Goal: Task Accomplishment & Management: Manage account settings

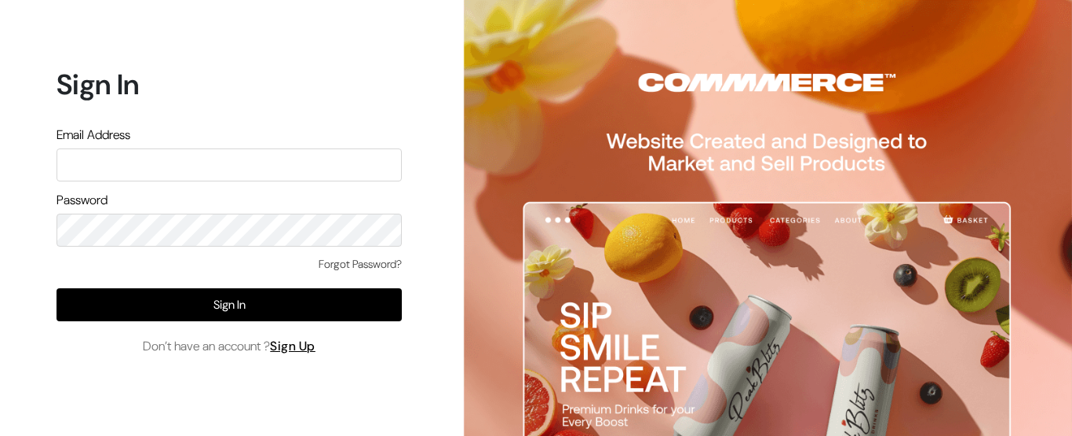
click at [226, 166] on input "text" at bounding box center [229, 164] width 345 height 33
type input "pharmacy.kirti@gmail.com"
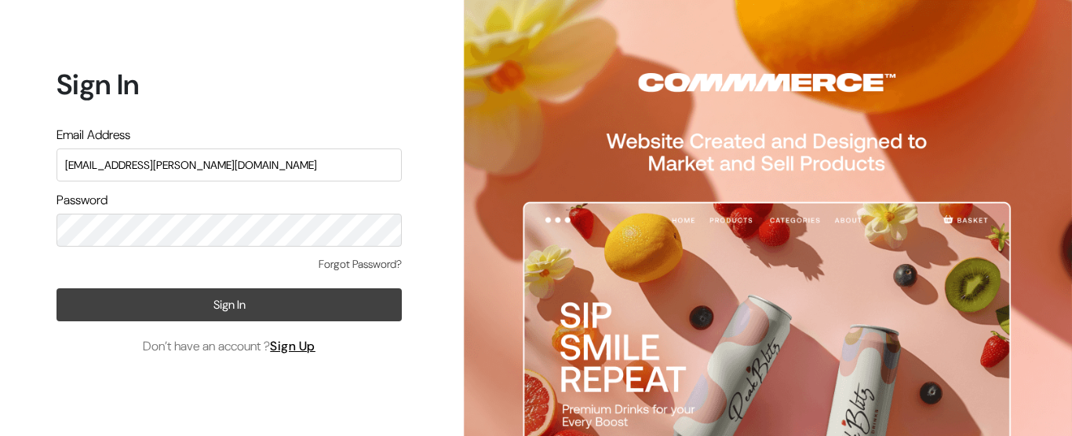
click at [243, 305] on button "Sign In" at bounding box center [229, 304] width 345 height 33
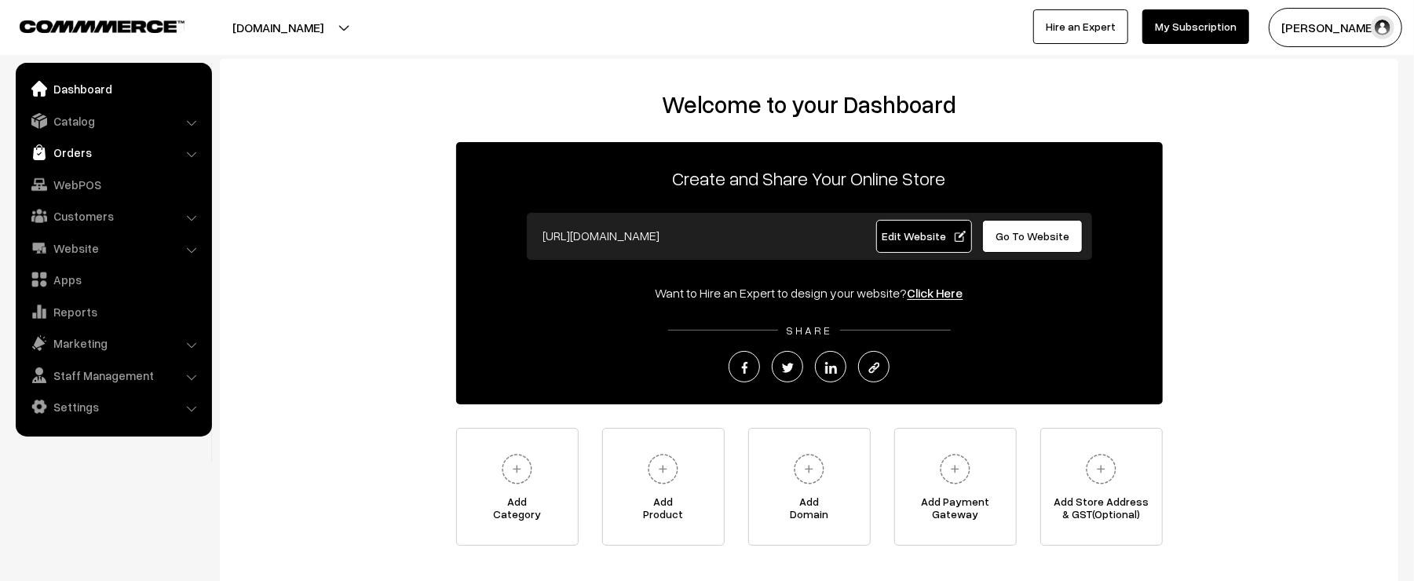
click at [69, 160] on link "Orders" at bounding box center [113, 152] width 187 height 28
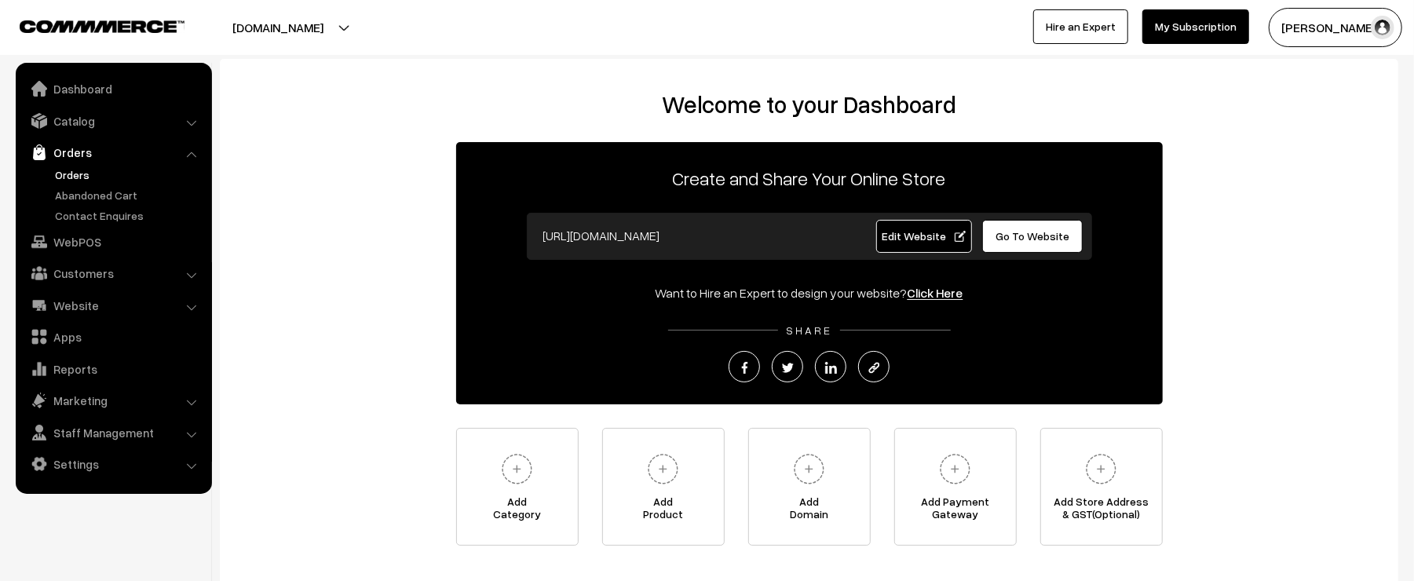
click at [69, 170] on link "Orders" at bounding box center [128, 174] width 155 height 16
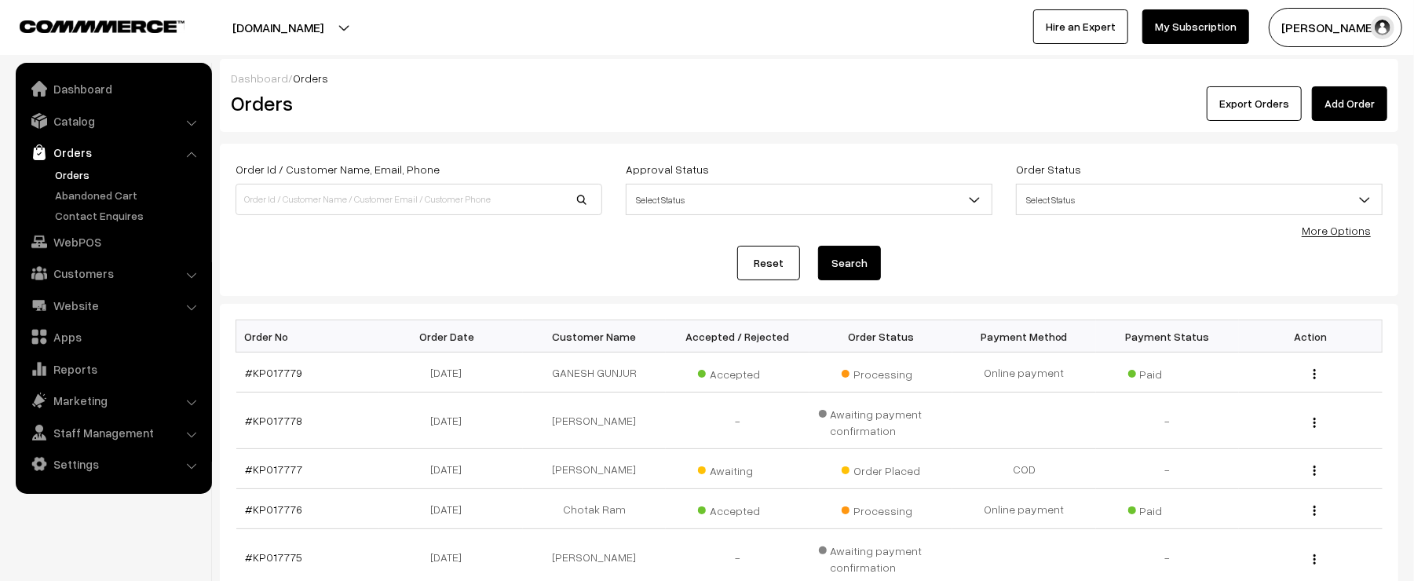
click at [487, 254] on div "Reset Search" at bounding box center [809, 263] width 1147 height 35
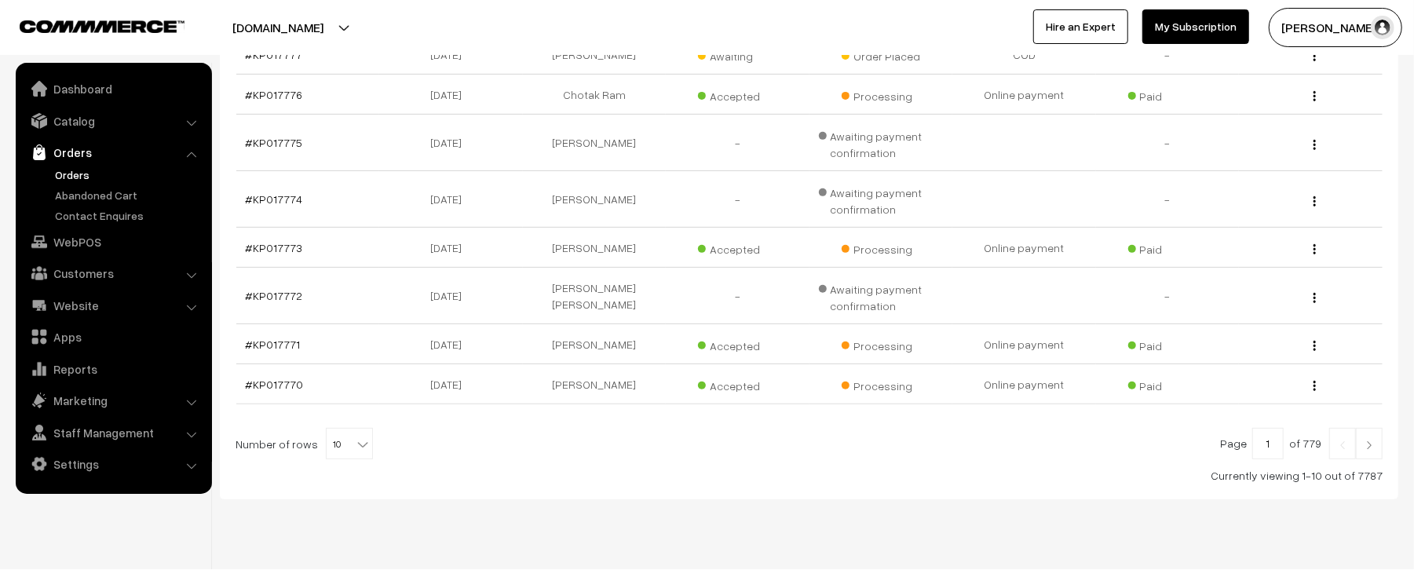
scroll to position [418, 0]
click at [1376, 441] on link at bounding box center [1369, 439] width 27 height 31
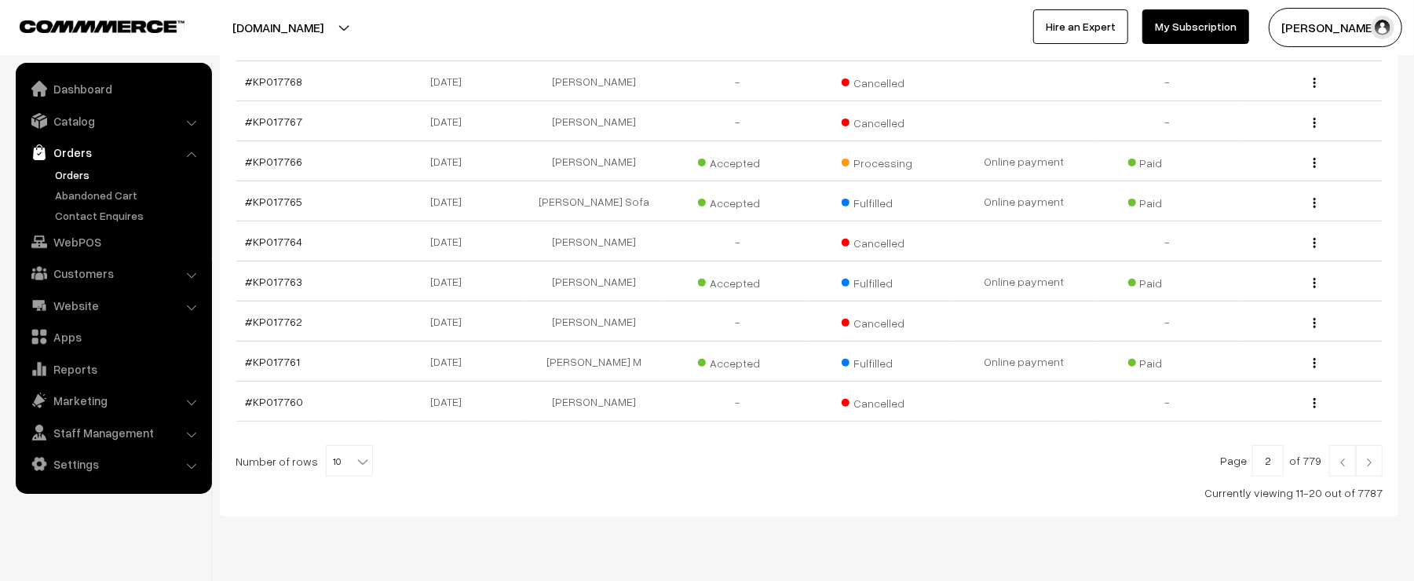
scroll to position [374, 0]
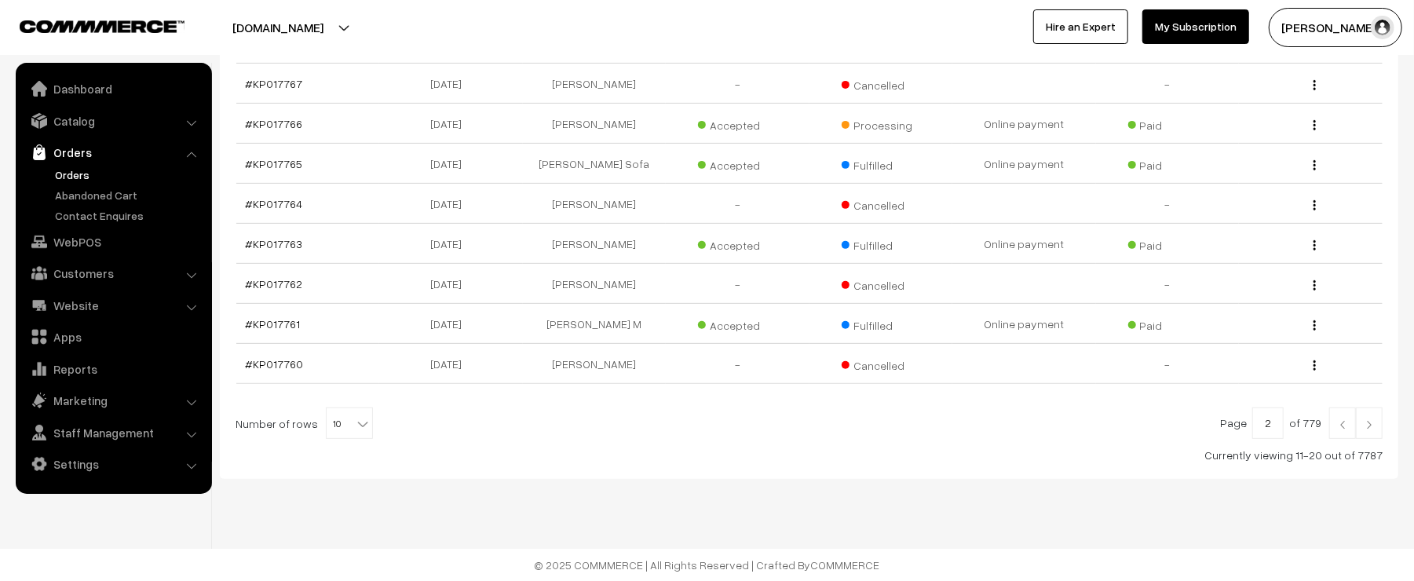
click at [1338, 425] on img at bounding box center [1342, 424] width 14 height 9
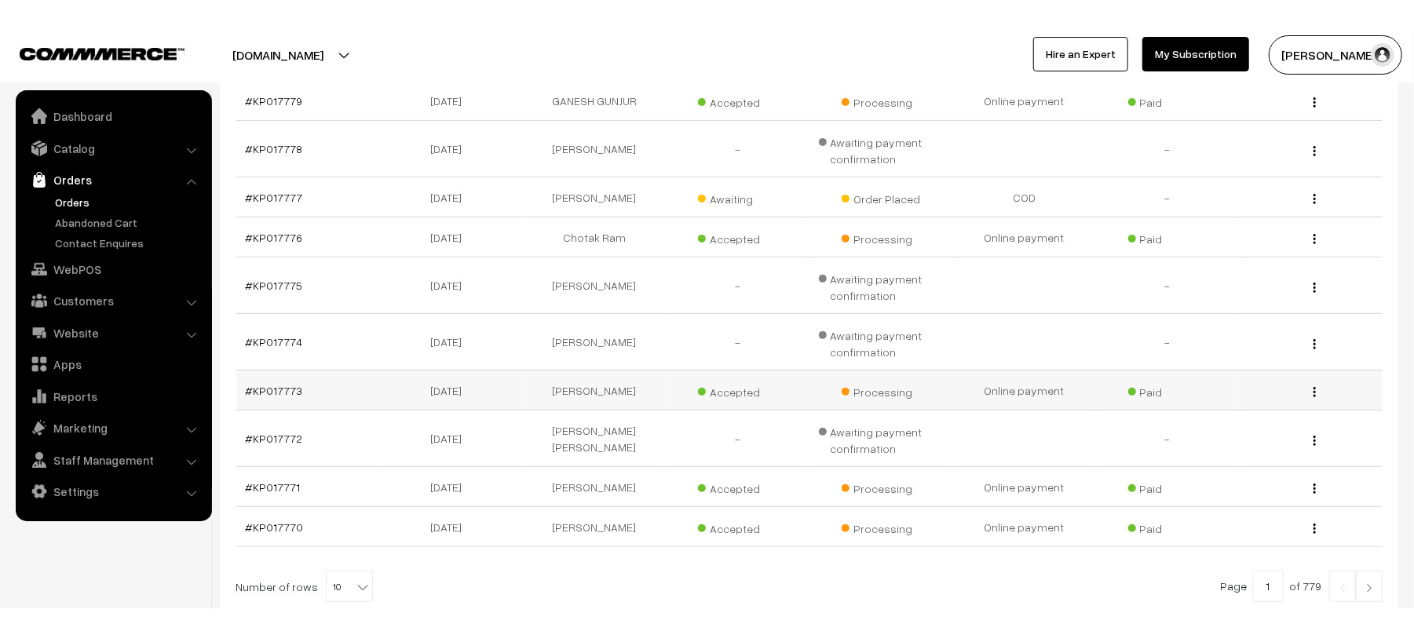
scroll to position [272, 0]
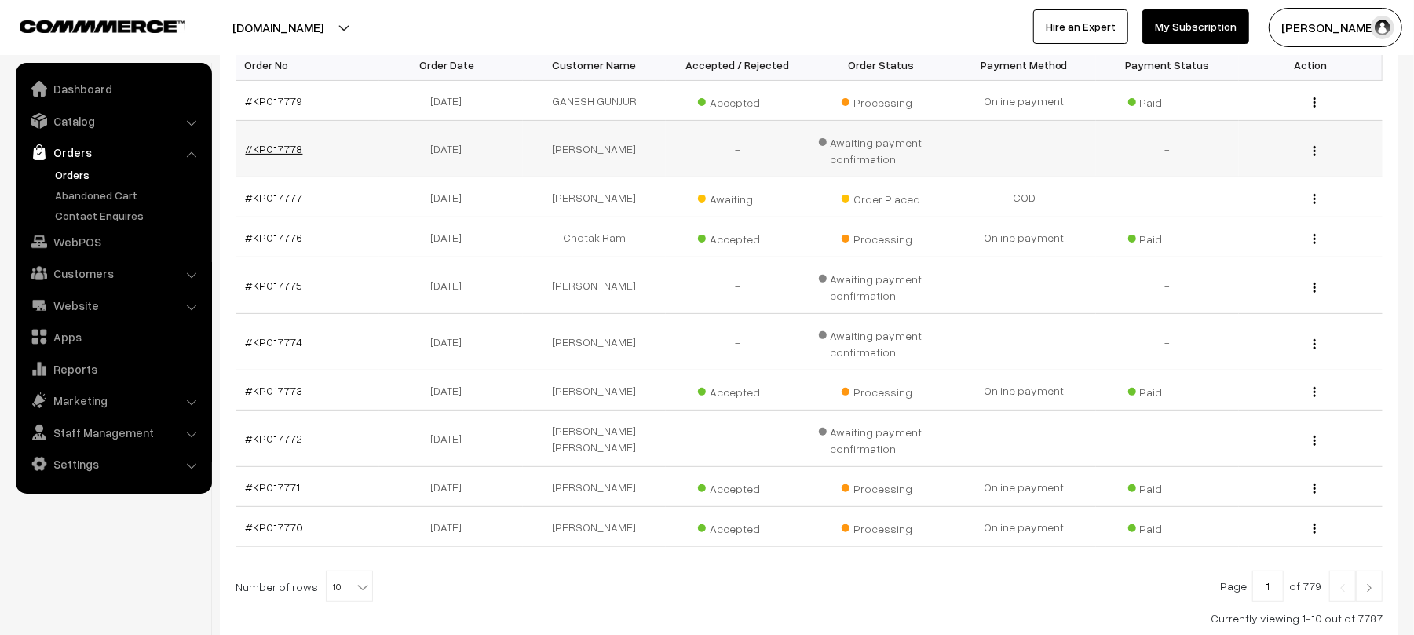
click at [279, 144] on link "#KP017778" at bounding box center [274, 148] width 57 height 13
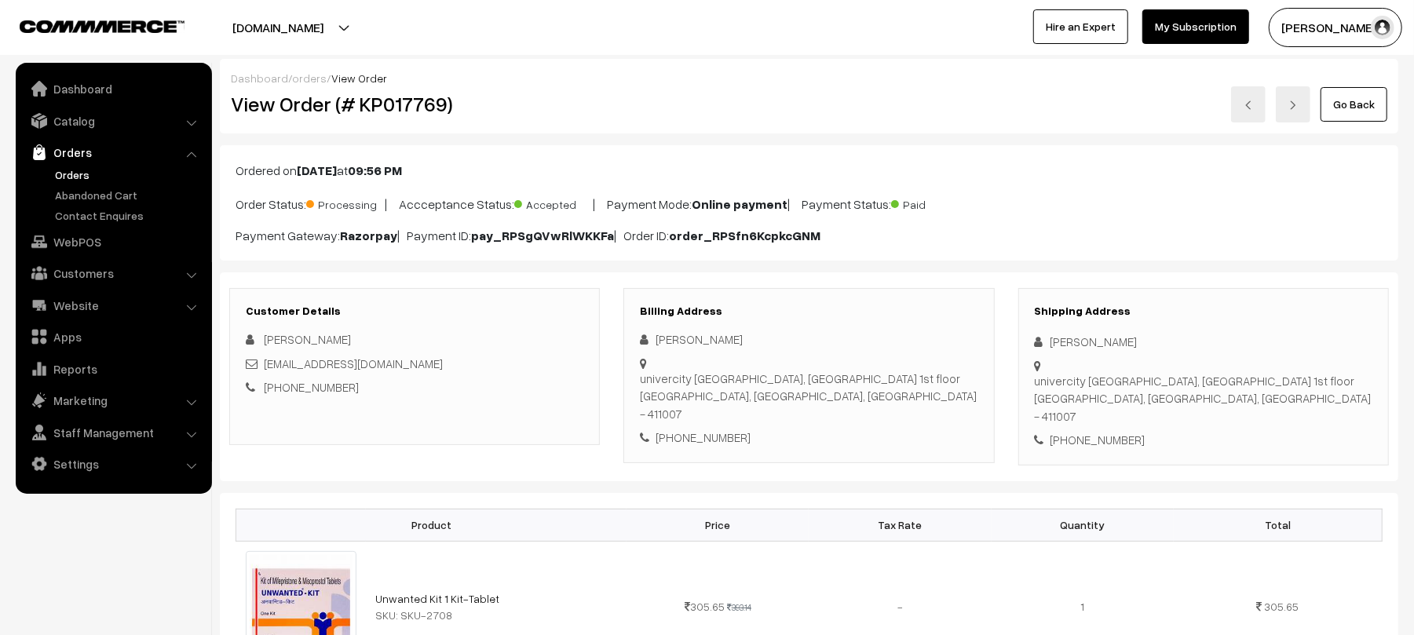
drag, startPoint x: 1171, startPoint y: 334, endPoint x: 1022, endPoint y: 338, distance: 149.2
click at [1022, 338] on div "Shipping Address Akash Shivshankar univercity road City mall 1st floor, univerc…" at bounding box center [1203, 376] width 371 height 177
copy div "Akash Shivshankar"
click at [1115, 431] on div "+91 9359297762" at bounding box center [1204, 440] width 338 height 18
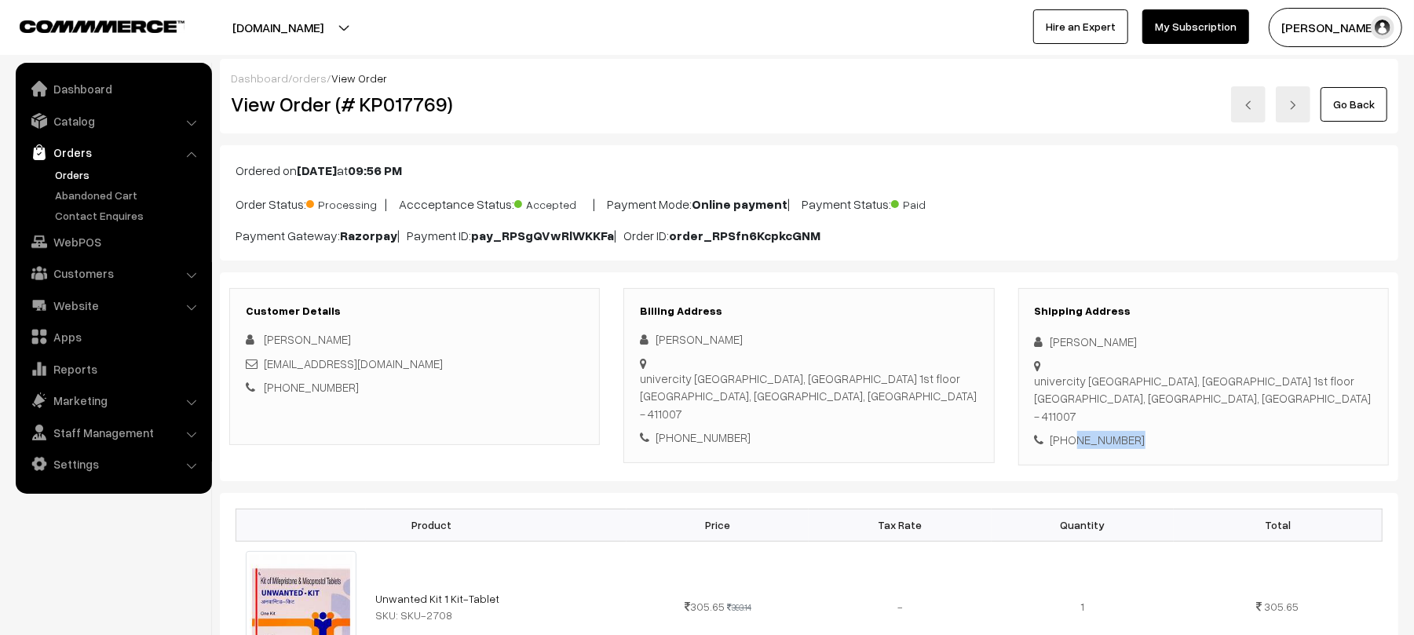
copy div "9359297762"
drag, startPoint x: 427, startPoint y: 367, endPoint x: 265, endPoint y: 369, distance: 161.7
click at [265, 369] on div "iamakashshivsharan@gmail.com" at bounding box center [415, 364] width 338 height 18
copy link "iamakashshivsharan@gmail.com"
drag, startPoint x: 1050, startPoint y: 365, endPoint x: 1309, endPoint y: 391, distance: 260.4
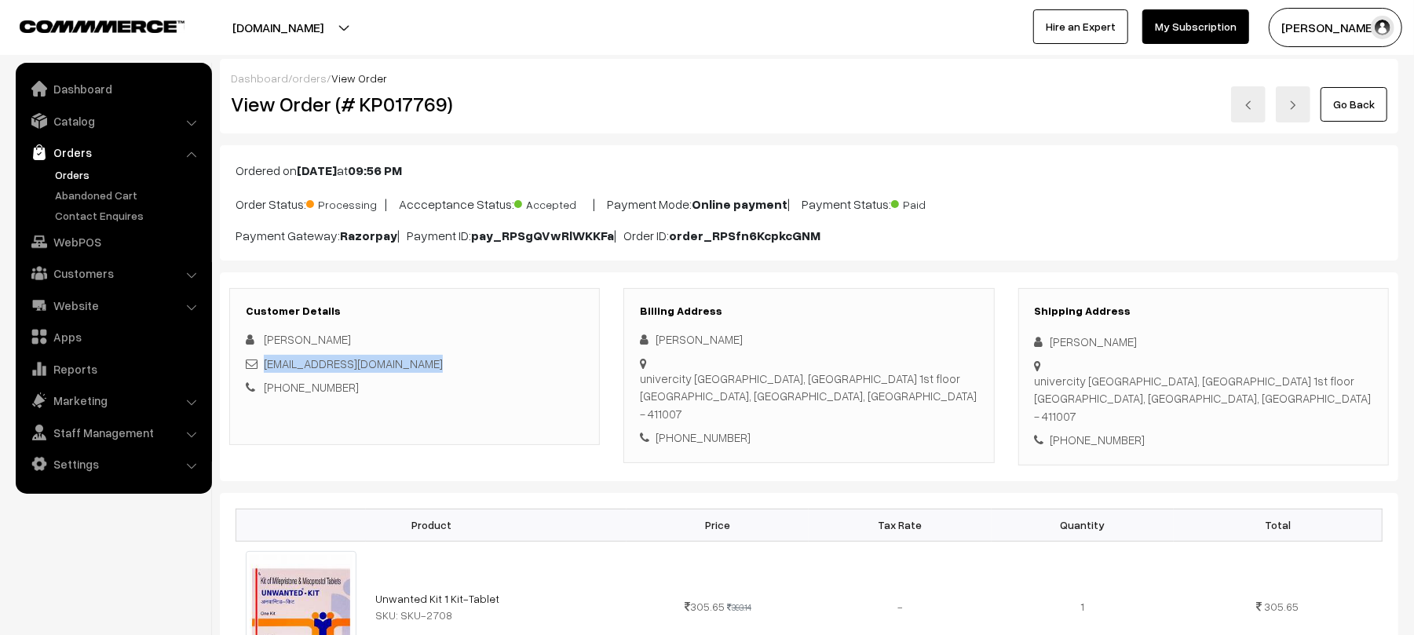
click at [1309, 391] on div "univercity road City mall 1st floor, univercity road City mall 1st floor Pune, …" at bounding box center [1204, 398] width 338 height 53
copy div "univercity road City mall 1st floor, univercity road City mall 1st floor Pune, …"
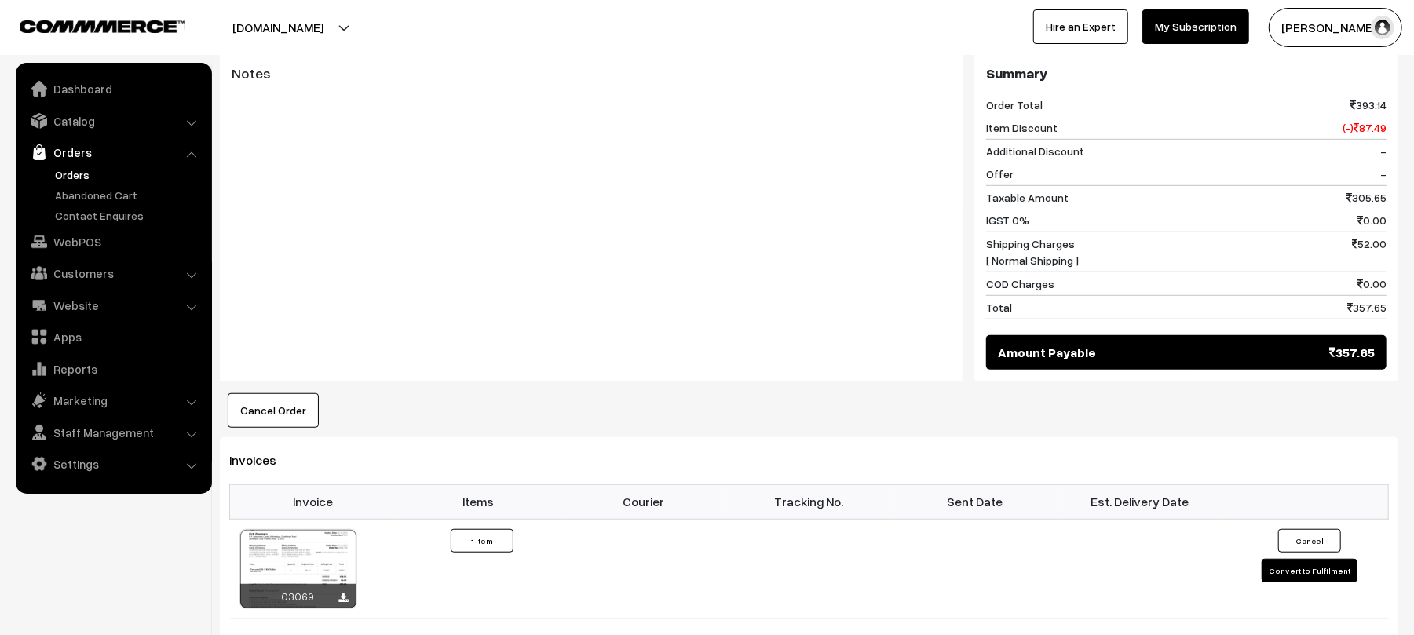
scroll to position [702, 0]
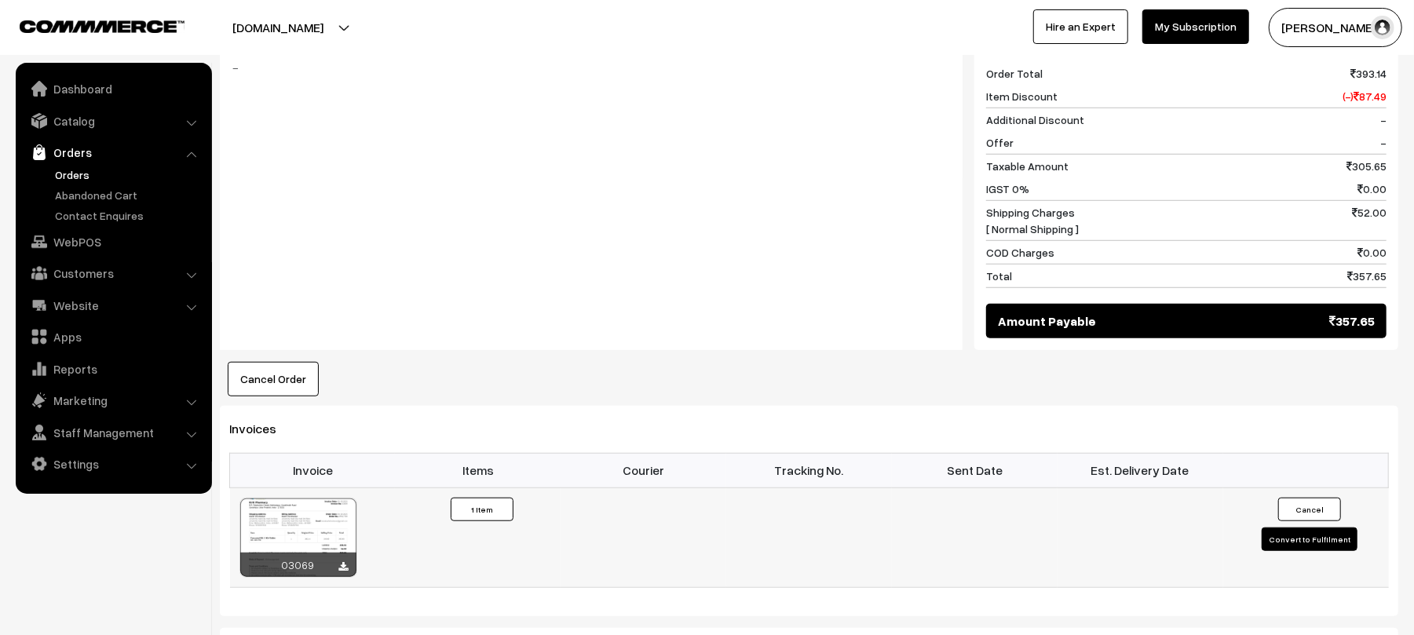
click at [1276, 528] on button "Convert to Fulfilment" at bounding box center [1310, 540] width 96 height 24
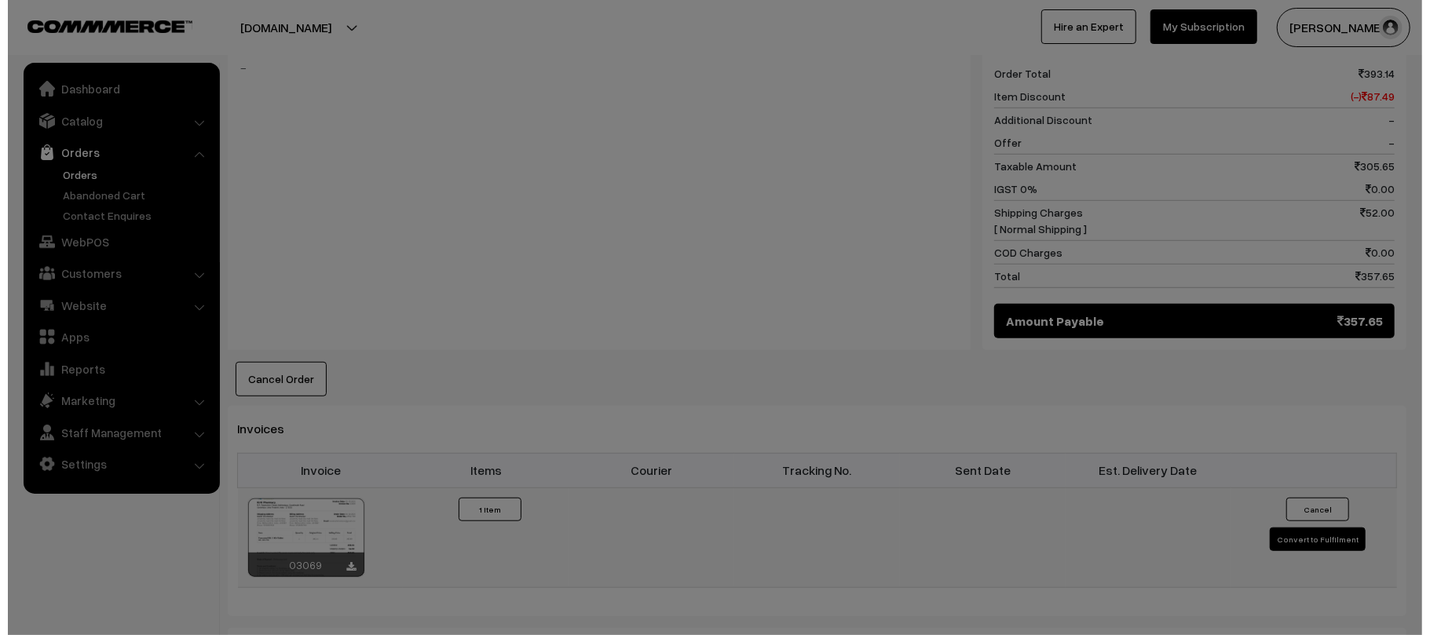
scroll to position [704, 0]
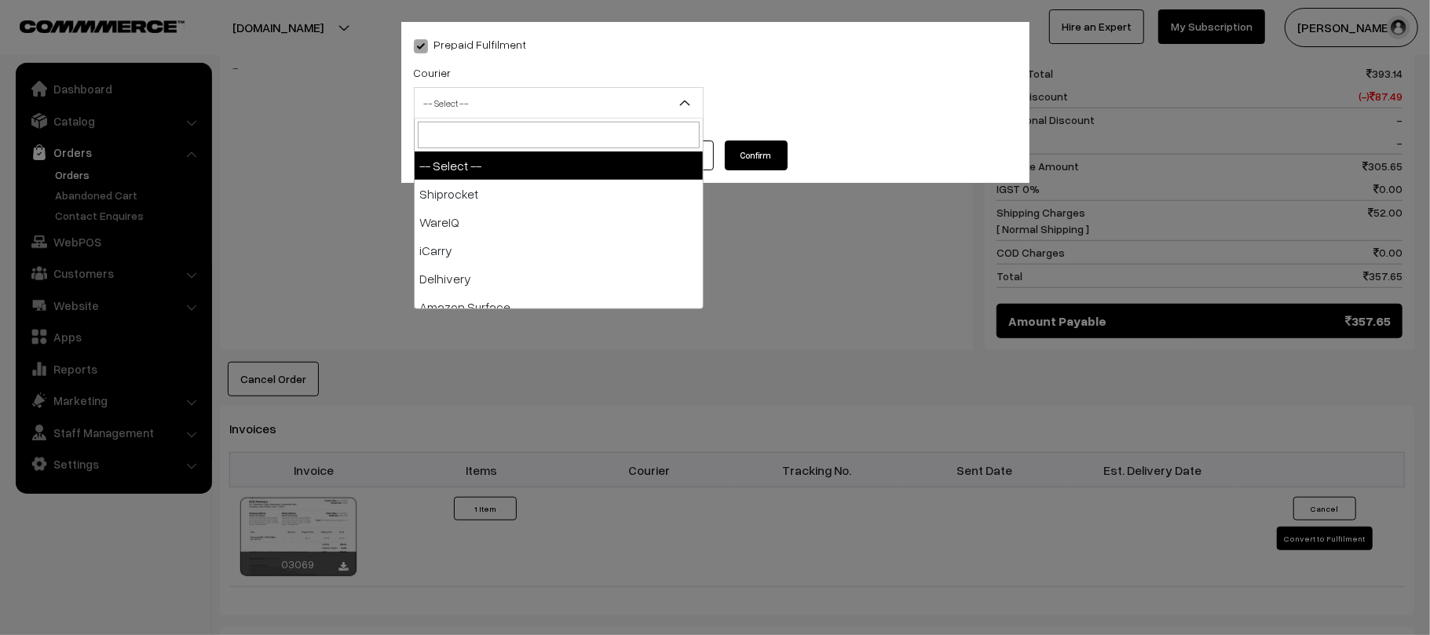
click at [513, 102] on span "-- Select --" at bounding box center [558, 102] width 288 height 27
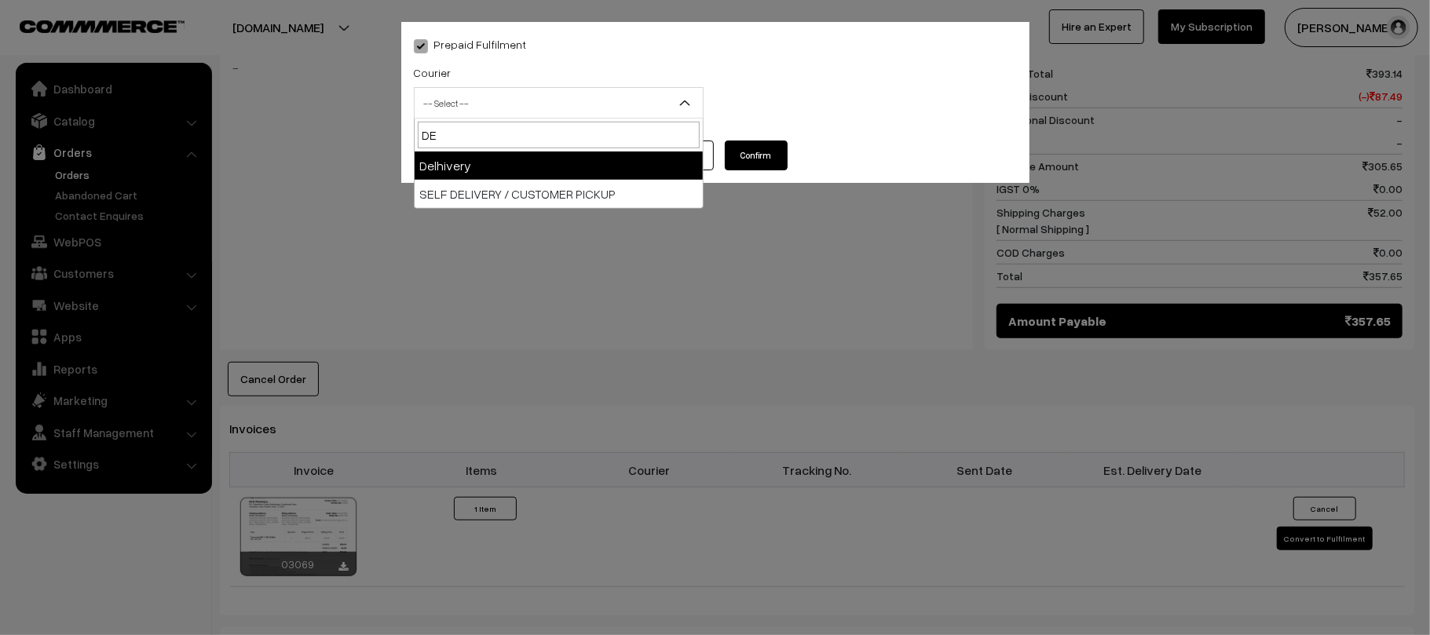
type input "DEL"
select select "4"
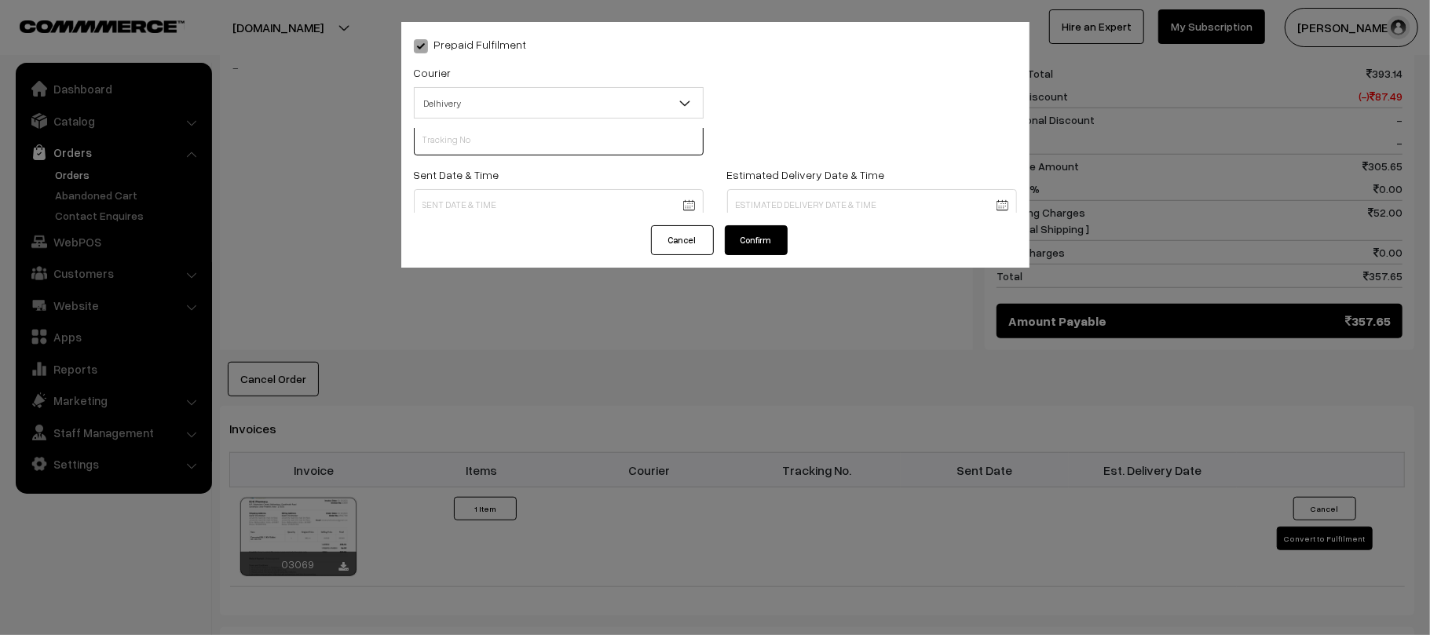
scroll to position [0, 0]
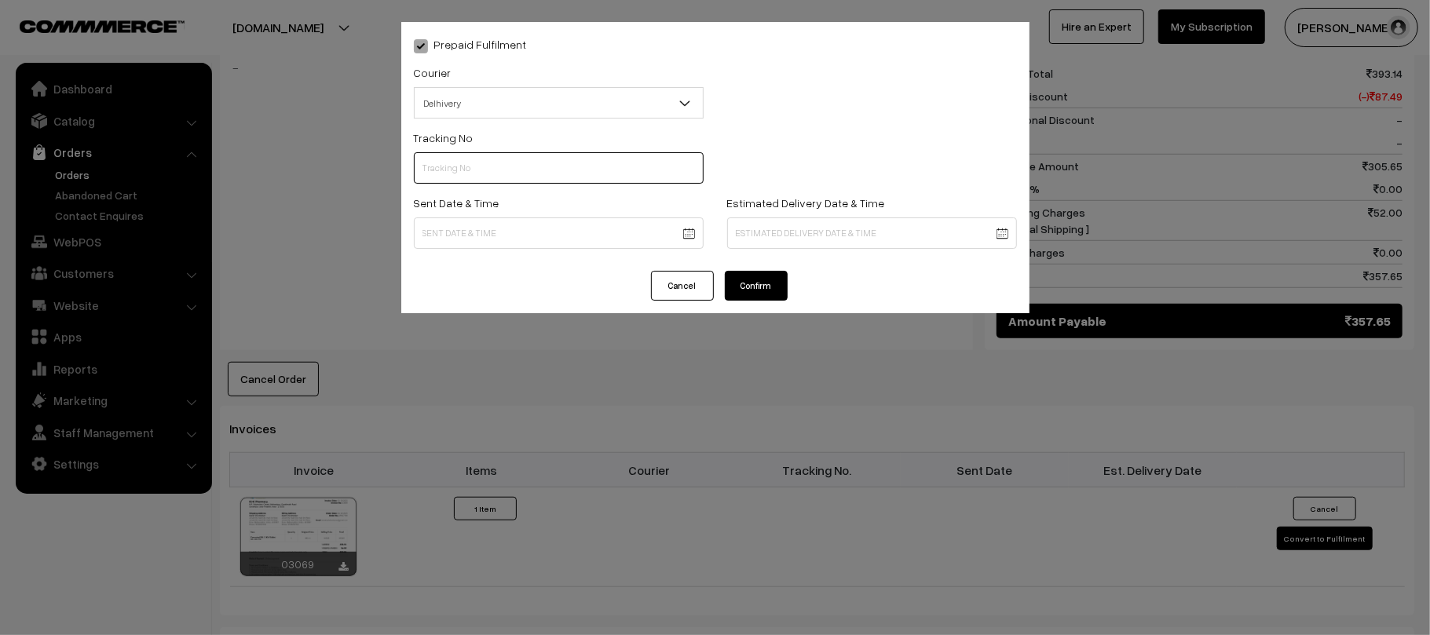
paste input "40390511270242"
type input "40390511270242"
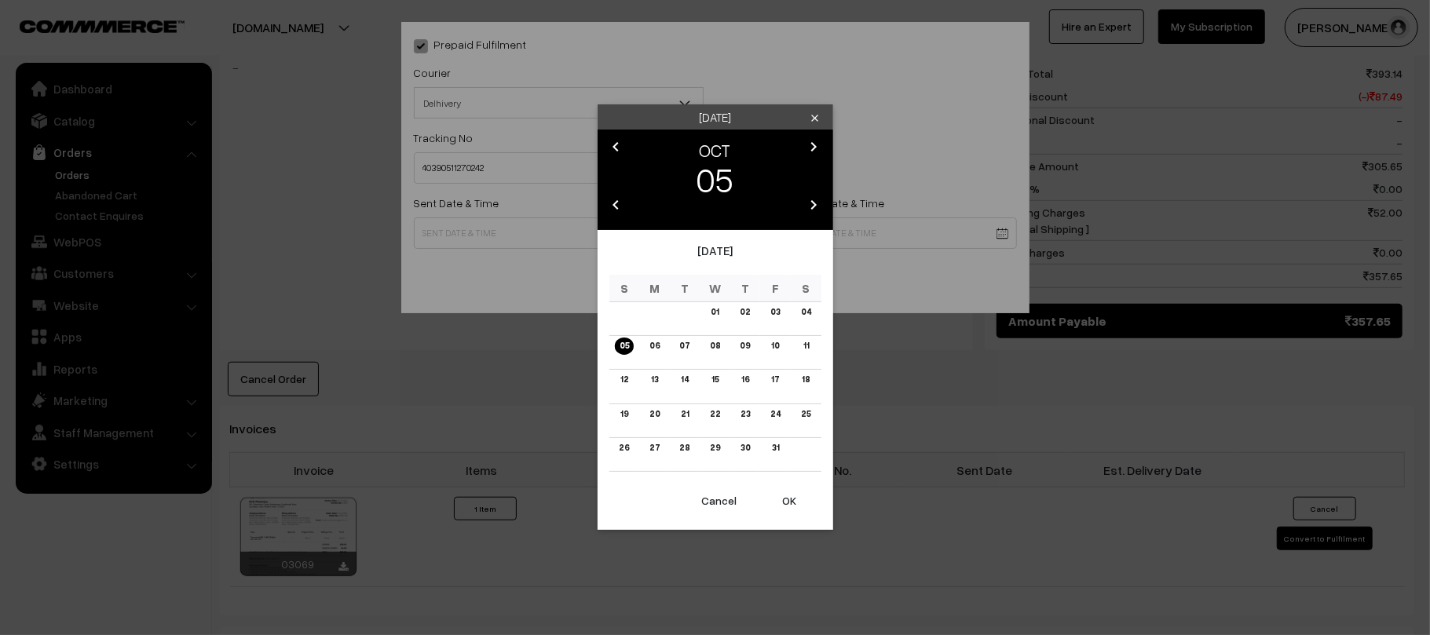
click at [566, 225] on body "Thank you for showing interest. Our team will call you shortly. Close kirtiphar…" at bounding box center [715, 204] width 1430 height 1817
click at [652, 342] on link "06" at bounding box center [655, 346] width 20 height 16
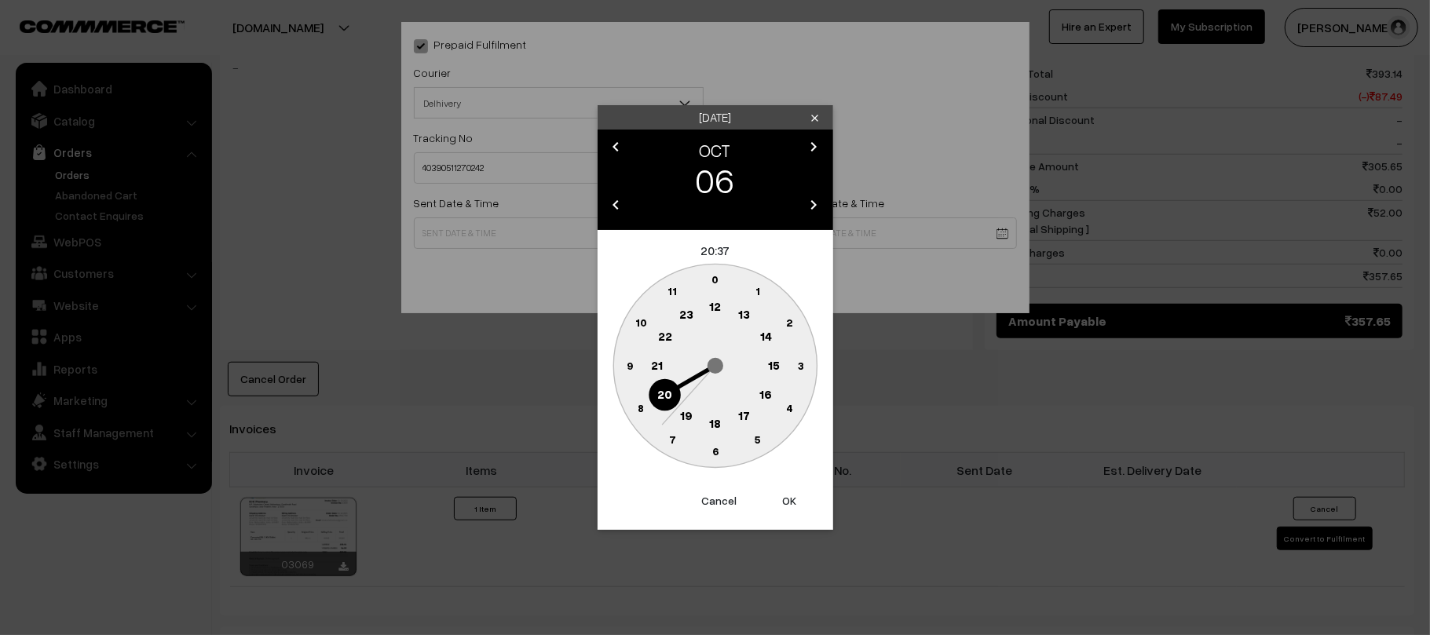
click at [713, 314] on circle at bounding box center [715, 307] width 32 height 32
click at [628, 361] on text "45" at bounding box center [629, 364] width 13 height 13
type input "[DATE] 12:45"
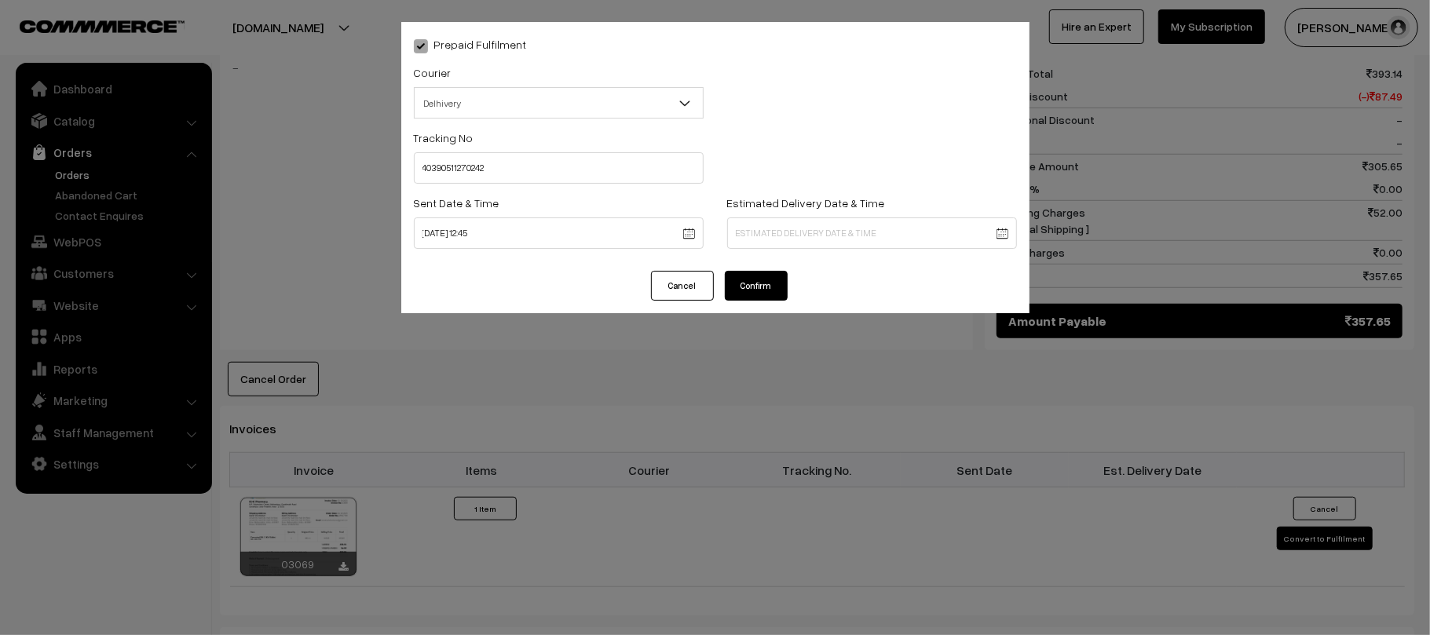
click at [799, 229] on body "Thank you for showing interest. Our team will call you shortly. Close [DOMAIN_N…" at bounding box center [715, 204] width 1430 height 1817
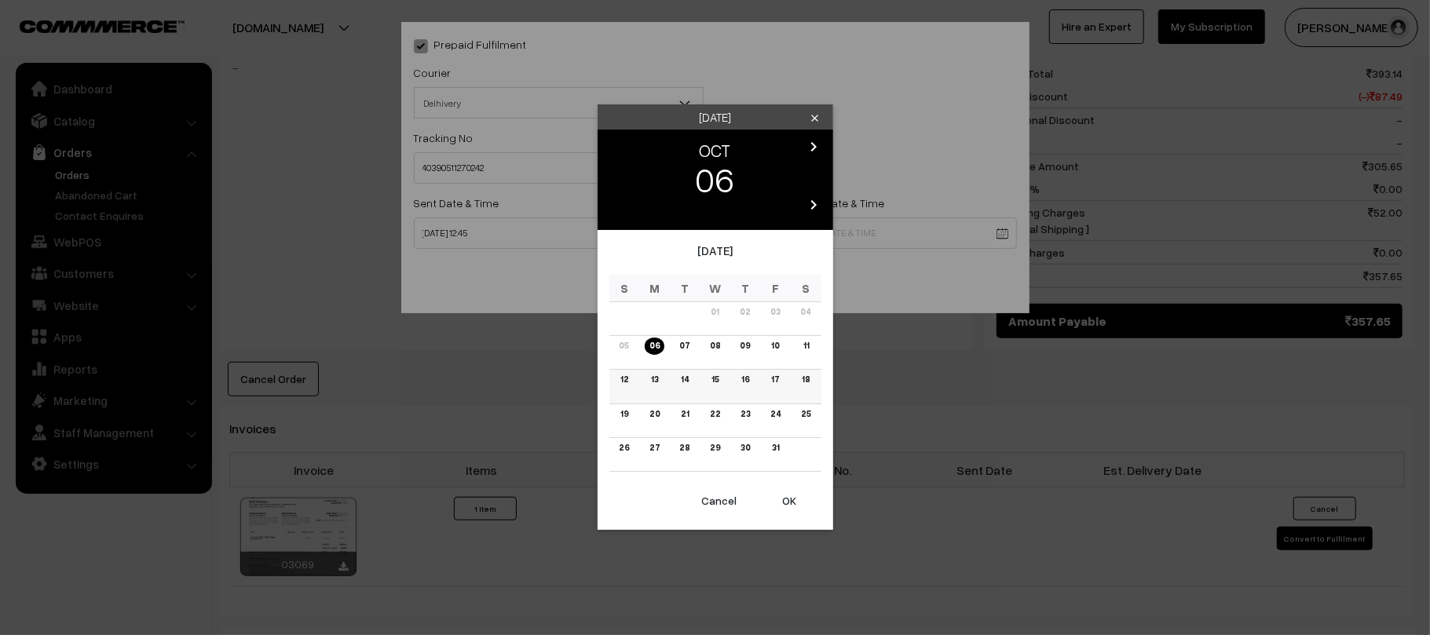
click at [616, 374] on link "12" at bounding box center [623, 379] width 17 height 16
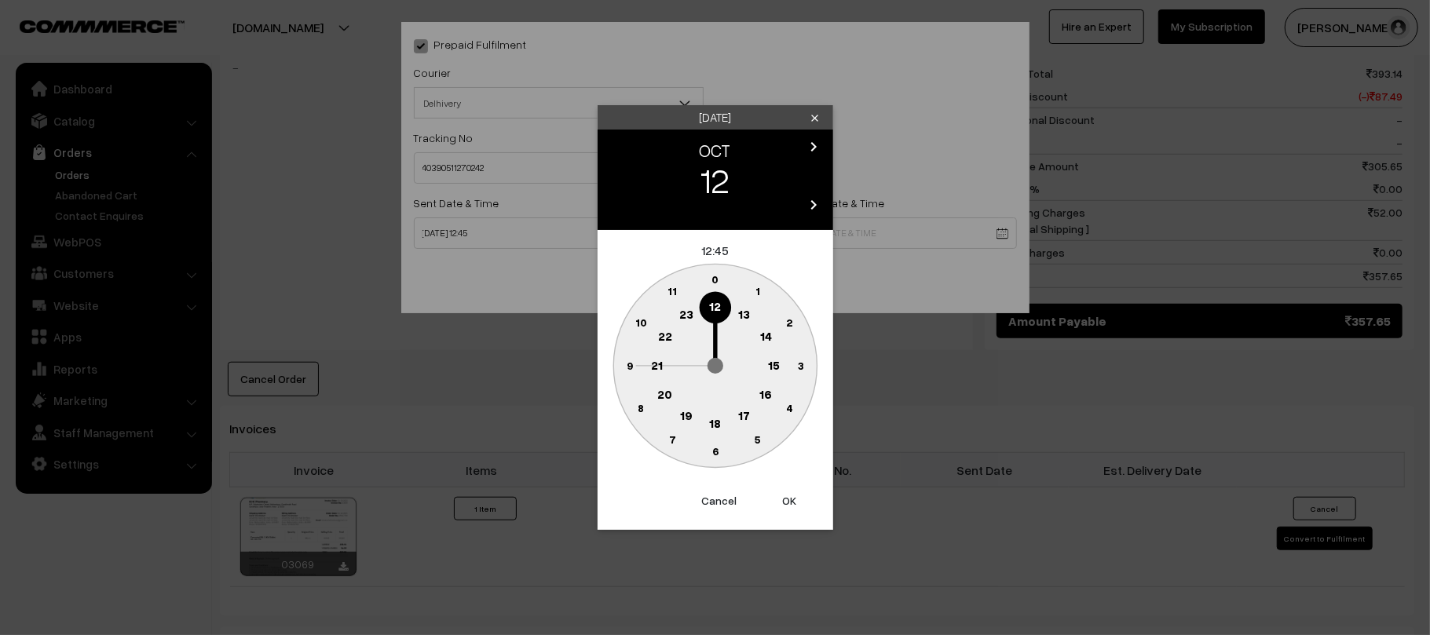
click at [654, 368] on text "21" at bounding box center [657, 364] width 12 height 14
click at [714, 450] on text "30" at bounding box center [714, 450] width 13 height 13
type input "12-10-2025 21:30"
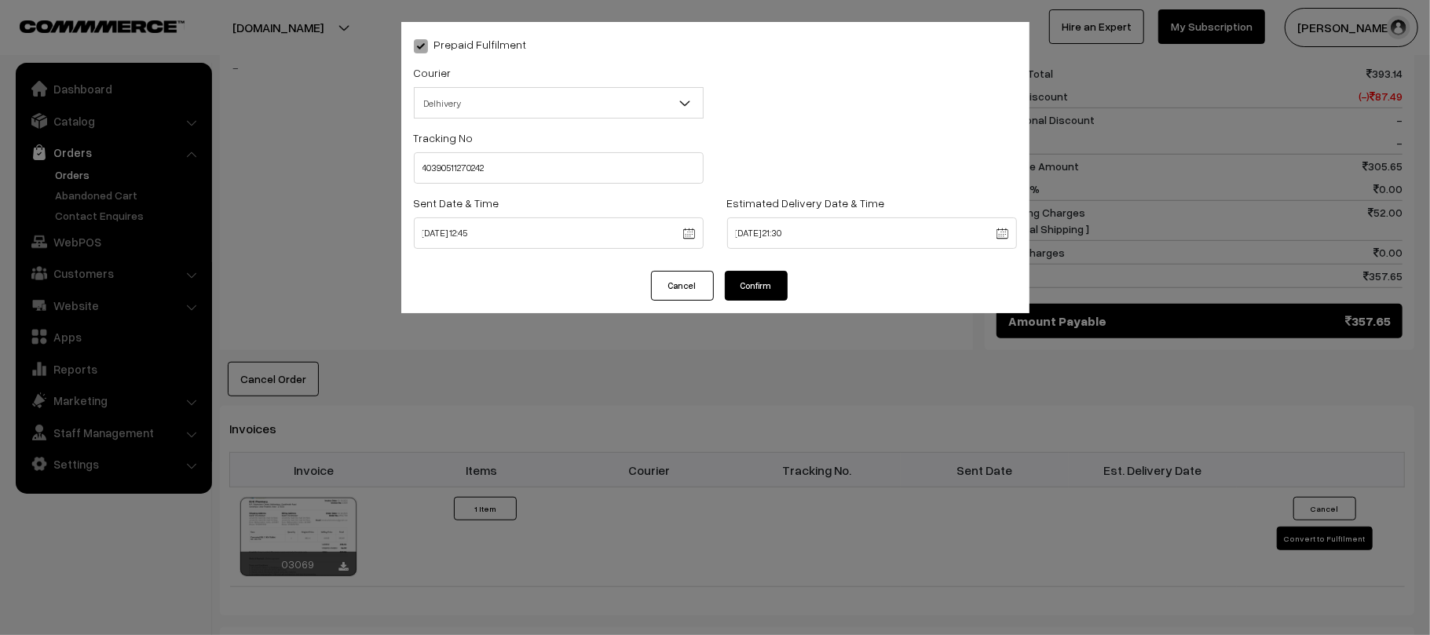
click at [752, 280] on button "Confirm" at bounding box center [756, 286] width 63 height 30
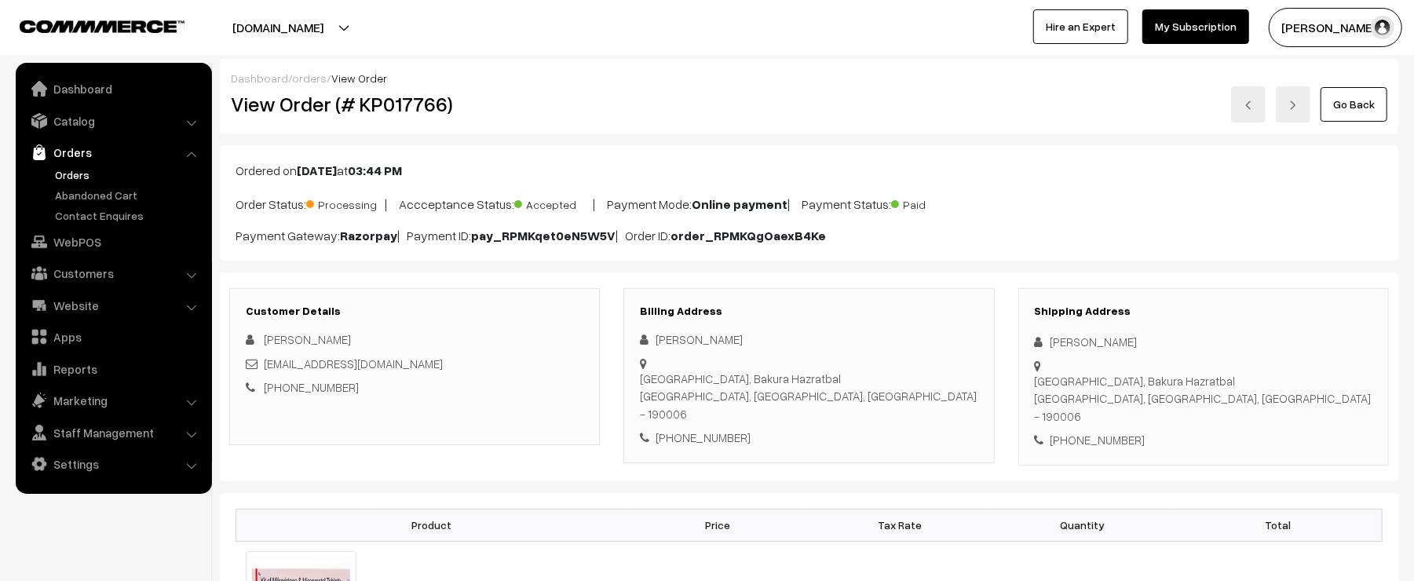
drag, startPoint x: 1153, startPoint y: 346, endPoint x: 1021, endPoint y: 339, distance: 132.9
click at [1021, 339] on div "Shipping Address [PERSON_NAME] [GEOGRAPHIC_DATA], Bakura Hazratbal [GEOGRAPHIC_…" at bounding box center [1203, 376] width 371 height 177
copy div "[PERSON_NAME]"
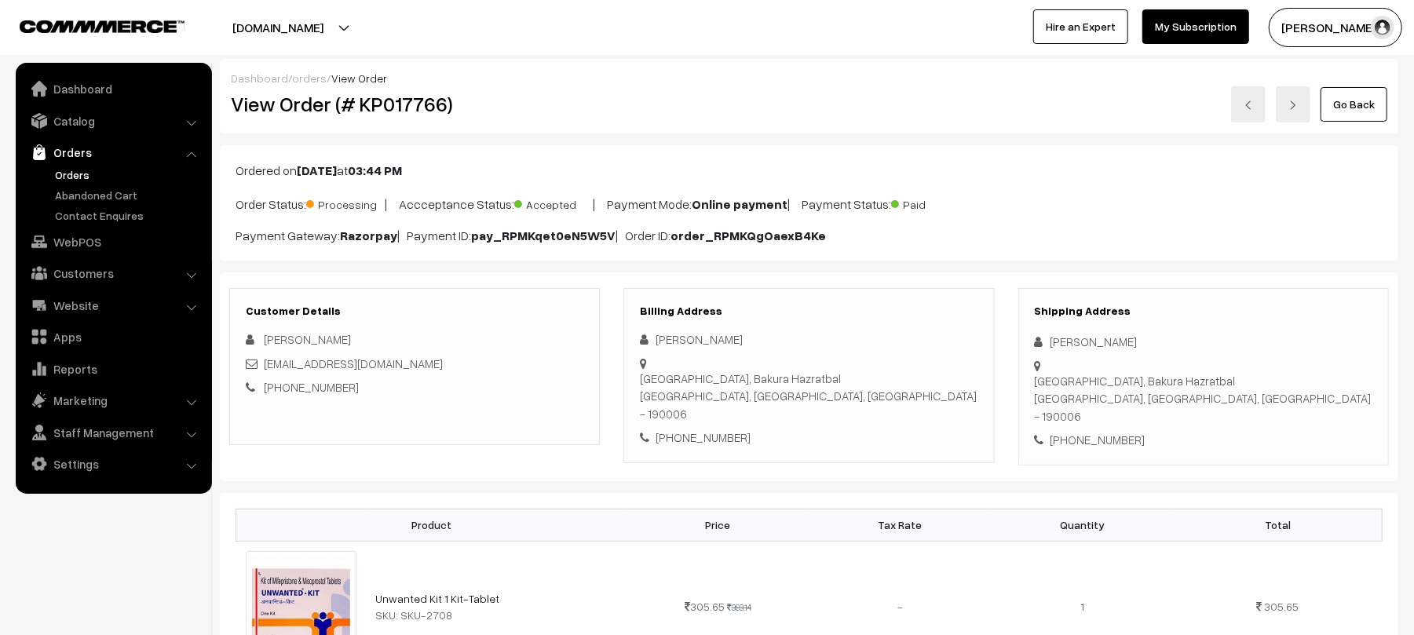
copy div "[PERSON_NAME]"
click at [1116, 431] on div "[PHONE_NUMBER]" at bounding box center [1204, 440] width 338 height 18
copy div "7838400199"
drag, startPoint x: 393, startPoint y: 365, endPoint x: 261, endPoint y: 375, distance: 132.3
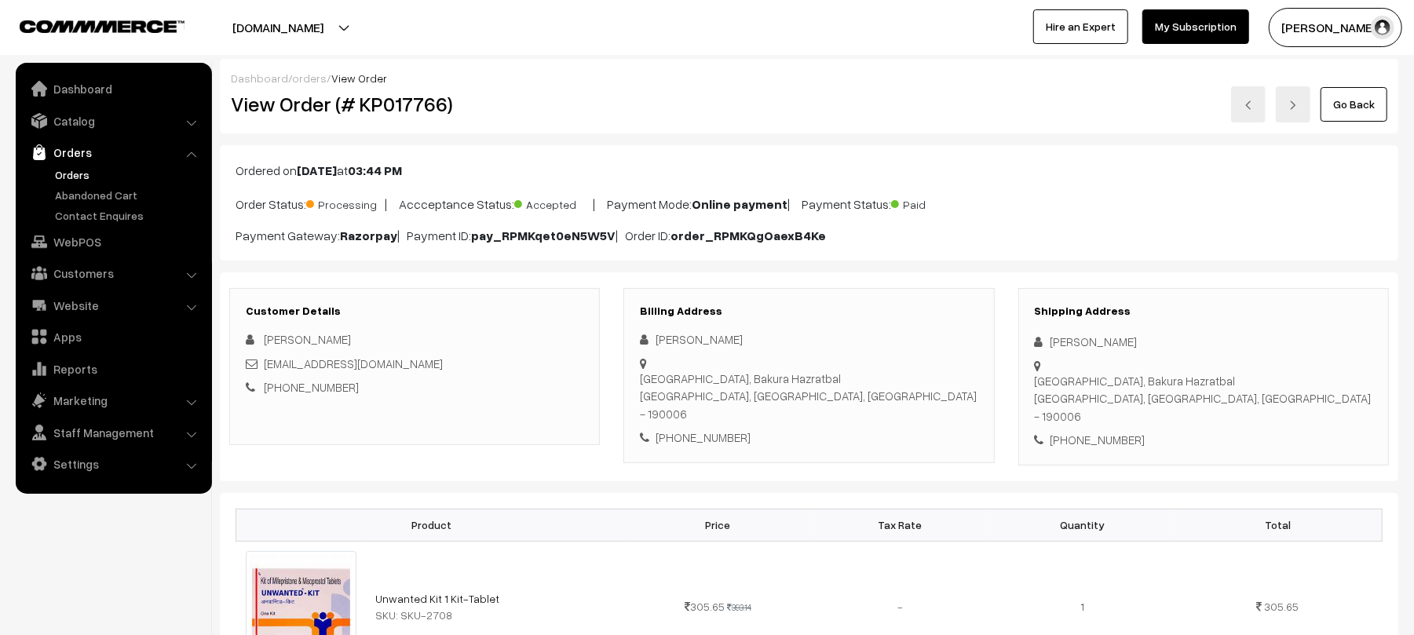
click at [261, 375] on div "[PERSON_NAME] [EMAIL_ADDRESS][DOMAIN_NAME] [PHONE_NUMBER]" at bounding box center [415, 363] width 338 height 66
click at [421, 384] on div "+91 7838400199" at bounding box center [415, 387] width 338 height 18
drag, startPoint x: 402, startPoint y: 367, endPoint x: 265, endPoint y: 372, distance: 136.7
click at [265, 372] on div "saleemnajar@gmail.com" at bounding box center [415, 364] width 338 height 18
copy link "saleemnajar@gmail.com"
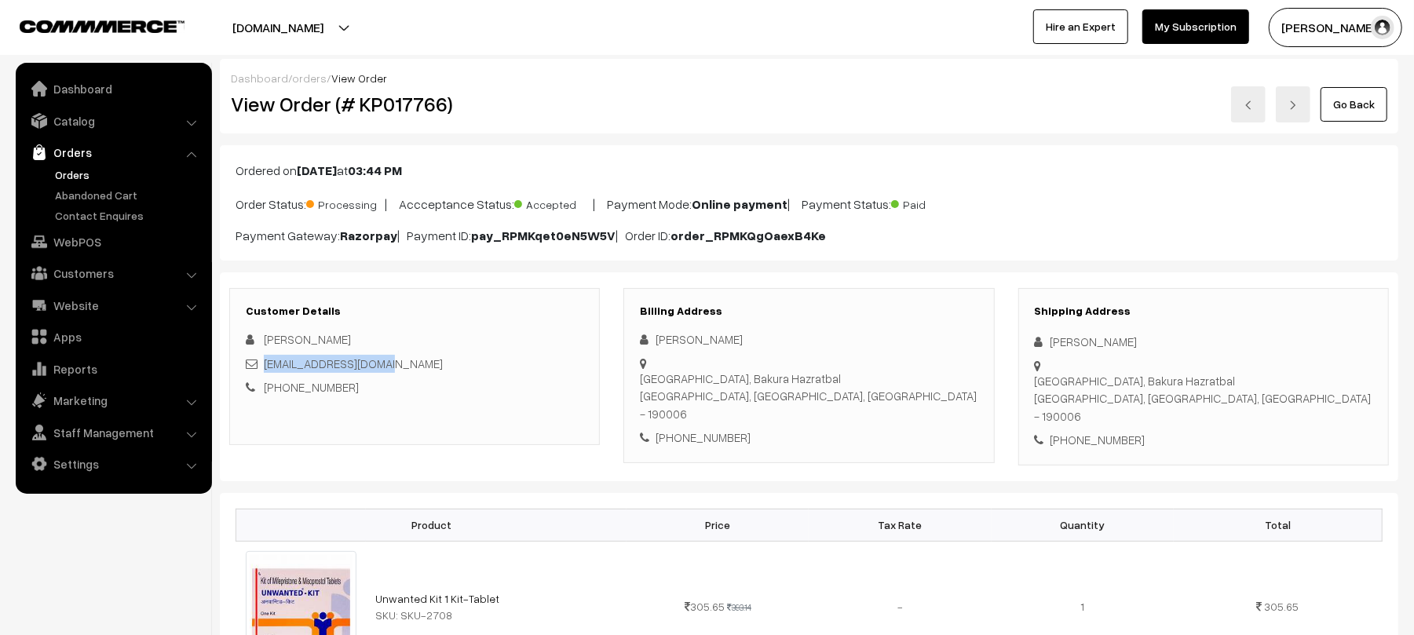
drag, startPoint x: 1050, startPoint y: 368, endPoint x: 1283, endPoint y: 384, distance: 233.7
click at [1283, 384] on div "Shipping Address Mohd Saleem Najar Noorani School, Bakura Hazratbal Srinagar, J…" at bounding box center [1203, 376] width 371 height 177
copy div "Noorani School, Bakura Hazratbal Srinagar, Jammu & Kashmir, India - 190006"
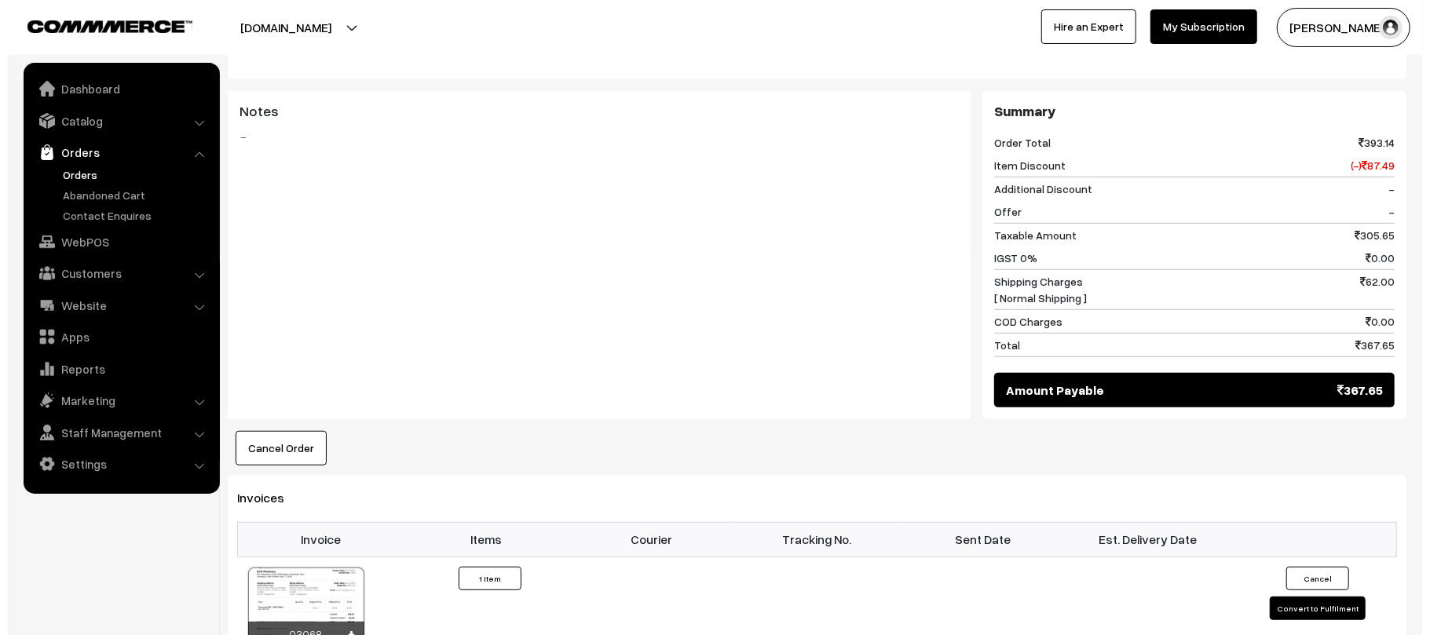
scroll to position [677, 0]
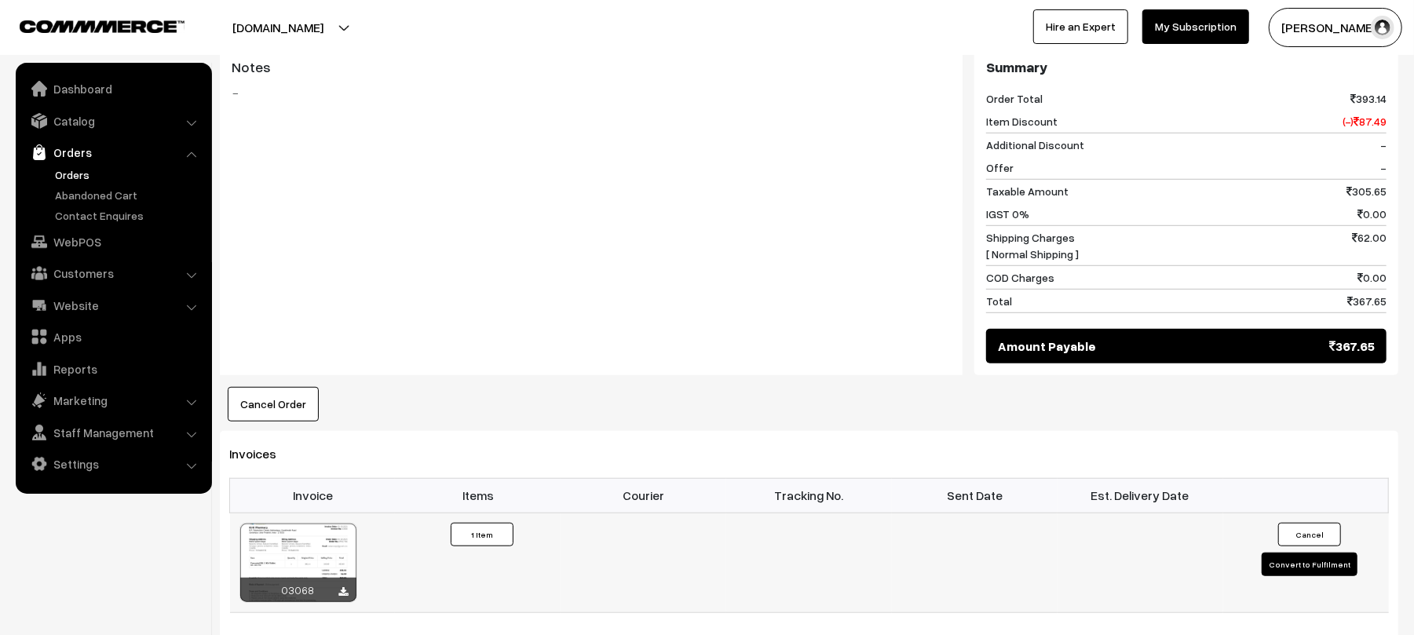
click at [1322, 553] on button "Convert to Fulfilment" at bounding box center [1310, 565] width 96 height 24
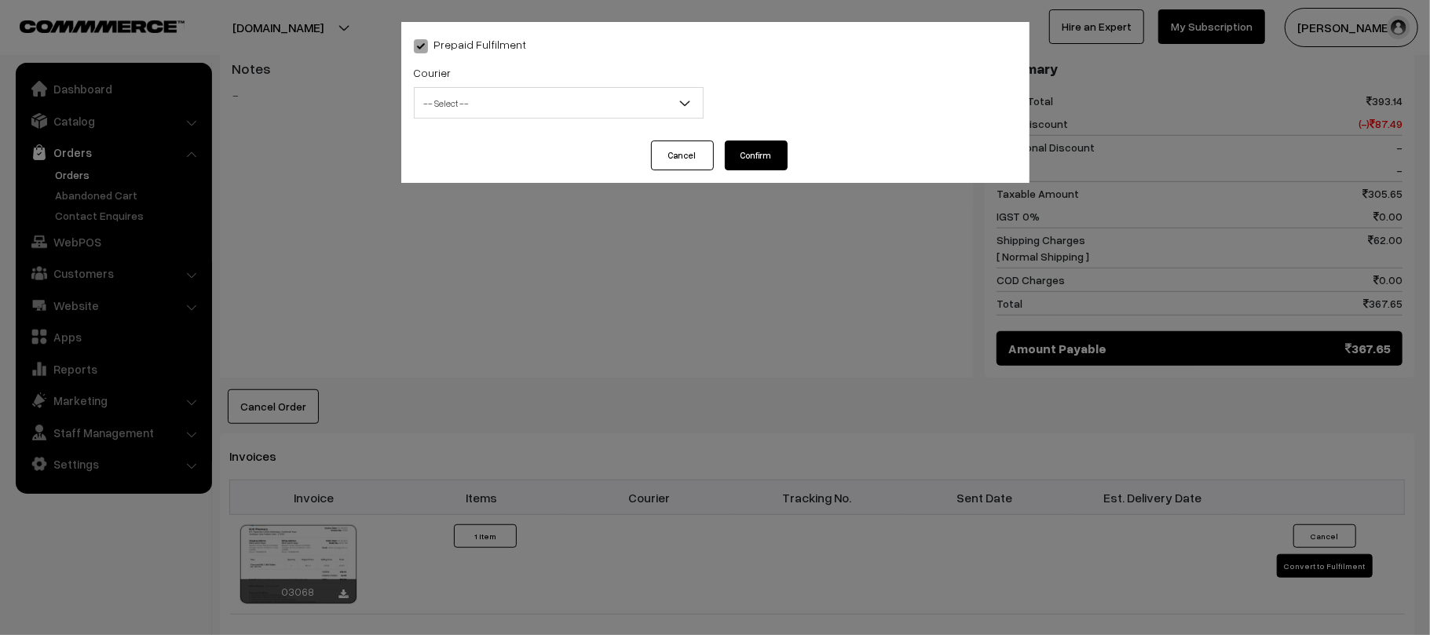
click at [545, 93] on span "-- Select --" at bounding box center [558, 102] width 288 height 27
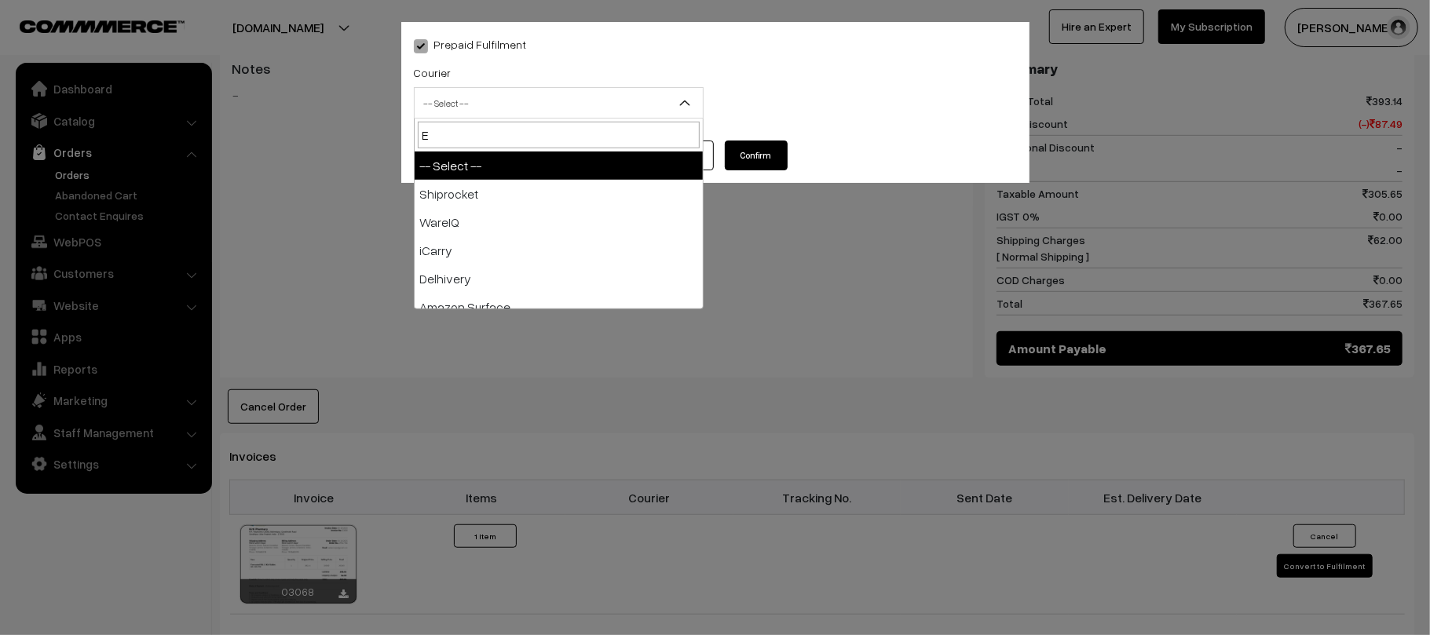
type input "E-"
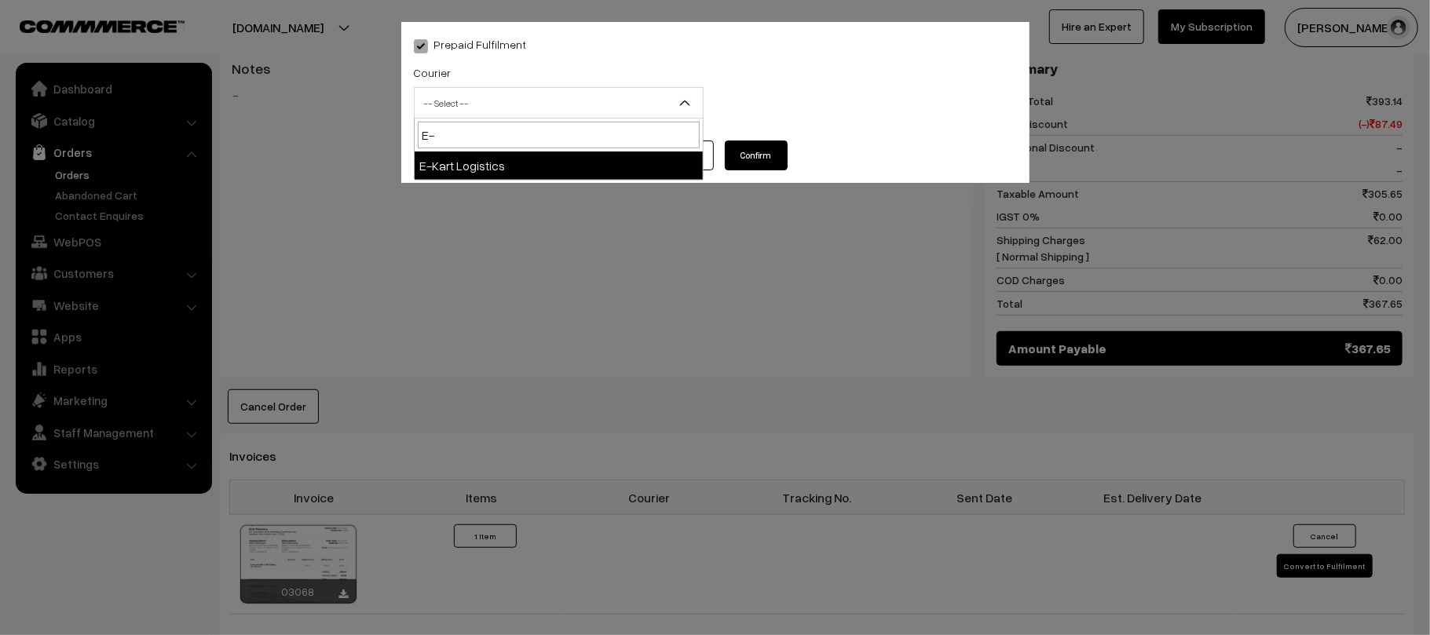
select select "6"
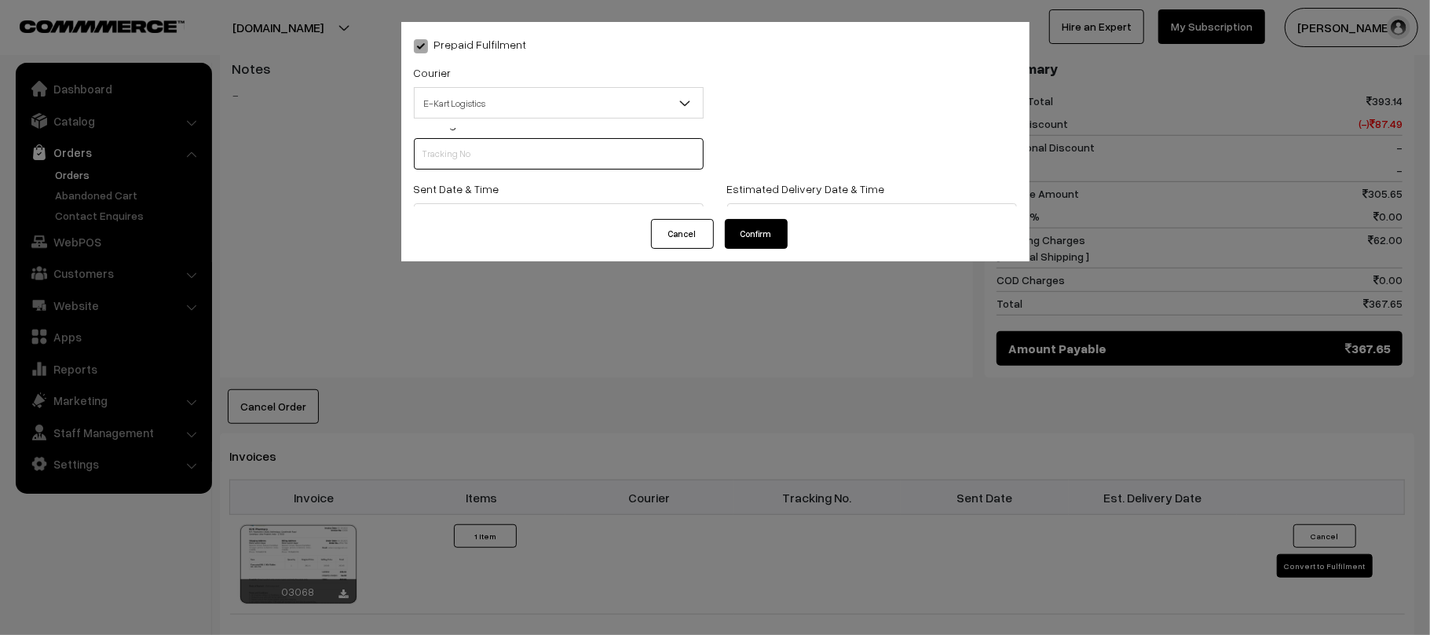
scroll to position [0, 0]
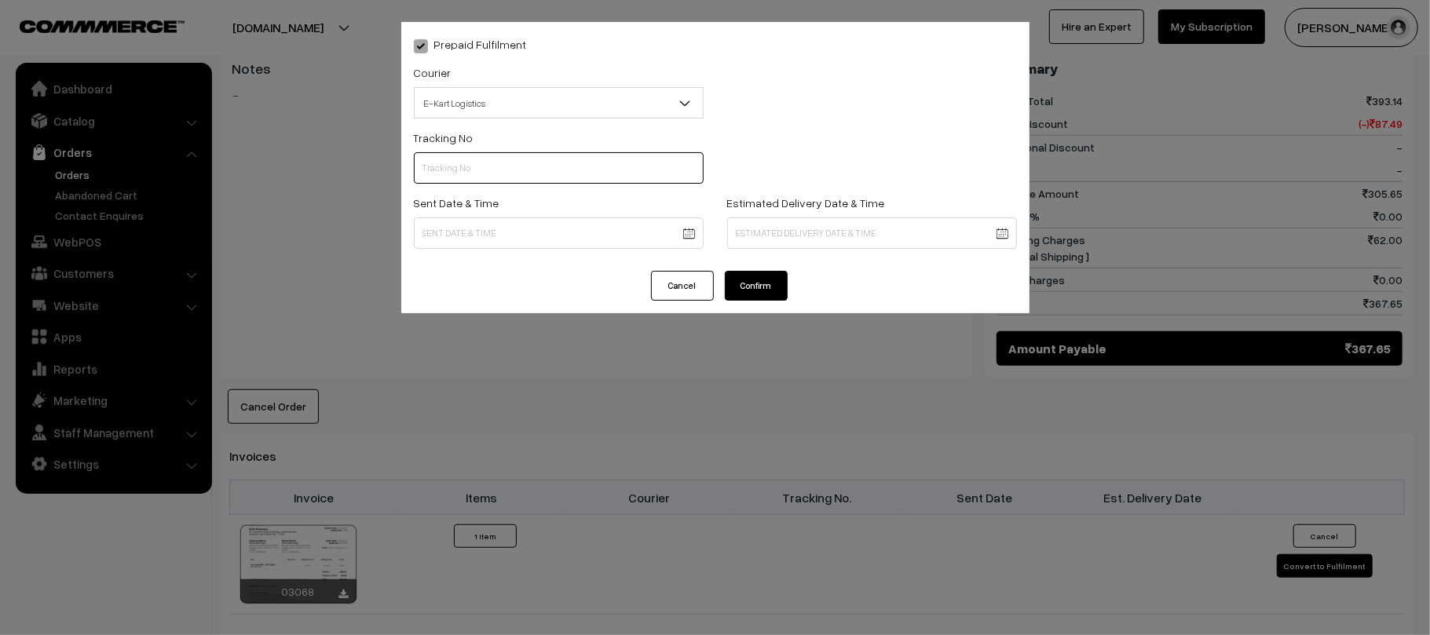
paste input "ICYP0004309089"
type input "ICYP0004309089"
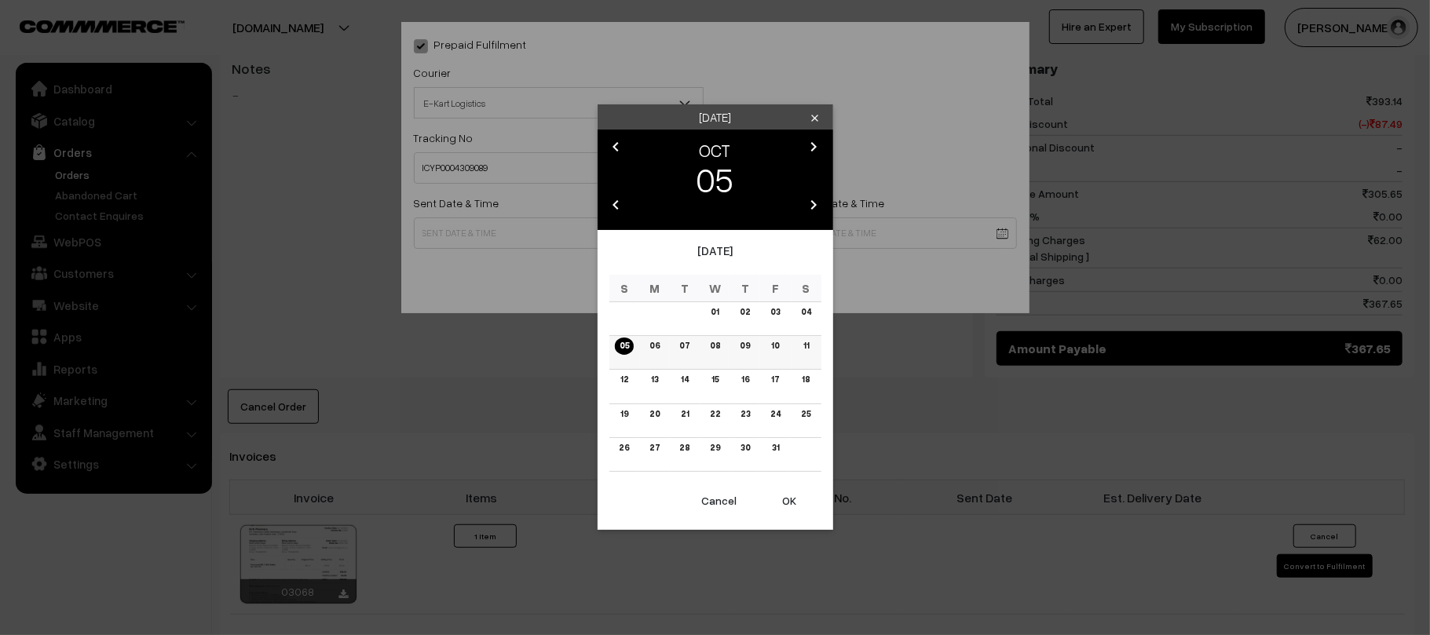
click at [652, 344] on link "06" at bounding box center [655, 346] width 20 height 16
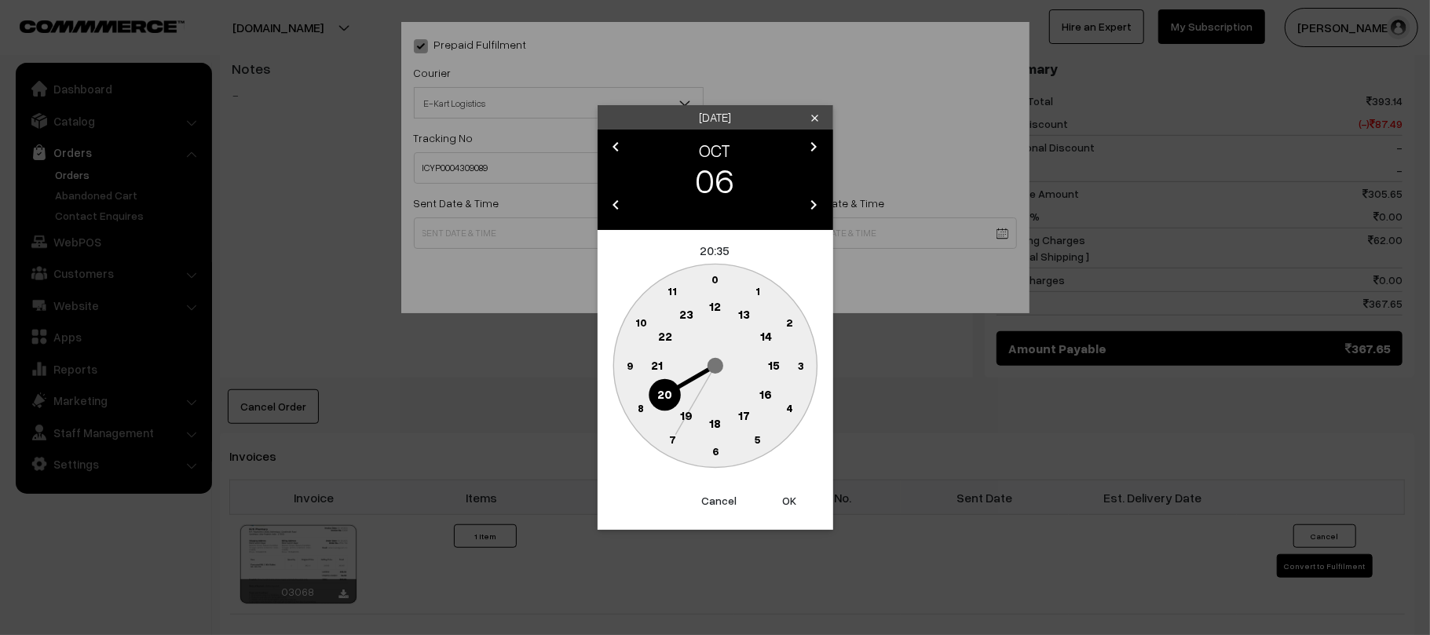
click at [713, 303] on text "12" at bounding box center [715, 306] width 12 height 14
click at [625, 365] on text "45" at bounding box center [629, 364] width 13 height 13
type input "06-10-2025 12:45"
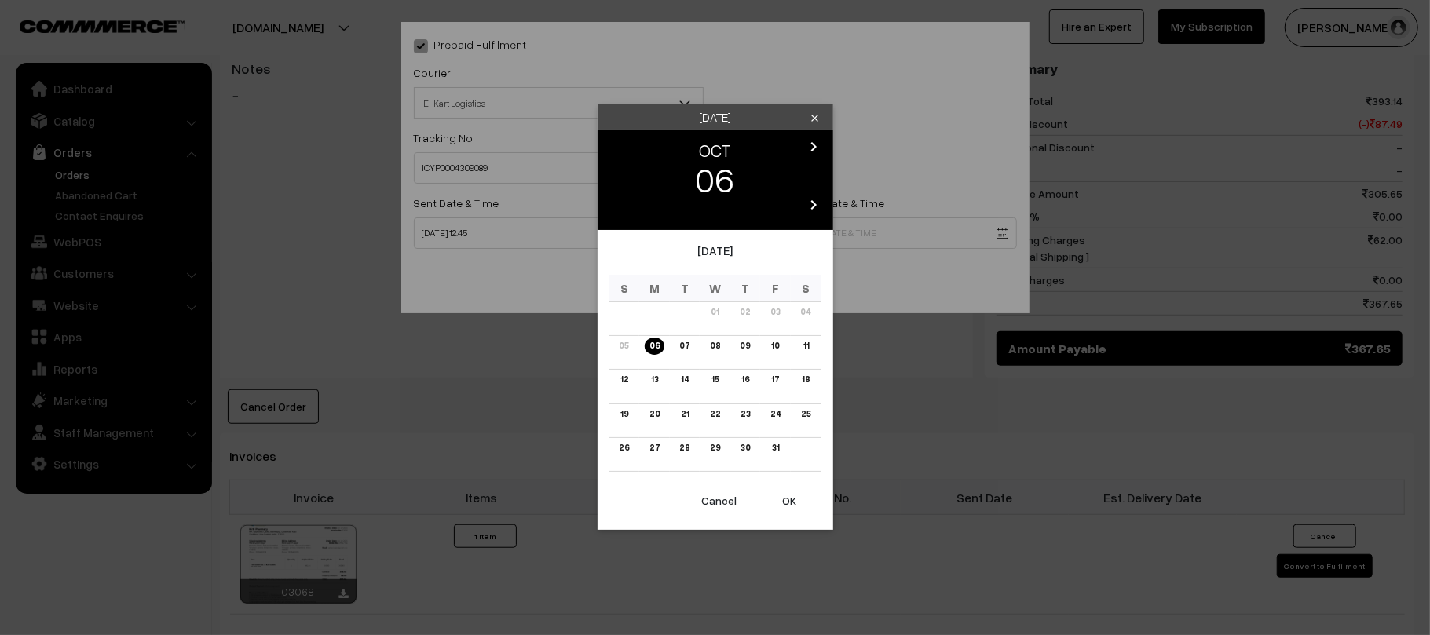
click at [830, 233] on body "Thank you for showing interest. Our team will call you shortly. Close [DOMAIN_N…" at bounding box center [715, 231] width 1430 height 1817
click at [619, 372] on link "12" at bounding box center [623, 379] width 17 height 16
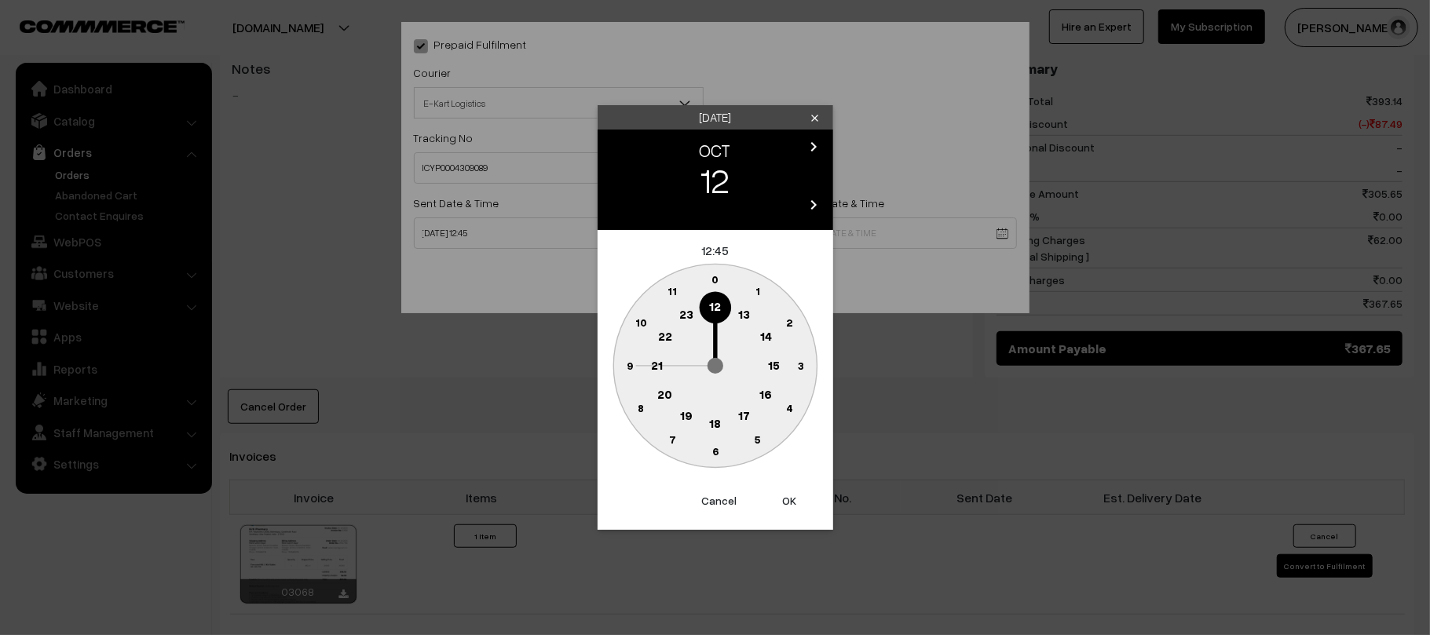
click at [656, 374] on circle at bounding box center [657, 365] width 32 height 32
click at [719, 452] on text "30" at bounding box center [714, 450] width 13 height 13
type input "12-10-2025 21:30"
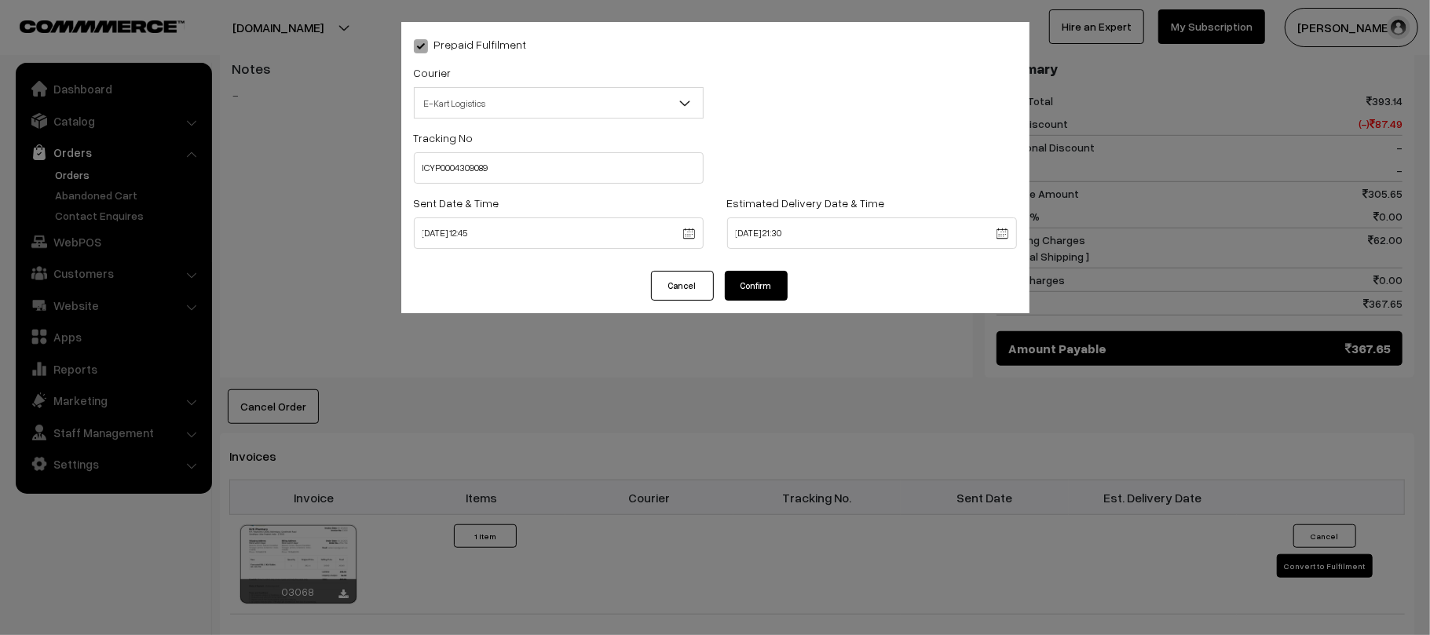
click at [768, 296] on button "Confirm" at bounding box center [756, 286] width 63 height 30
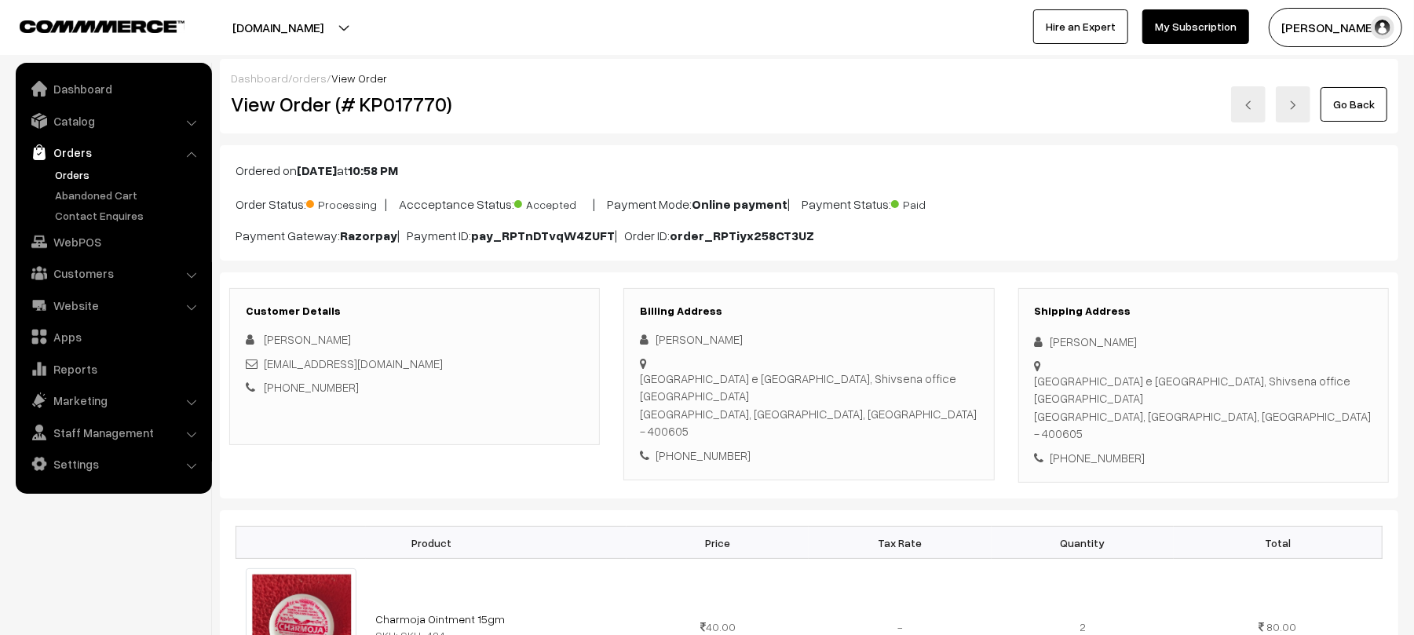
click at [729, 76] on div "Dashboard / orders / View Order" at bounding box center [809, 78] width 1156 height 16
drag, startPoint x: 1113, startPoint y: 345, endPoint x: 1031, endPoint y: 343, distance: 82.5
click at [1031, 343] on div "Shipping Address [PERSON_NAME] [GEOGRAPHIC_DATA] e [GEOGRAPHIC_DATA], Shivsena …" at bounding box center [1203, 385] width 371 height 195
copy div "[PERSON_NAME]"
click at [1116, 441] on div "Shipping Address [PERSON_NAME] [GEOGRAPHIC_DATA] e [GEOGRAPHIC_DATA], Shivsena …" at bounding box center [1203, 385] width 371 height 195
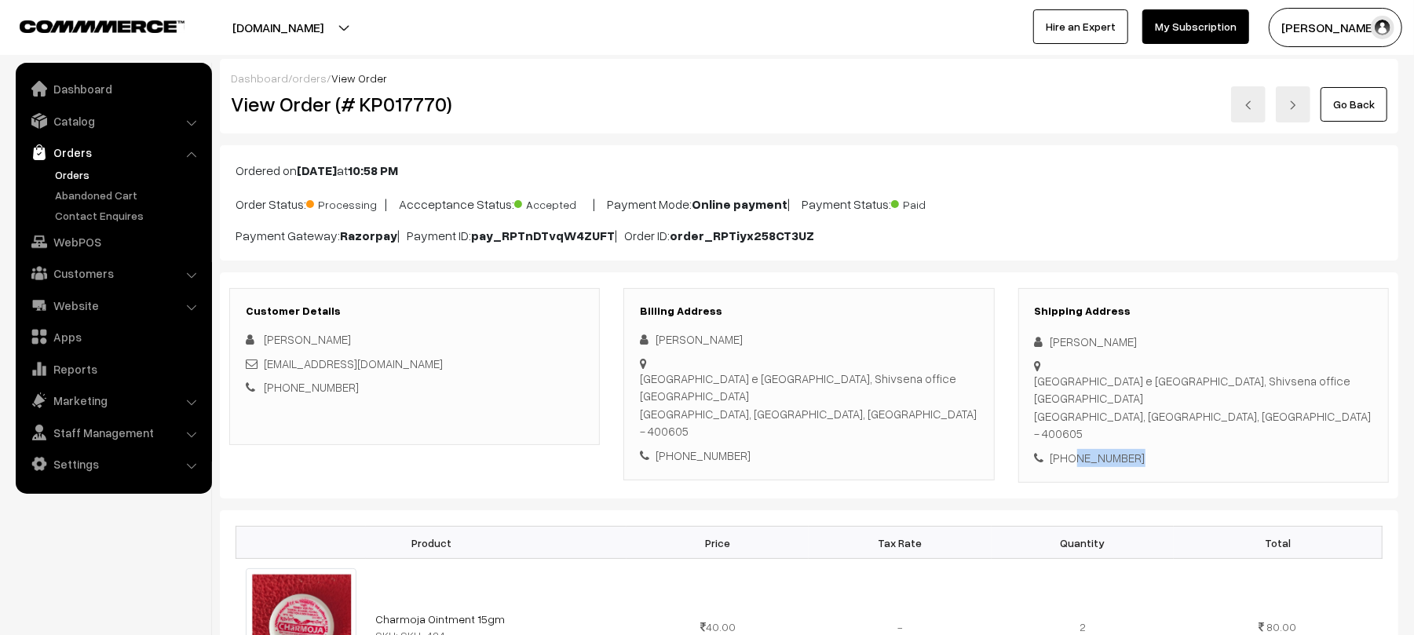
click at [1116, 441] on div "Shipping Address [PERSON_NAME] [GEOGRAPHIC_DATA] e [GEOGRAPHIC_DATA], Shivsena …" at bounding box center [1203, 385] width 371 height 195
copy div "9987001376"
drag, startPoint x: 393, startPoint y: 369, endPoint x: 265, endPoint y: 372, distance: 128.0
click at [265, 372] on div "nishadnitin101@gmail.com" at bounding box center [415, 364] width 338 height 18
copy link "nishadnitin101@gmail.com"
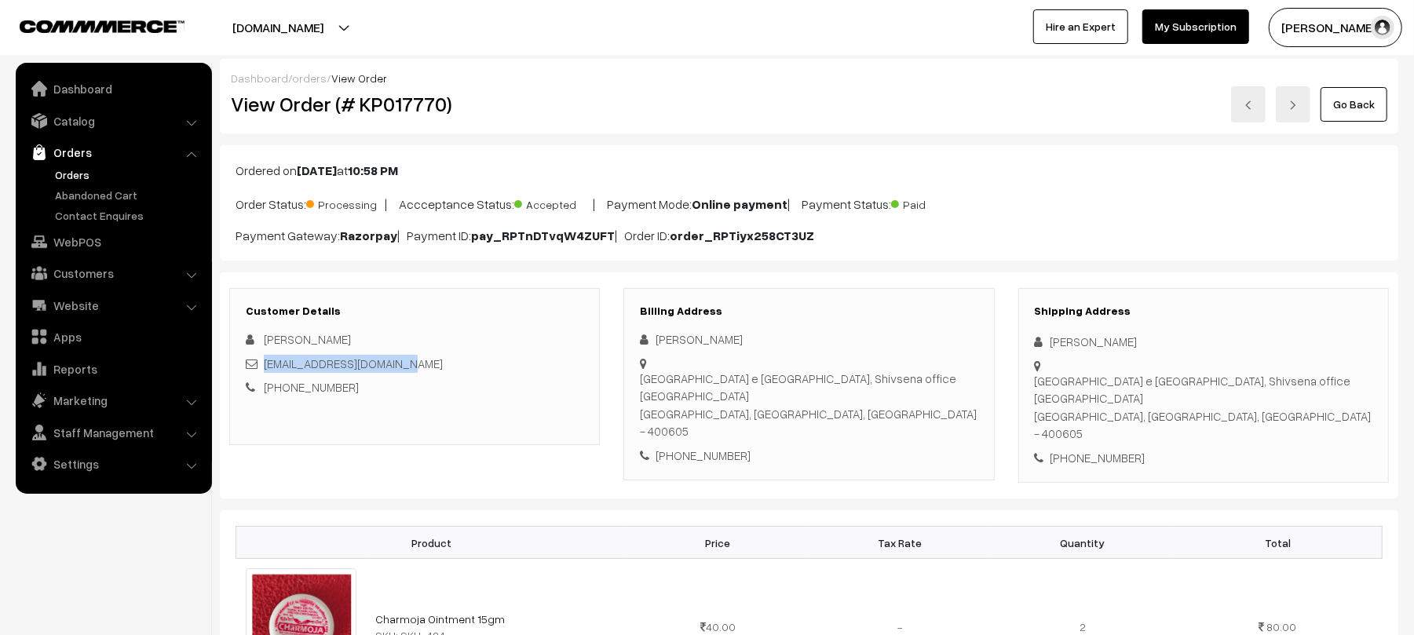
drag, startPoint x: 1035, startPoint y: 386, endPoint x: 1236, endPoint y: 399, distance: 201.4
click at [1236, 399] on div "Bhaskar nagar kalwa e thane, Shivsena office Bhaskar nagar kalwa Thane, Maharas…" at bounding box center [1204, 407] width 338 height 71
copy div "Bhaskar nagar kalwa e thane, Shivsena office Bhaskar nagar kalwa Thane, Maharas…"
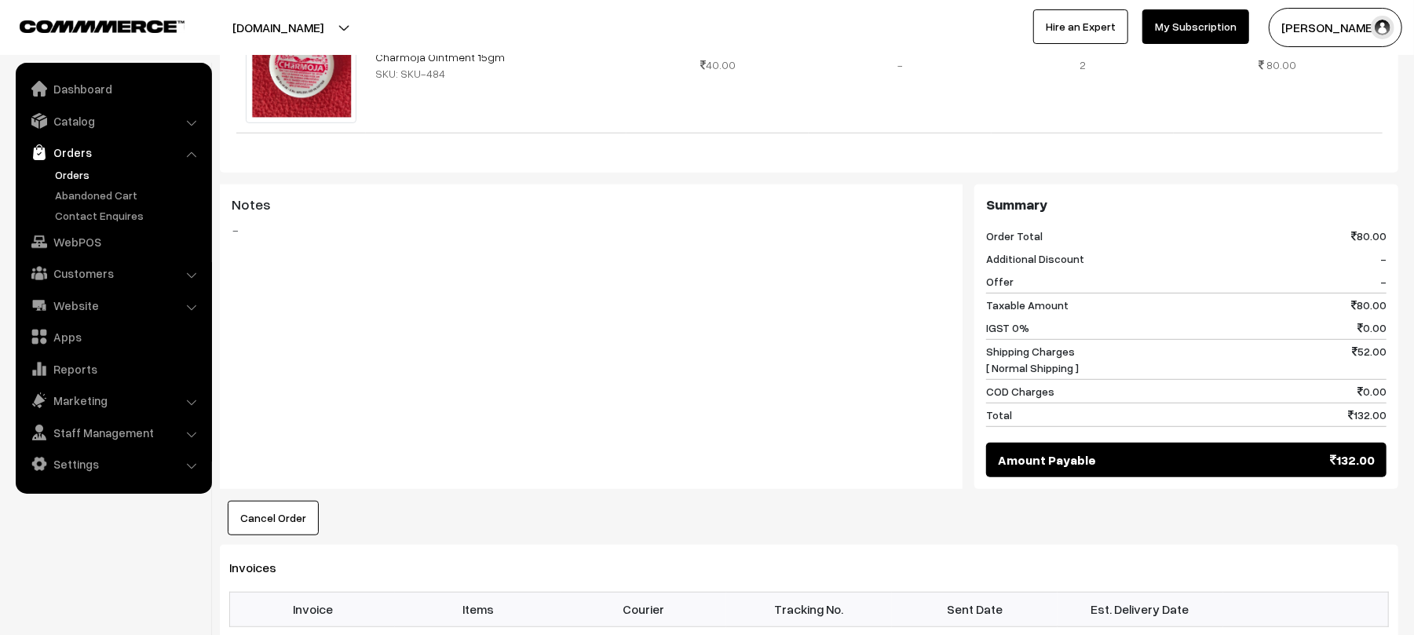
scroll to position [568, 0]
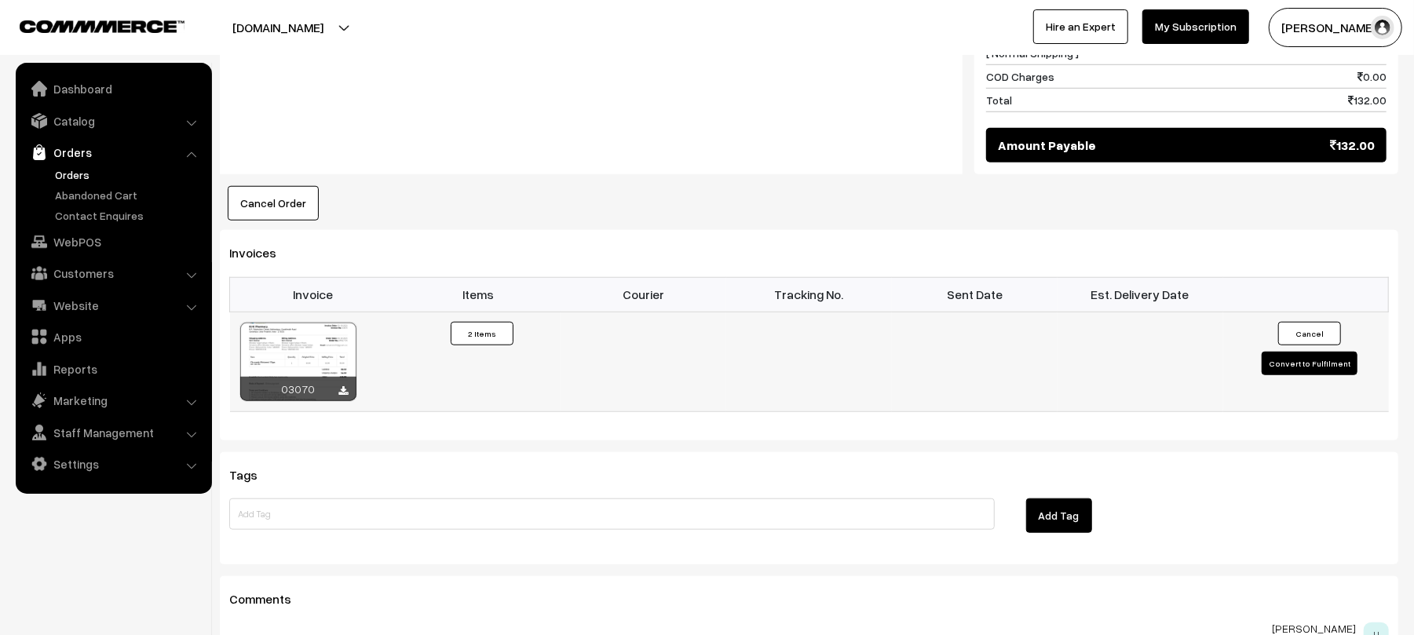
click at [1298, 352] on button "Convert to Fulfilment" at bounding box center [1310, 364] width 96 height 24
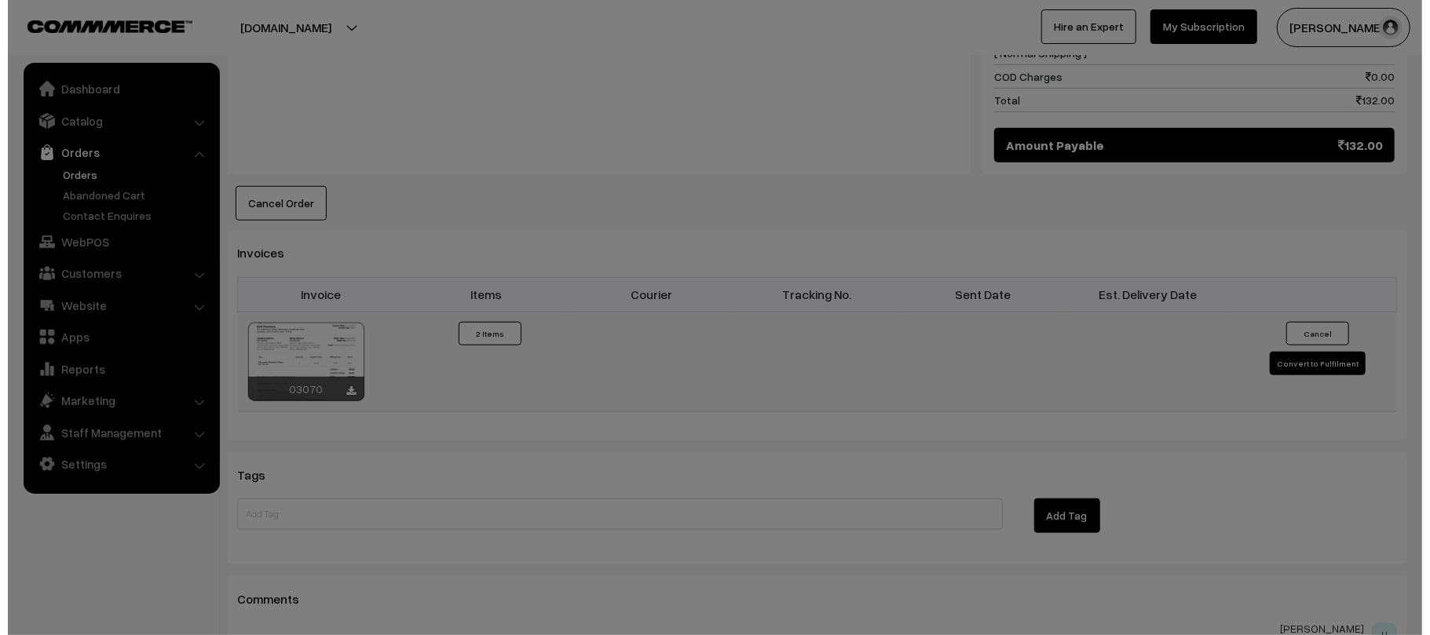
scroll to position [876, 0]
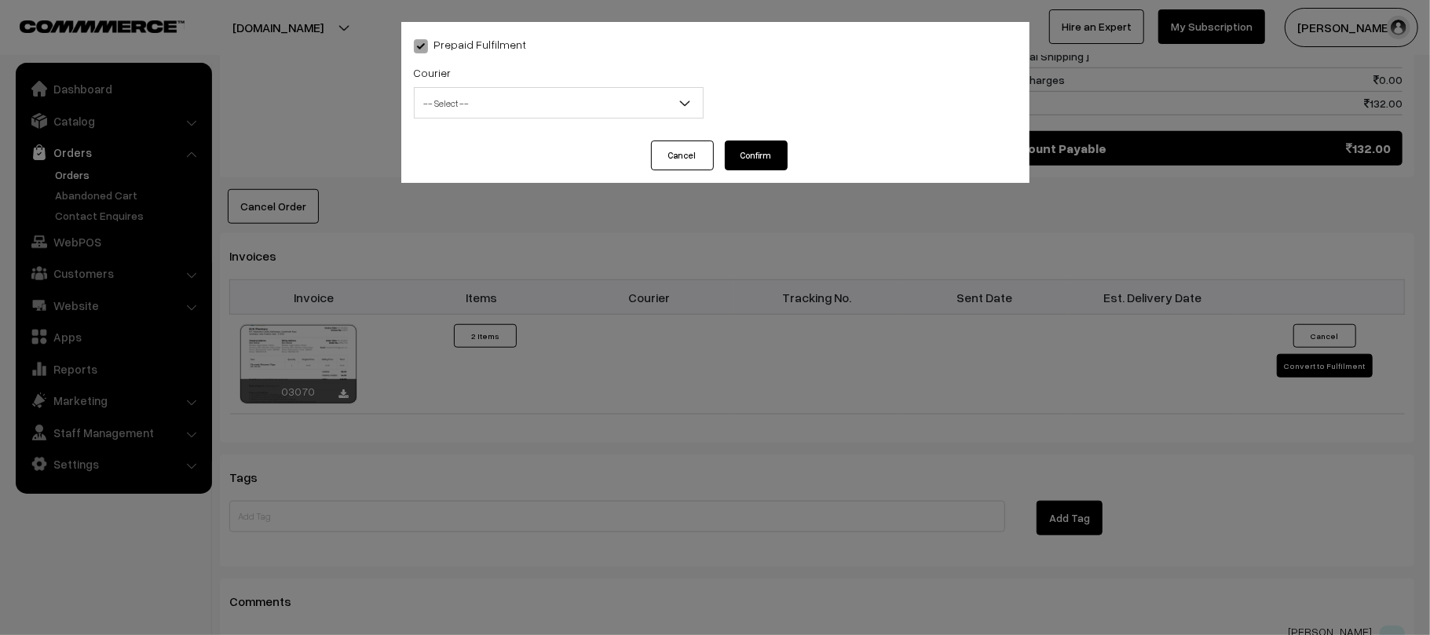
click at [472, 94] on span "-- Select --" at bounding box center [558, 102] width 288 height 27
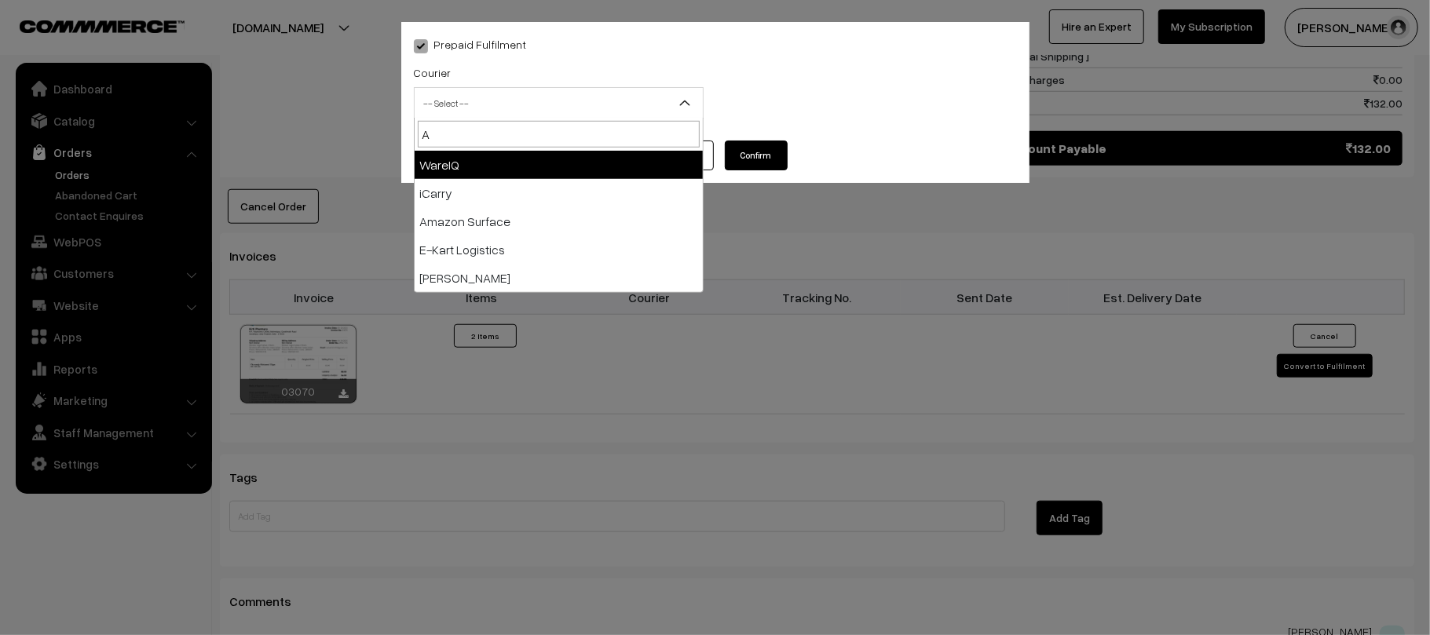
type input "AM"
select select "5"
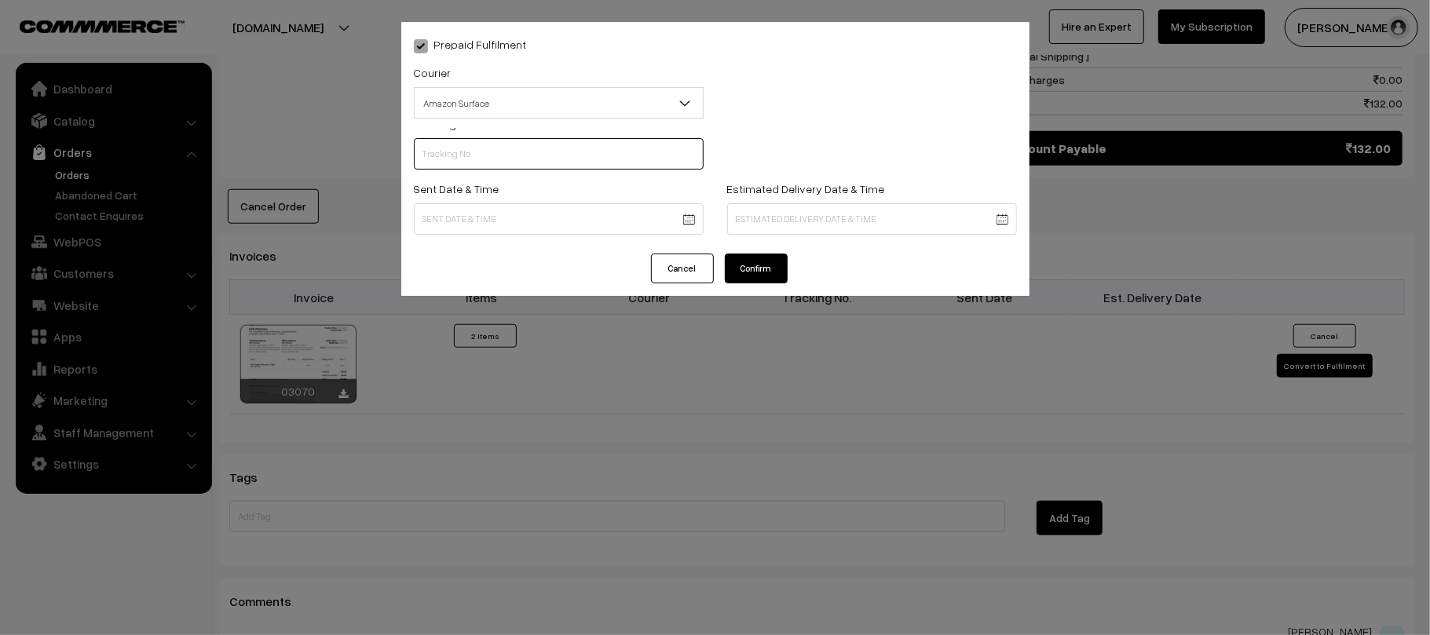
scroll to position [0, 0]
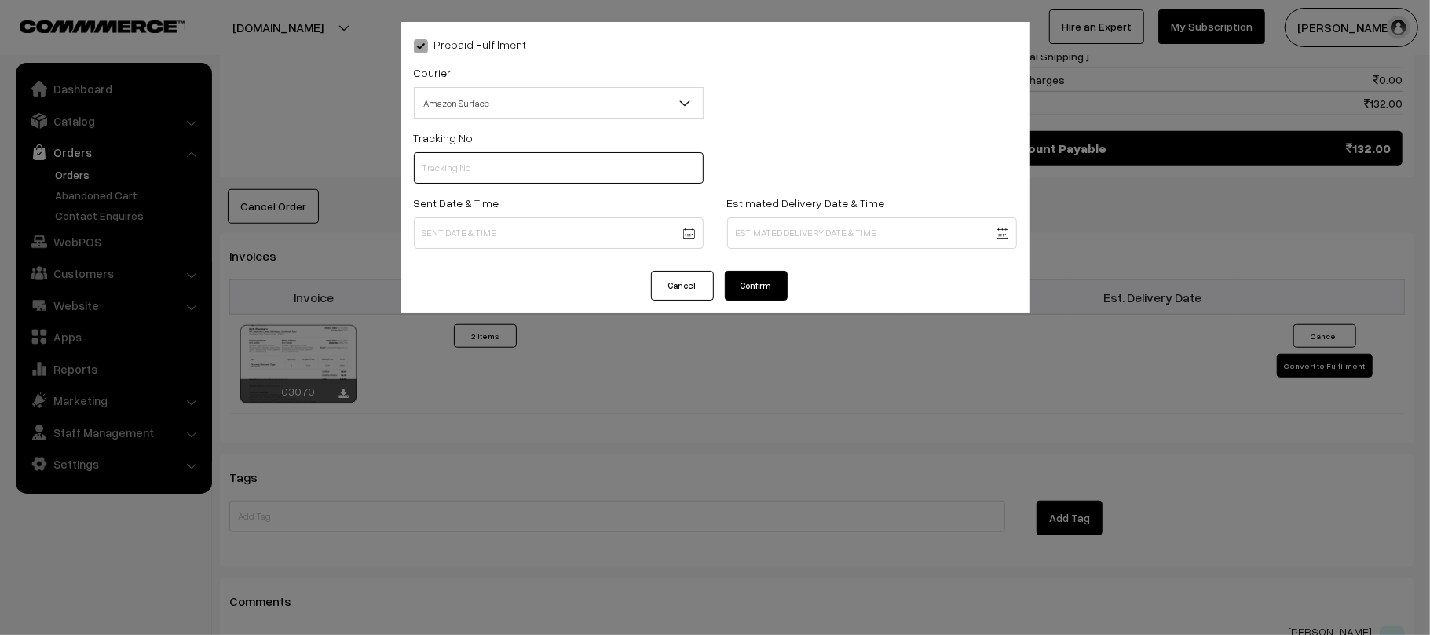
paste input "364060417421"
type input "364060417421"
click at [545, 223] on body "Thank you for showing interest. Our team will call you shortly. Close [DOMAIN_N…" at bounding box center [715, 32] width 1430 height 1816
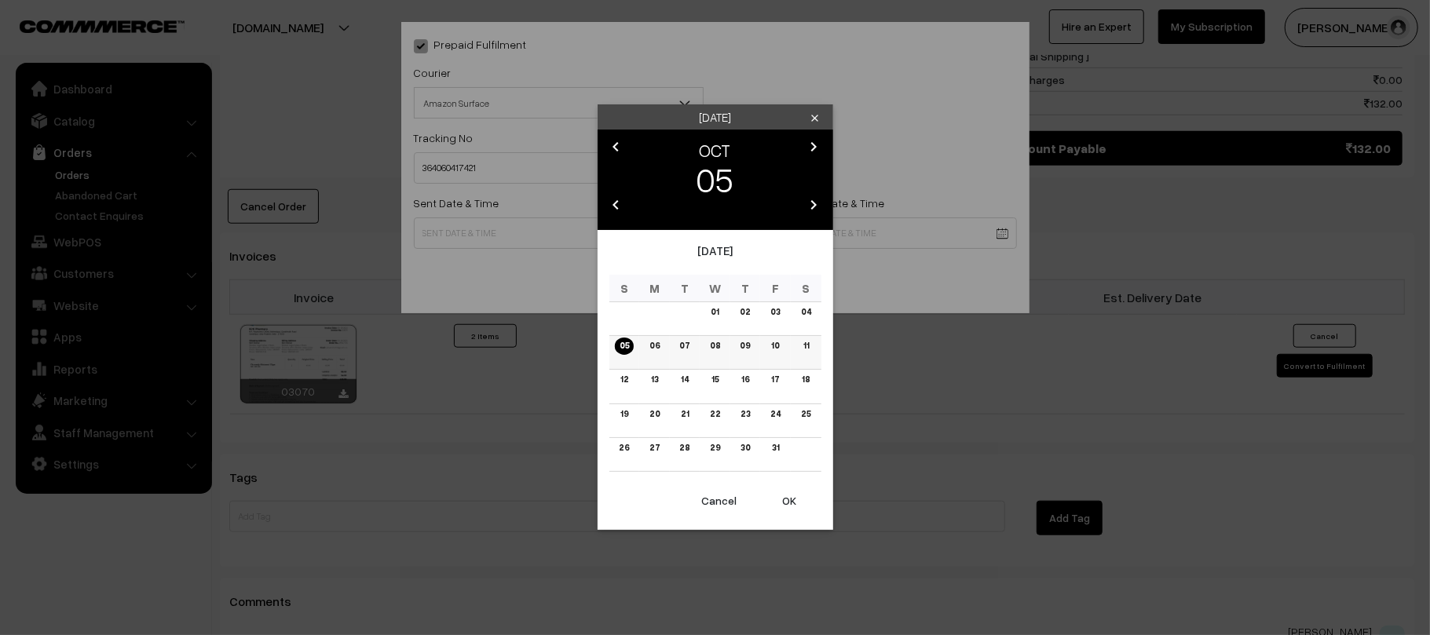
click at [648, 343] on link "06" at bounding box center [655, 346] width 20 height 16
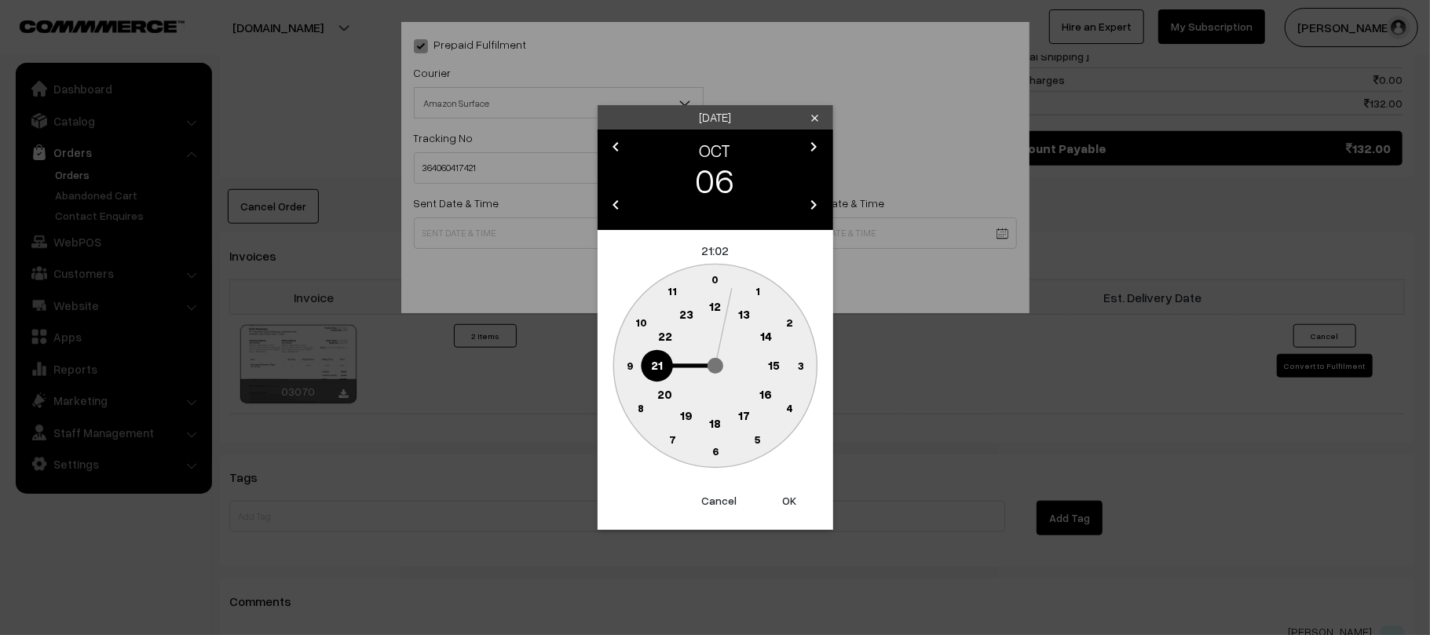
click at [714, 302] on text "12" at bounding box center [715, 306] width 12 height 14
click at [628, 367] on text "45" at bounding box center [629, 364] width 13 height 13
type input "[DATE] 12:45"
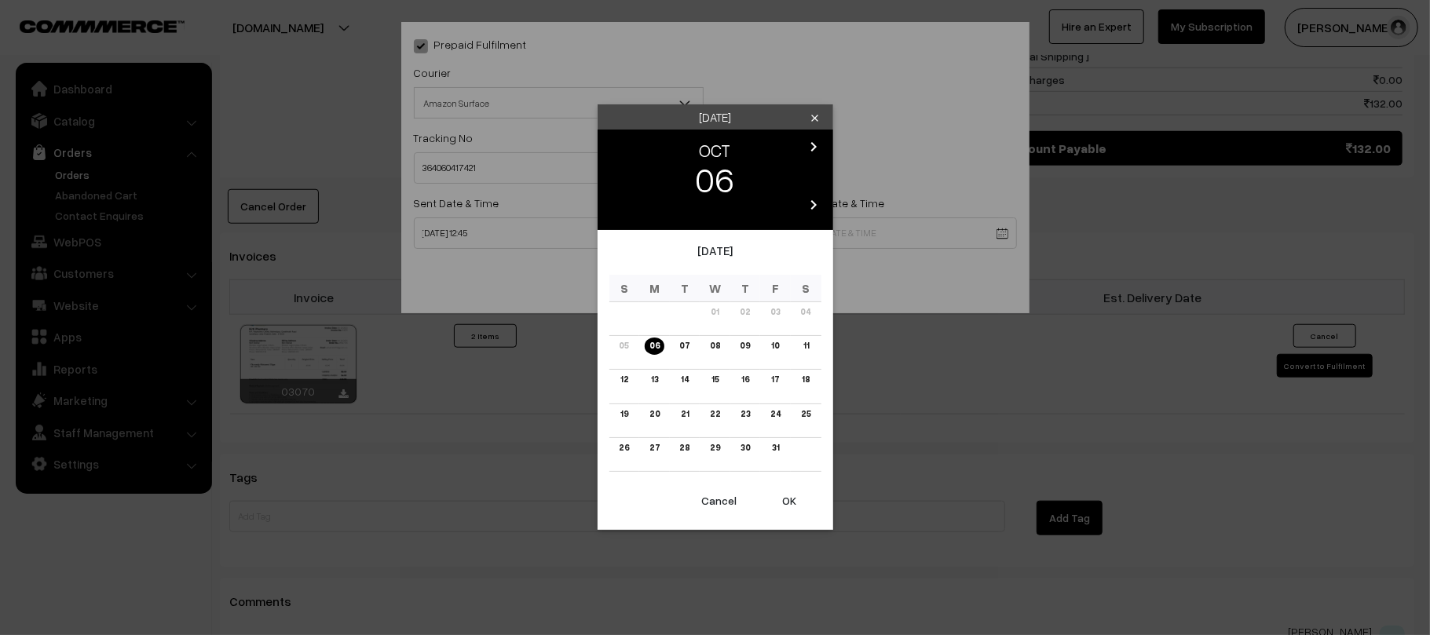
click at [864, 220] on body "Thank you for showing interest. Our team will call you shortly. Close [DOMAIN_N…" at bounding box center [715, 32] width 1430 height 1816
click at [810, 355] on td "11" at bounding box center [806, 353] width 31 height 34
click at [809, 347] on link "11" at bounding box center [805, 346] width 15 height 16
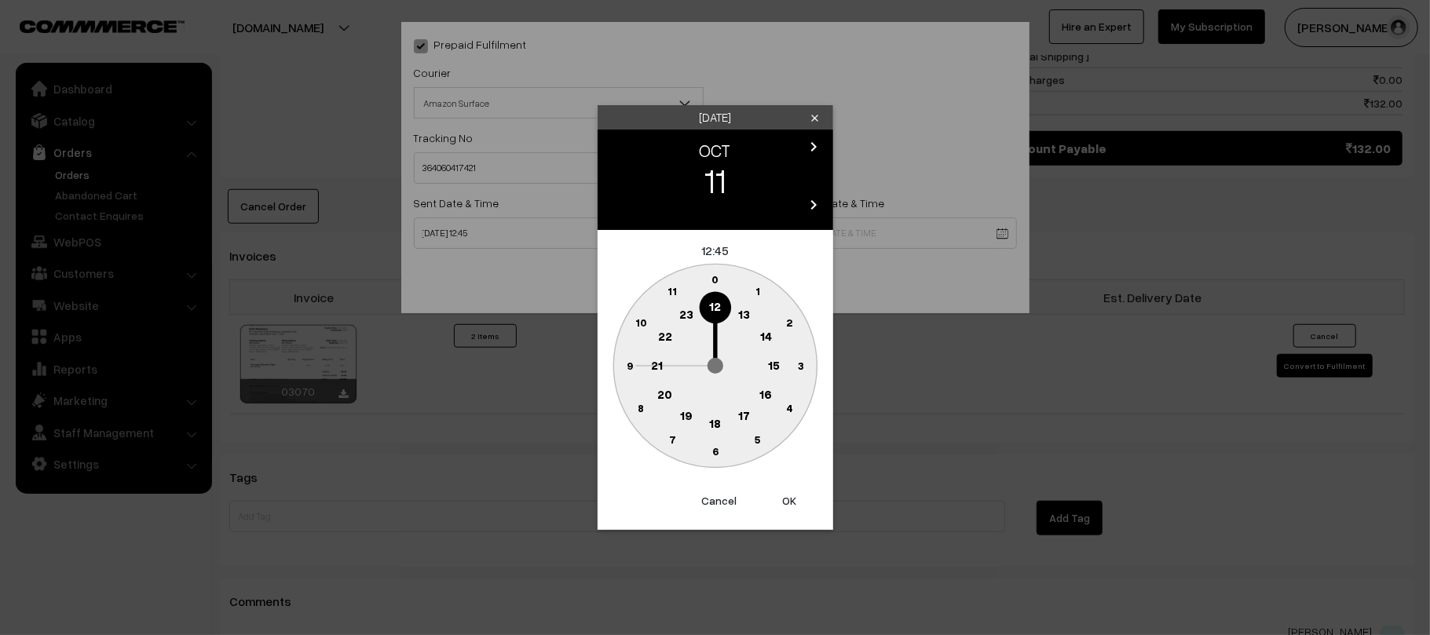
click at [656, 356] on circle at bounding box center [657, 365] width 32 height 32
click at [710, 453] on text "30" at bounding box center [714, 450] width 13 height 13
type input "11-10-2025 21:30"
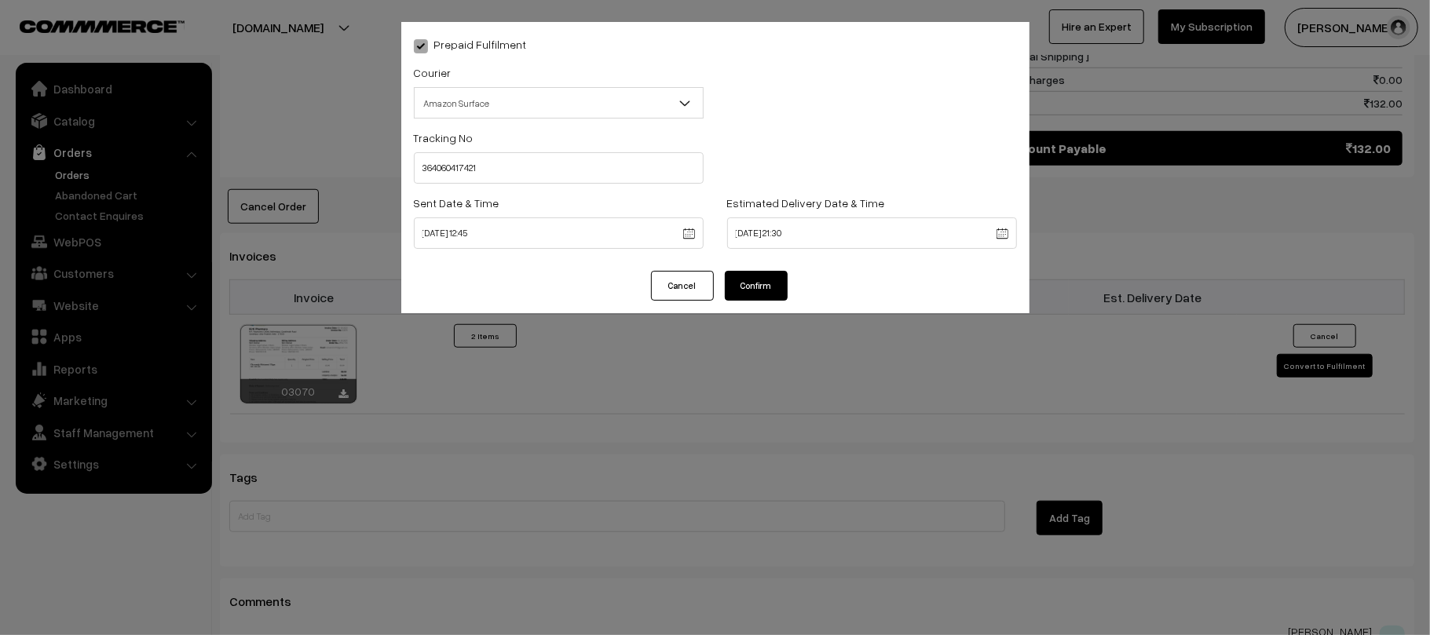
click at [750, 278] on button "Confirm" at bounding box center [756, 286] width 63 height 30
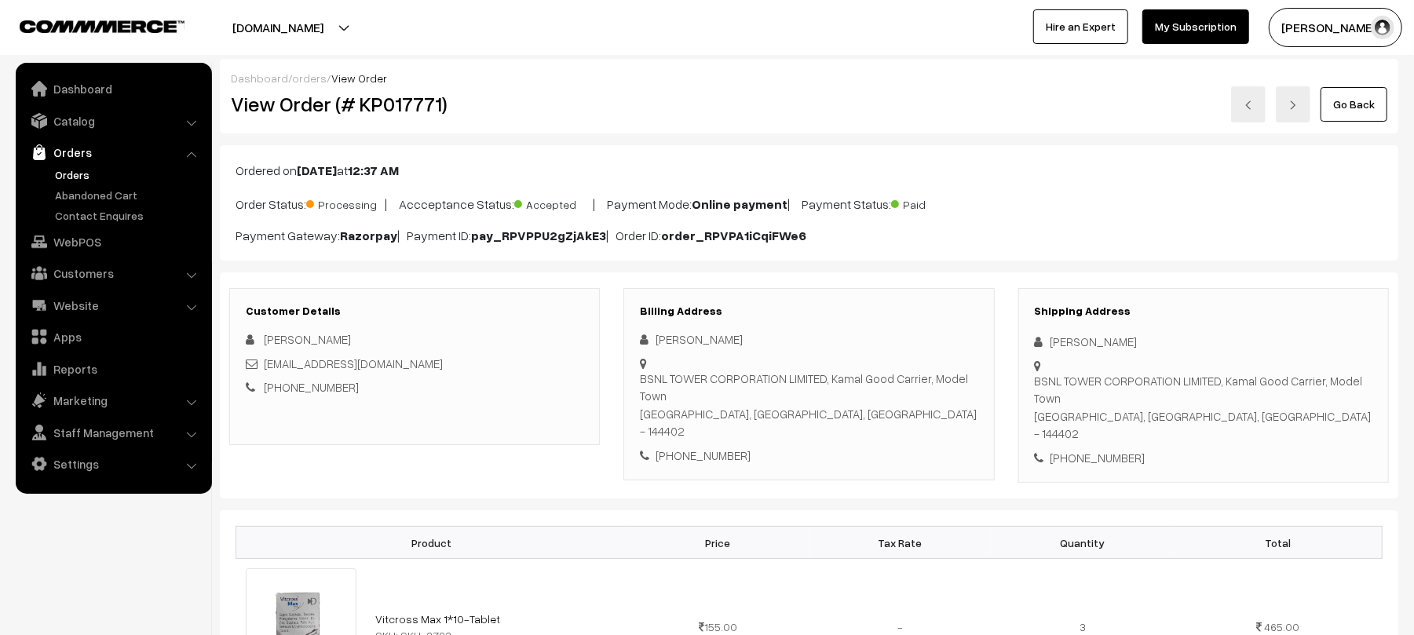
click at [550, 100] on h2 "View Order (# KP017771)" at bounding box center [416, 104] width 370 height 24
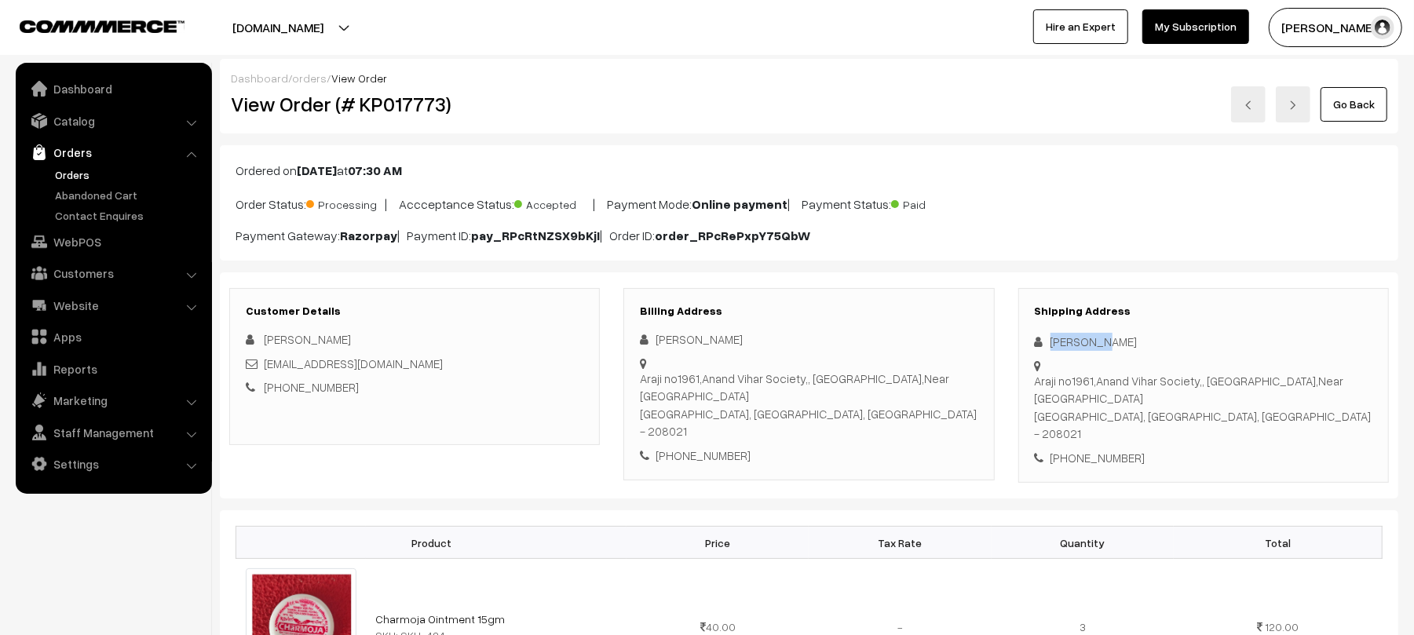
drag, startPoint x: 1118, startPoint y: 342, endPoint x: 1040, endPoint y: 338, distance: 77.9
click at [1040, 338] on div "[PERSON_NAME]" at bounding box center [1204, 342] width 338 height 18
copy div "Nisha Pal"
click at [1083, 449] on div "+91 6388894694" at bounding box center [1204, 458] width 338 height 18
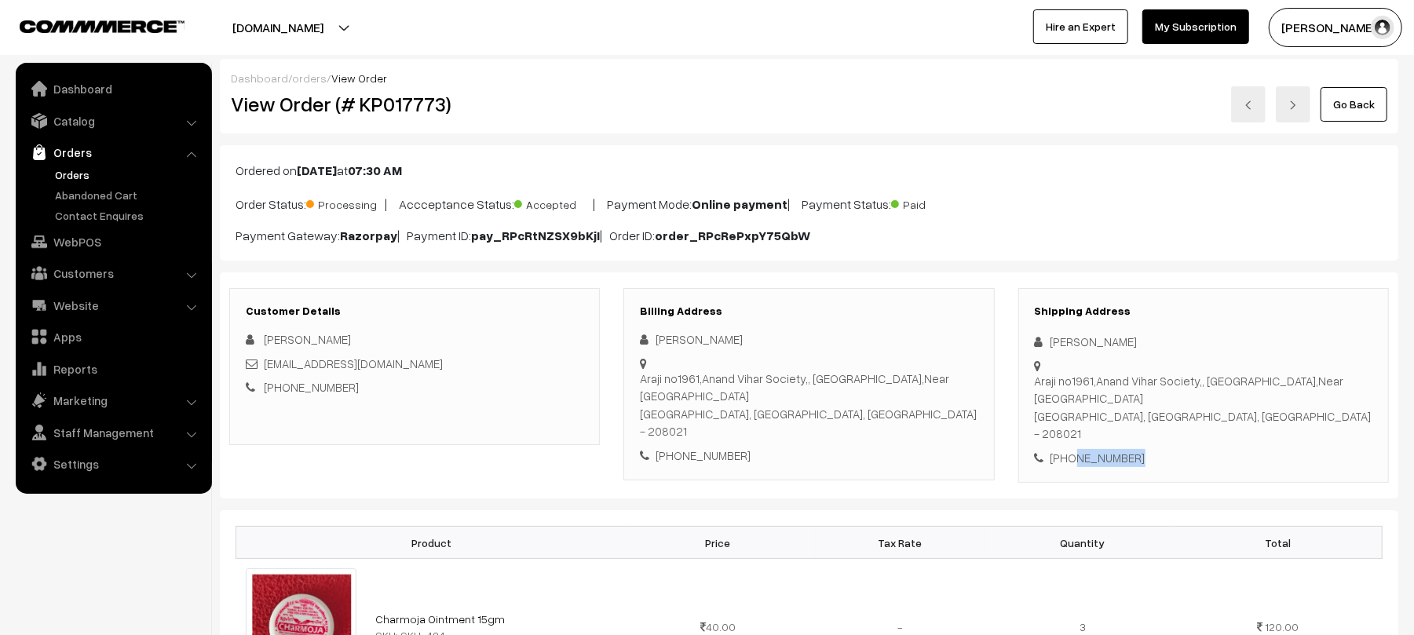
copy div "6388894694"
drag, startPoint x: 389, startPoint y: 371, endPoint x: 265, endPoint y: 368, distance: 124.1
click at [265, 368] on div "dkpal83@gmail.com" at bounding box center [415, 364] width 338 height 18
copy link "dkpal83@gmail.com"
drag, startPoint x: 1038, startPoint y: 383, endPoint x: 1269, endPoint y: 418, distance: 234.1
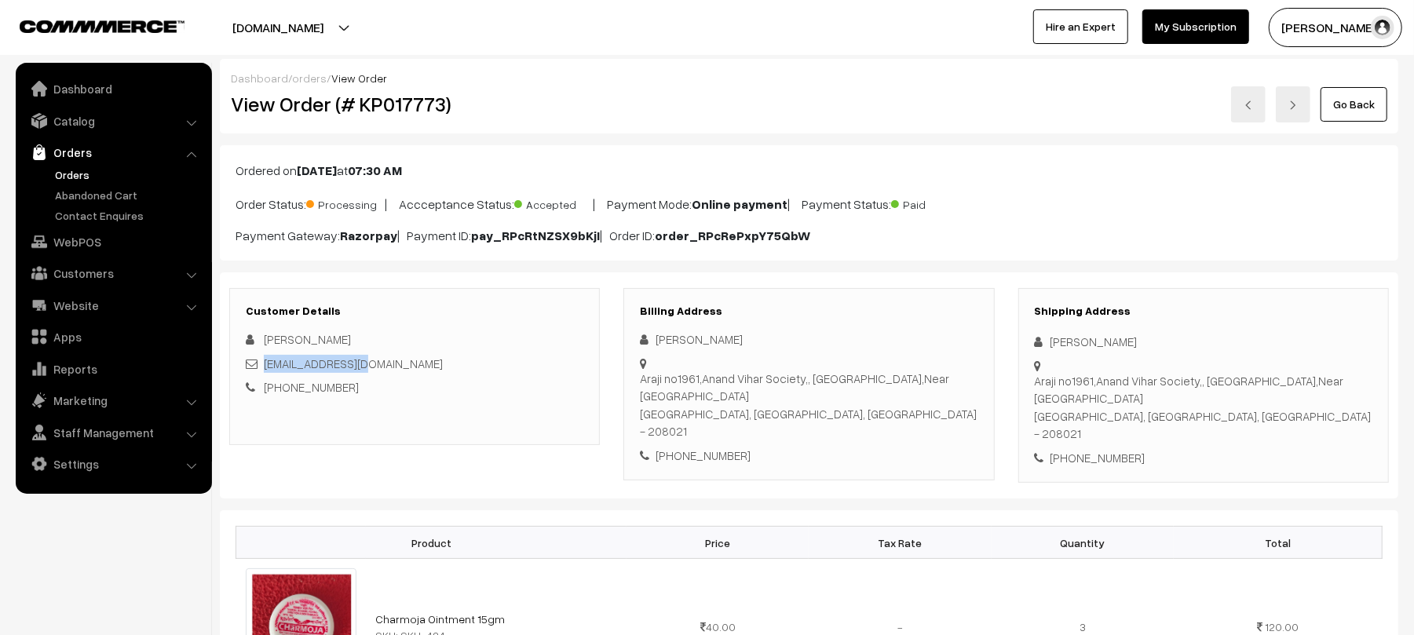
click at [1269, 418] on div "Araji no1961,Anand Vihar Society,, Ganeshpur Road, Koyla Nagar,Near Ram rajya G…" at bounding box center [1204, 407] width 338 height 71
copy div "Araji no1961,Anand Vihar Society,, Ganeshpur Road, Koyla Nagar,Near Ram rajya G…"
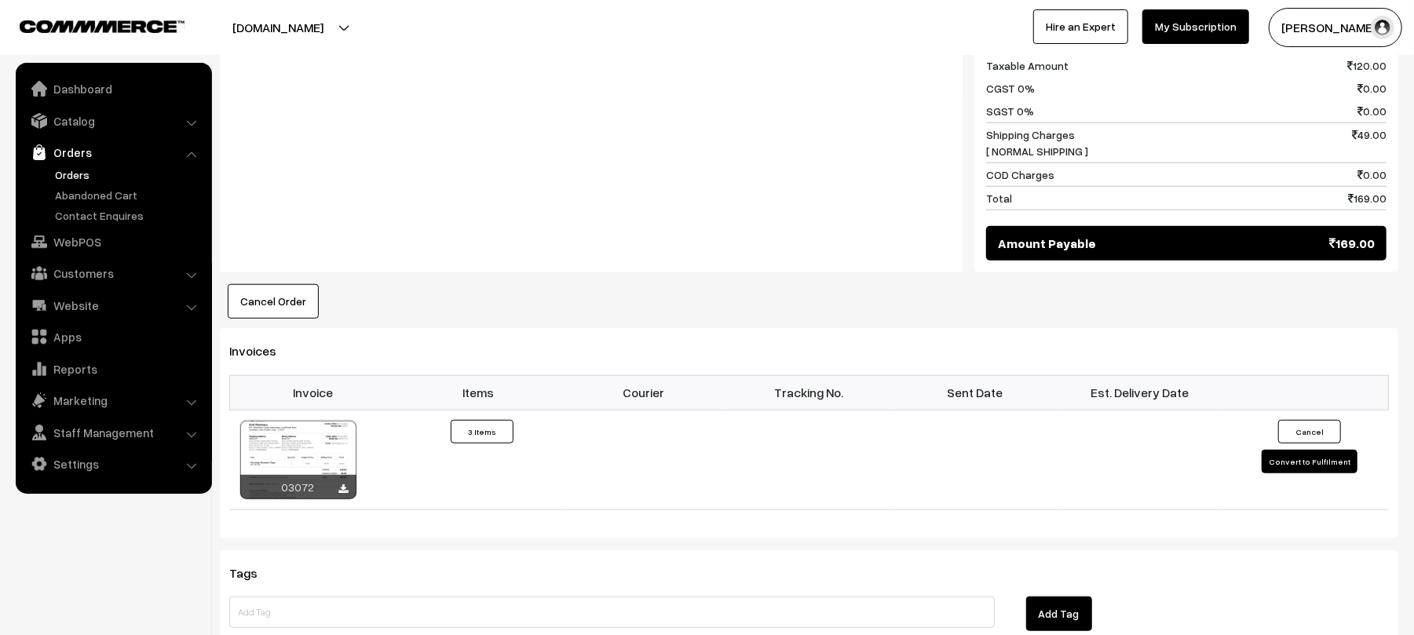
scroll to position [833, 0]
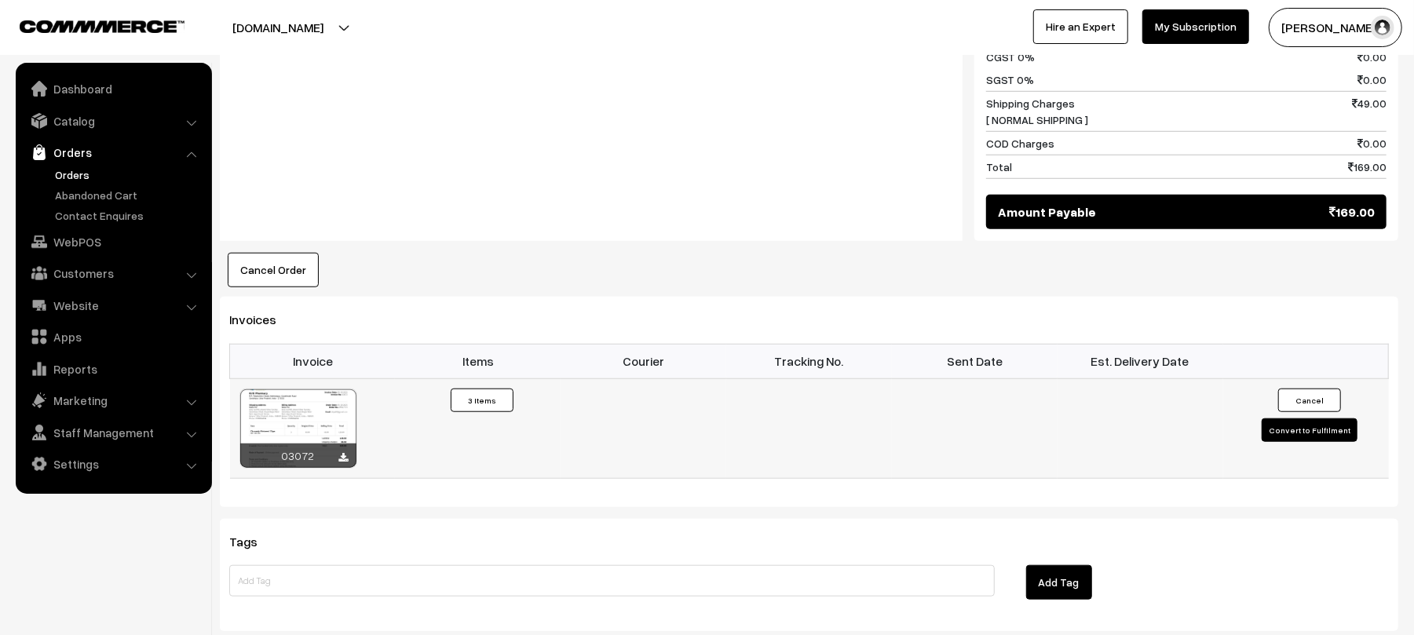
click at [1308, 424] on button "Convert to Fulfilment" at bounding box center [1310, 430] width 96 height 24
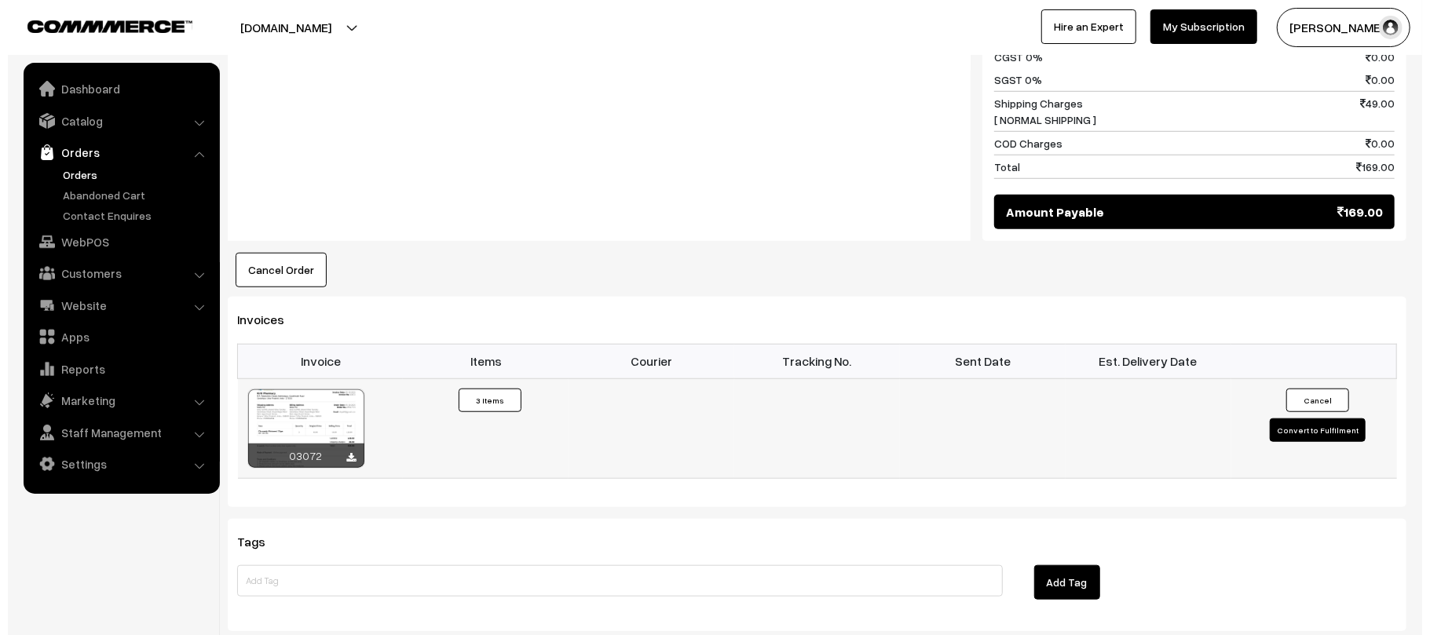
scroll to position [835, 0]
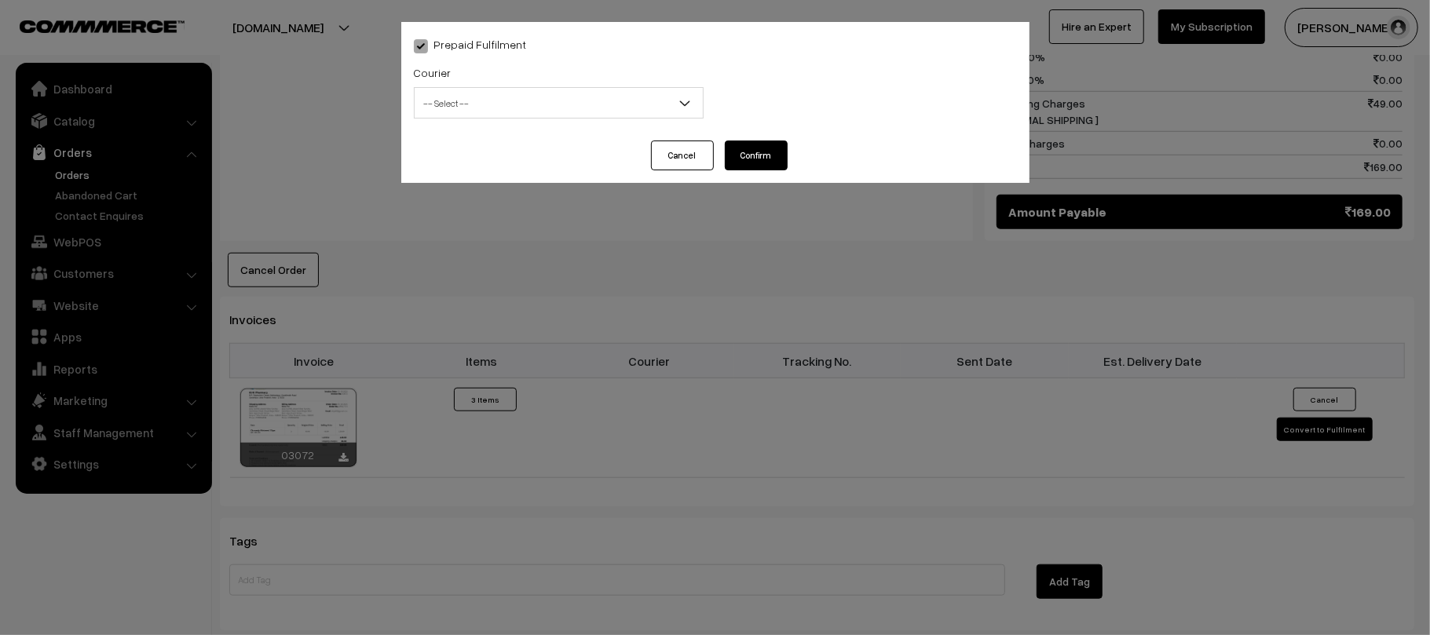
click at [456, 105] on div "Courier -- Select -- Shiprocket WareIQ iCarry Delhivery Amazon Surface E-Kart L…" at bounding box center [558, 95] width 313 height 65
click at [456, 105] on span "-- Select --" at bounding box center [558, 102] width 288 height 27
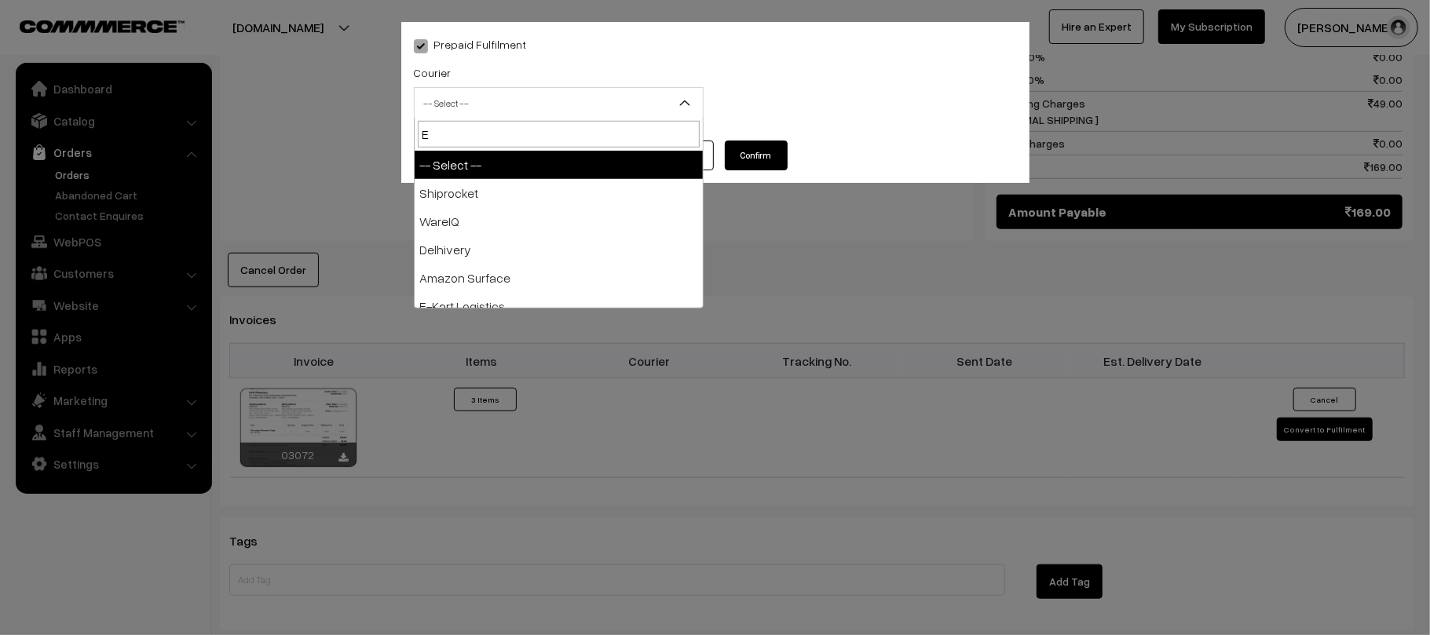
type input "E-"
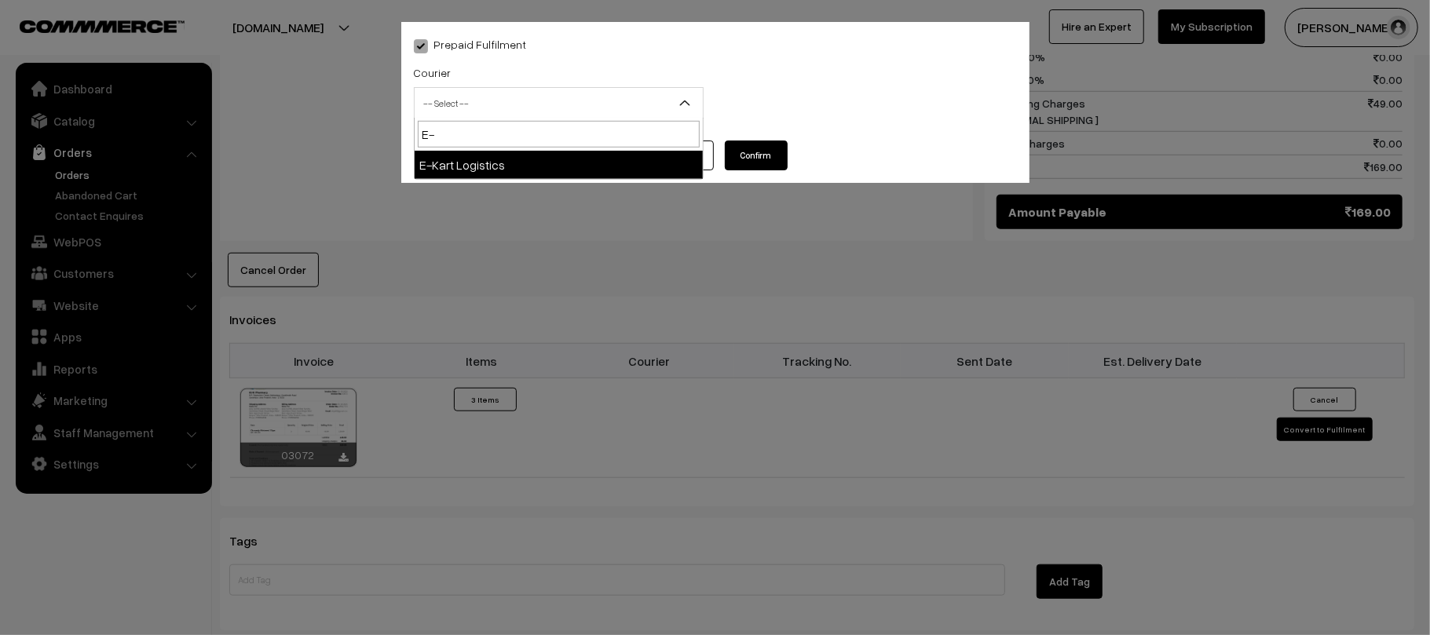
select select "6"
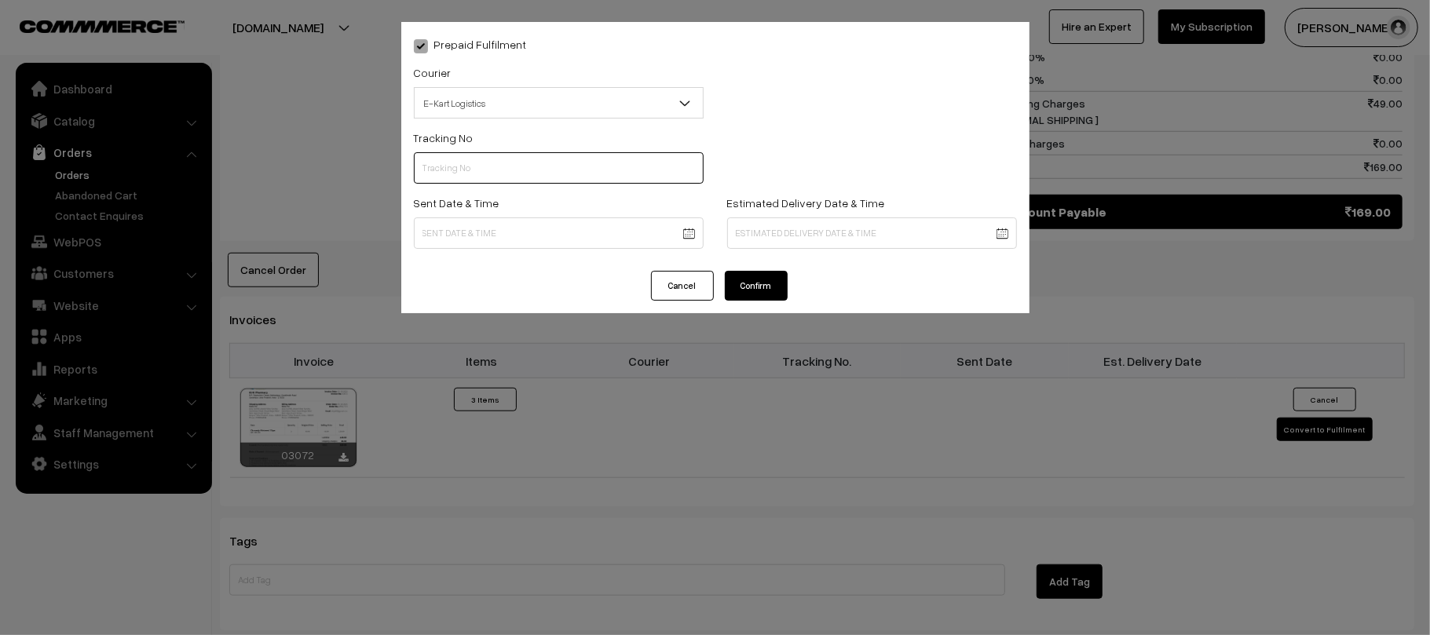
paste input "ICYP0004309114"
type input "ICYP0004309114"
click at [560, 232] on body "Thank you for showing interest. Our team will call you shortly. Close [DOMAIN_N…" at bounding box center [715, 84] width 1430 height 1839
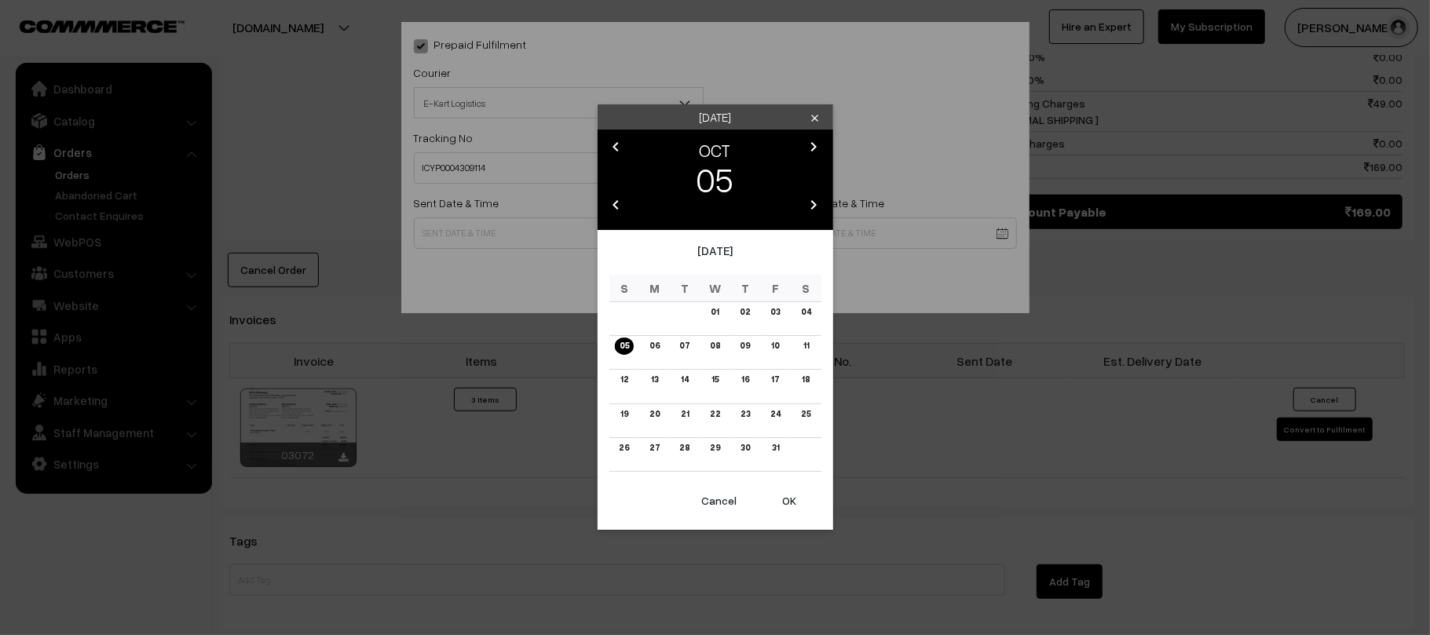
click at [560, 232] on div "Sunday clear chevron_left OCT chevron_right 05 chevron_left 2025 chevron_right …" at bounding box center [715, 317] width 1430 height 635
click at [560, 232] on body "Thank you for showing interest. Our team will call you shortly. Close [DOMAIN_N…" at bounding box center [715, 84] width 1430 height 1839
click at [650, 340] on link "06" at bounding box center [655, 346] width 20 height 16
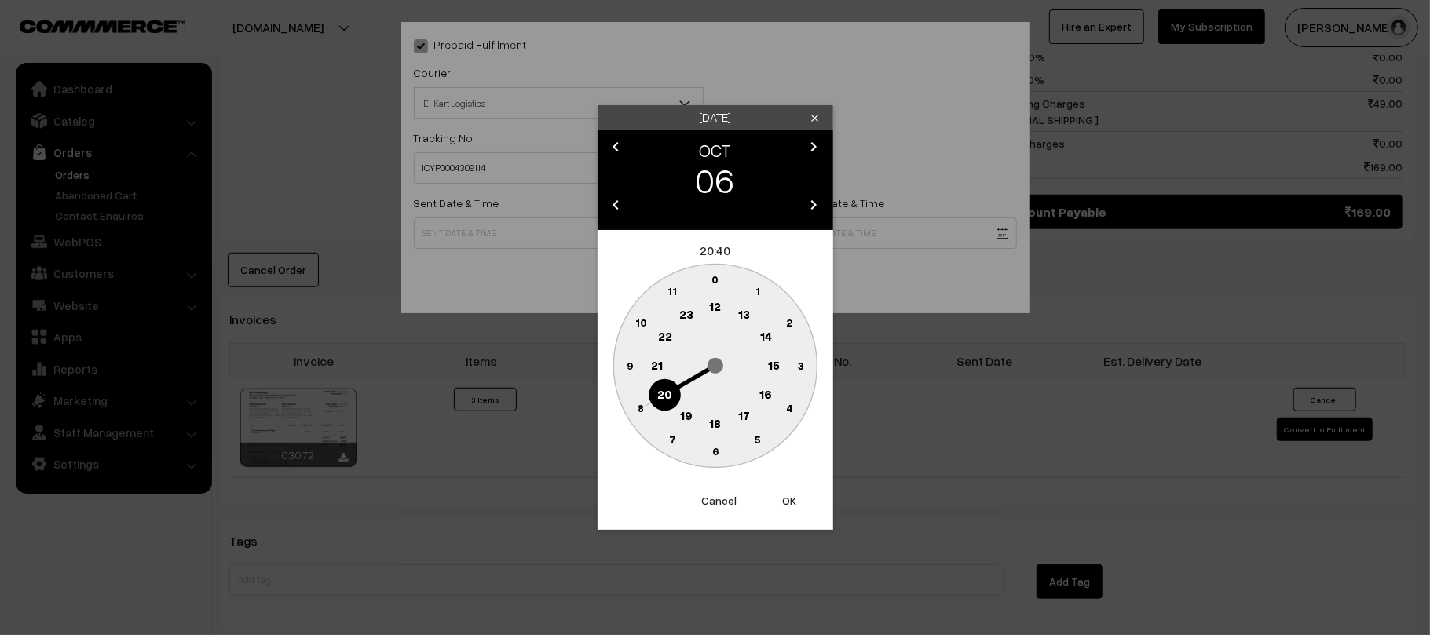
click at [713, 305] on text "12" at bounding box center [715, 306] width 12 height 14
click at [623, 367] on text "45" at bounding box center [629, 364] width 13 height 13
type input "06-10-2025 12:45"
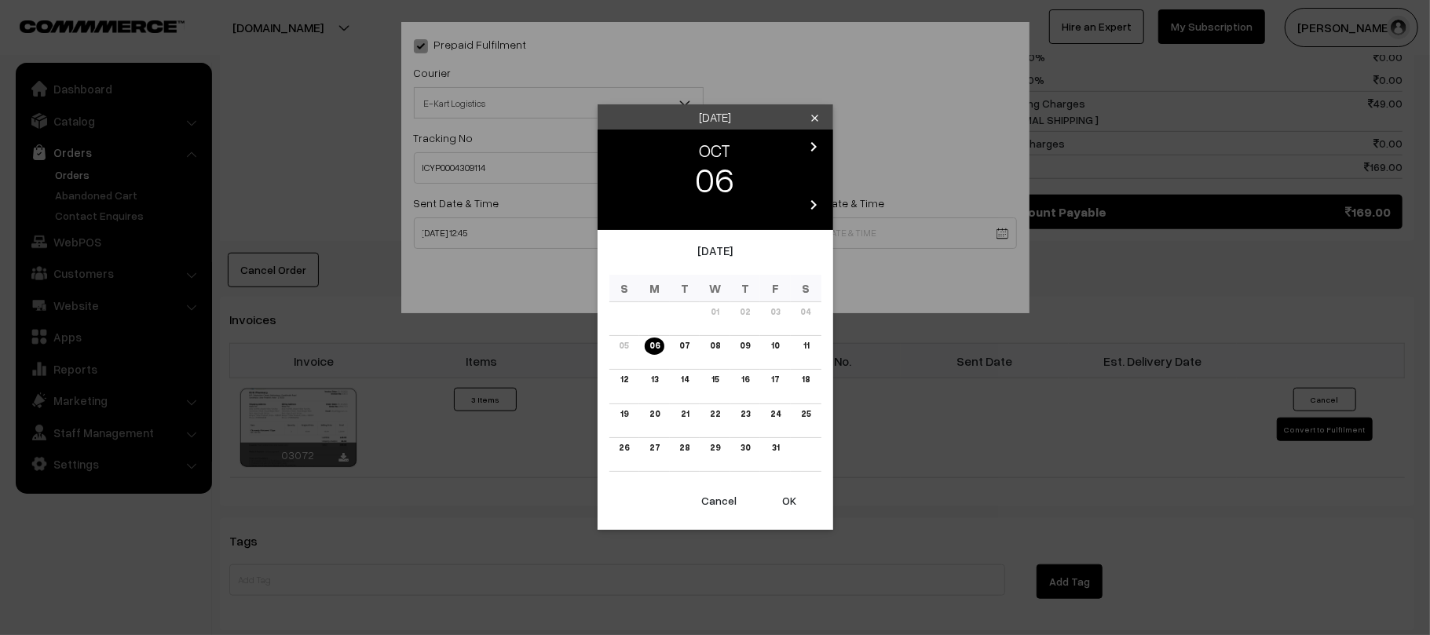
click at [851, 221] on body "Thank you for showing interest. Our team will call you shortly. Close kirtiphar…" at bounding box center [715, 84] width 1430 height 1839
click at [804, 346] on link "11" at bounding box center [805, 346] width 15 height 16
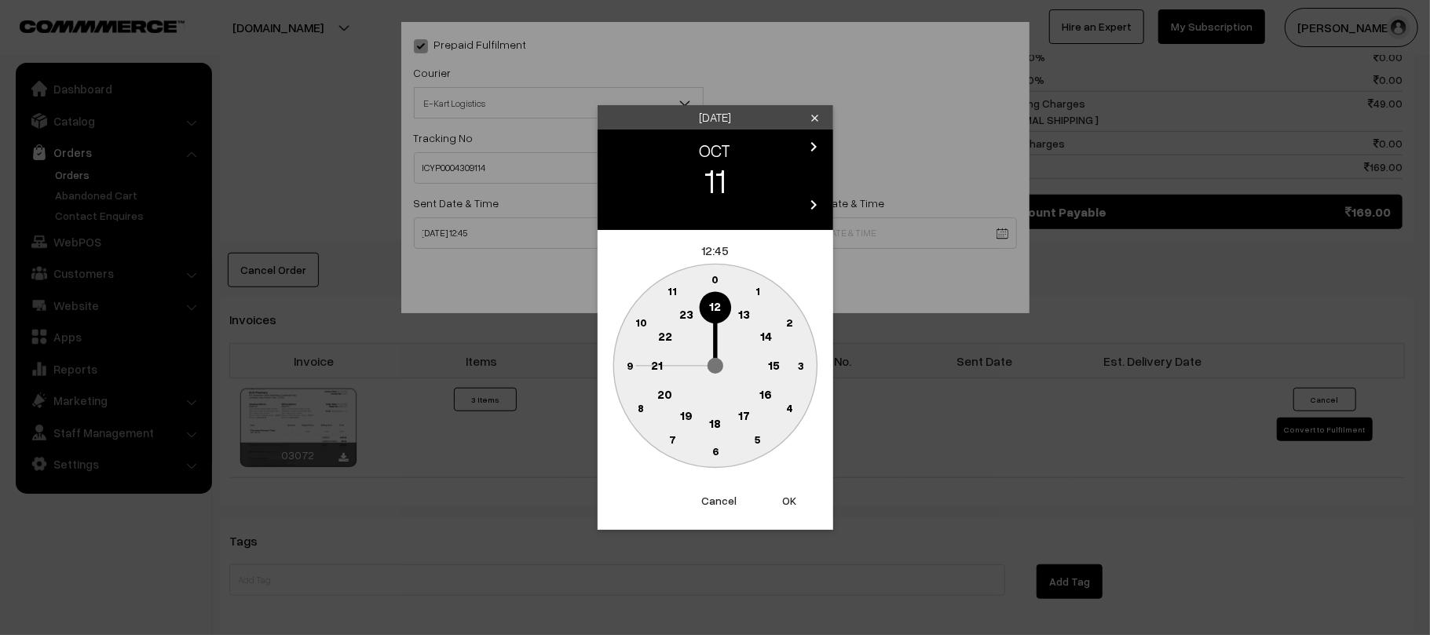
click at [653, 371] on text "21" at bounding box center [657, 364] width 12 height 14
click at [714, 460] on circle at bounding box center [715, 452] width 32 height 32
type input "11-10-2025 21:30"
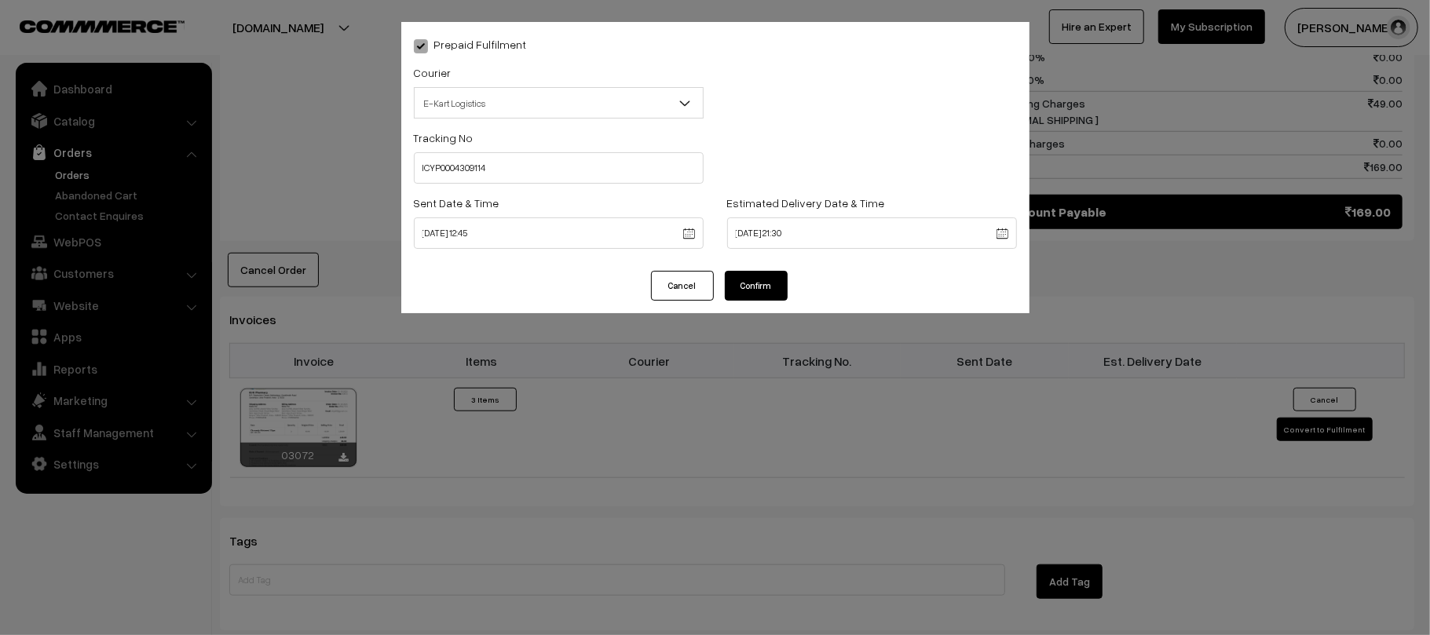
click at [755, 275] on button "Confirm" at bounding box center [756, 286] width 63 height 30
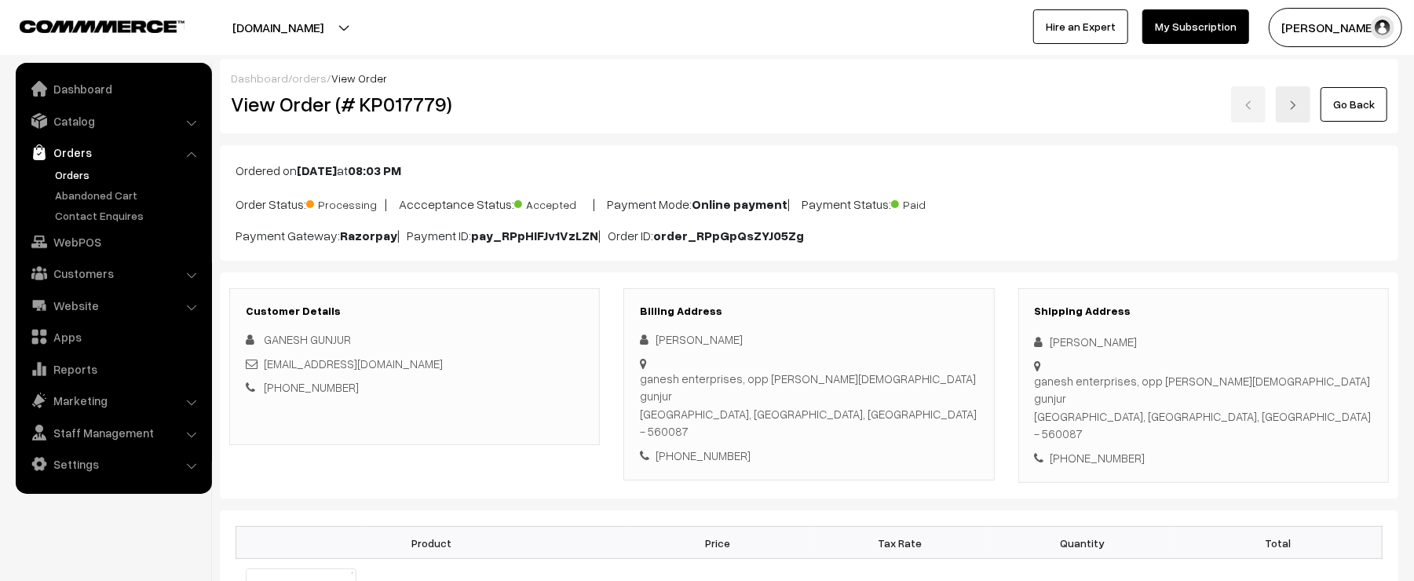
click at [1129, 340] on div "[PERSON_NAME]" at bounding box center [1204, 342] width 338 height 18
click at [1097, 449] on div "[PHONE_NUMBER]" at bounding box center [1204, 458] width 338 height 18
copy div "9972906280"
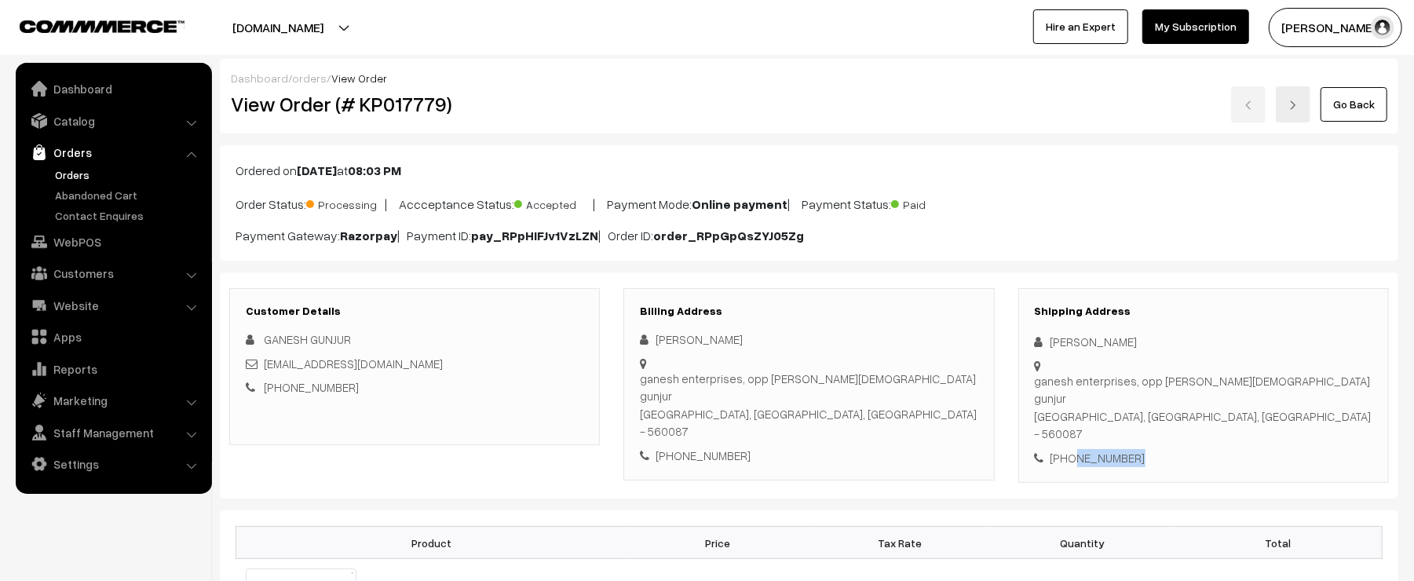
click at [1099, 449] on div "[PHONE_NUMBER]" at bounding box center [1204, 458] width 338 height 18
copy div "9972906280"
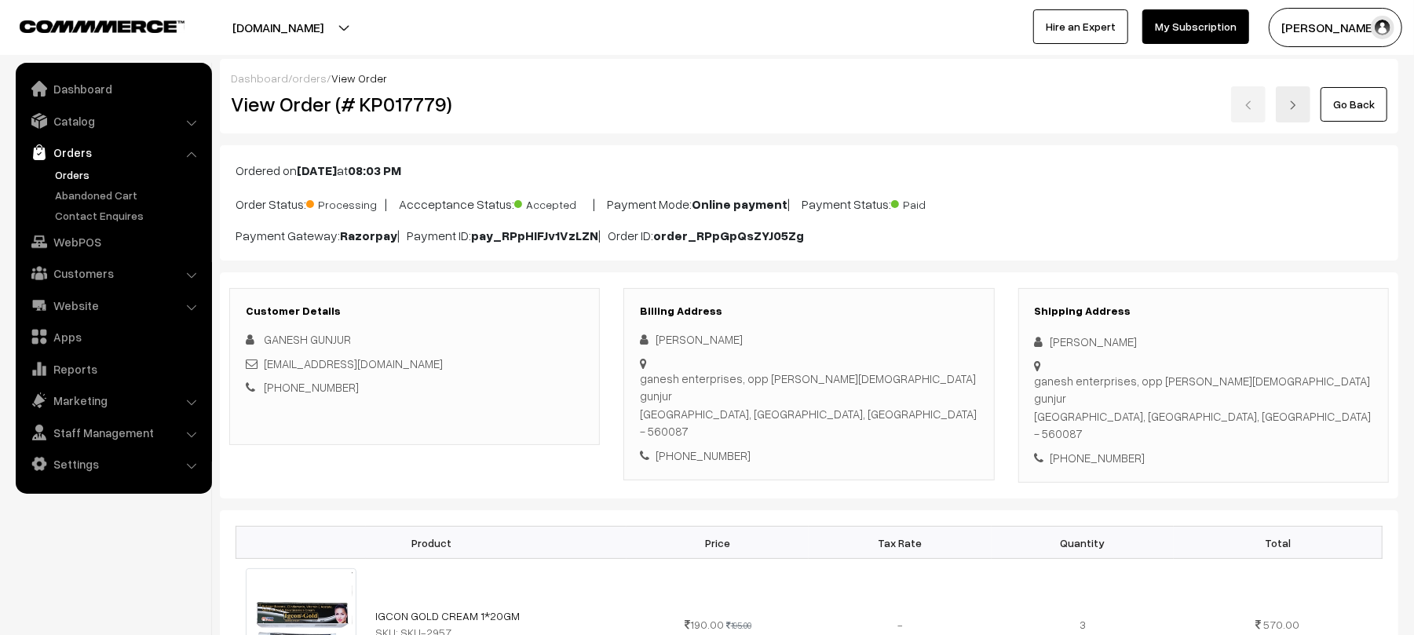
click at [708, 113] on div "Go Back" at bounding box center [1005, 104] width 763 height 36
click at [1129, 342] on div "[PERSON_NAME]" at bounding box center [1204, 342] width 338 height 18
click at [1105, 449] on div "[PHONE_NUMBER]" at bounding box center [1204, 458] width 338 height 18
copy div "9972906280"
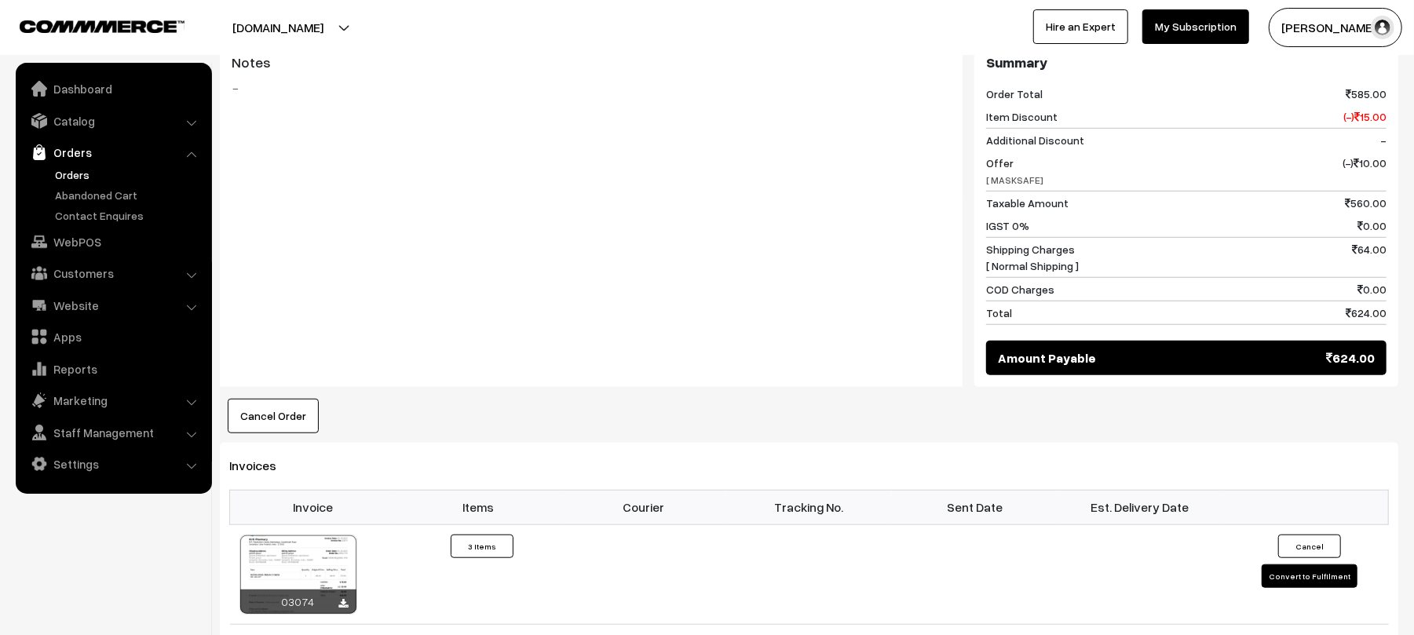
scroll to position [729, 0]
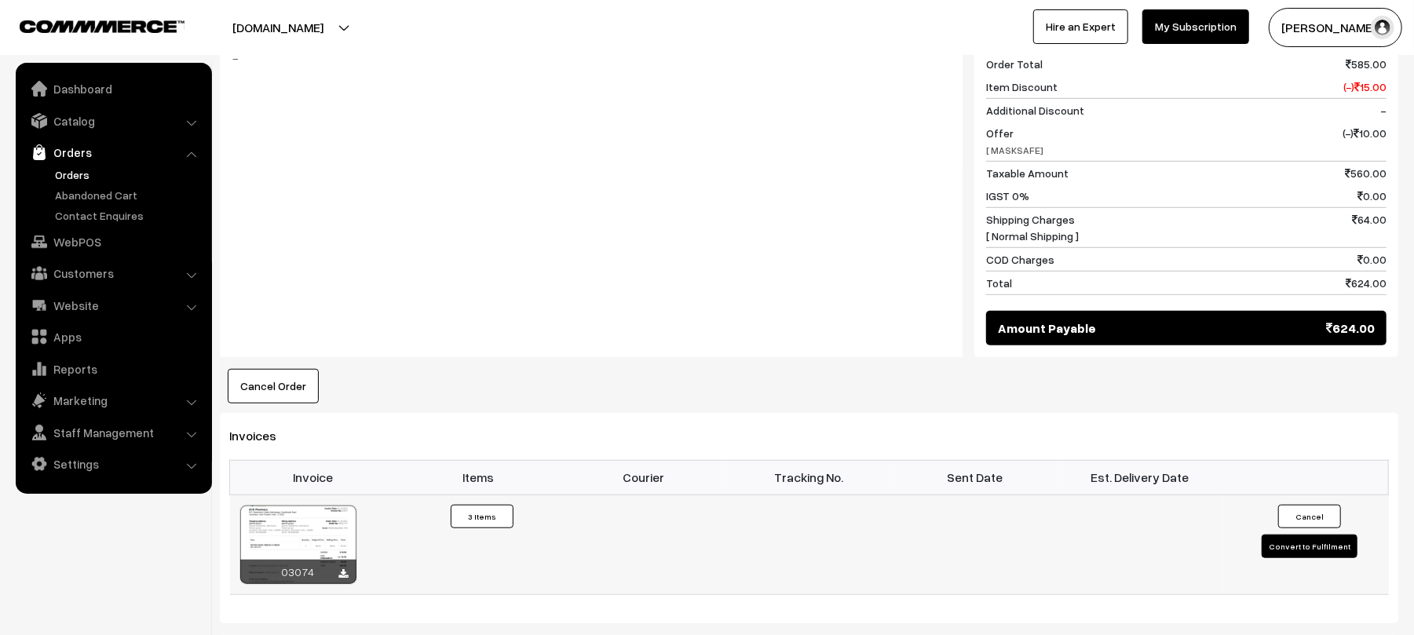
click at [1316, 531] on td "Cancel Convert to Fulfilment" at bounding box center [1306, 545] width 166 height 100
click at [1309, 535] on button "Convert to Fulfilment" at bounding box center [1310, 547] width 96 height 24
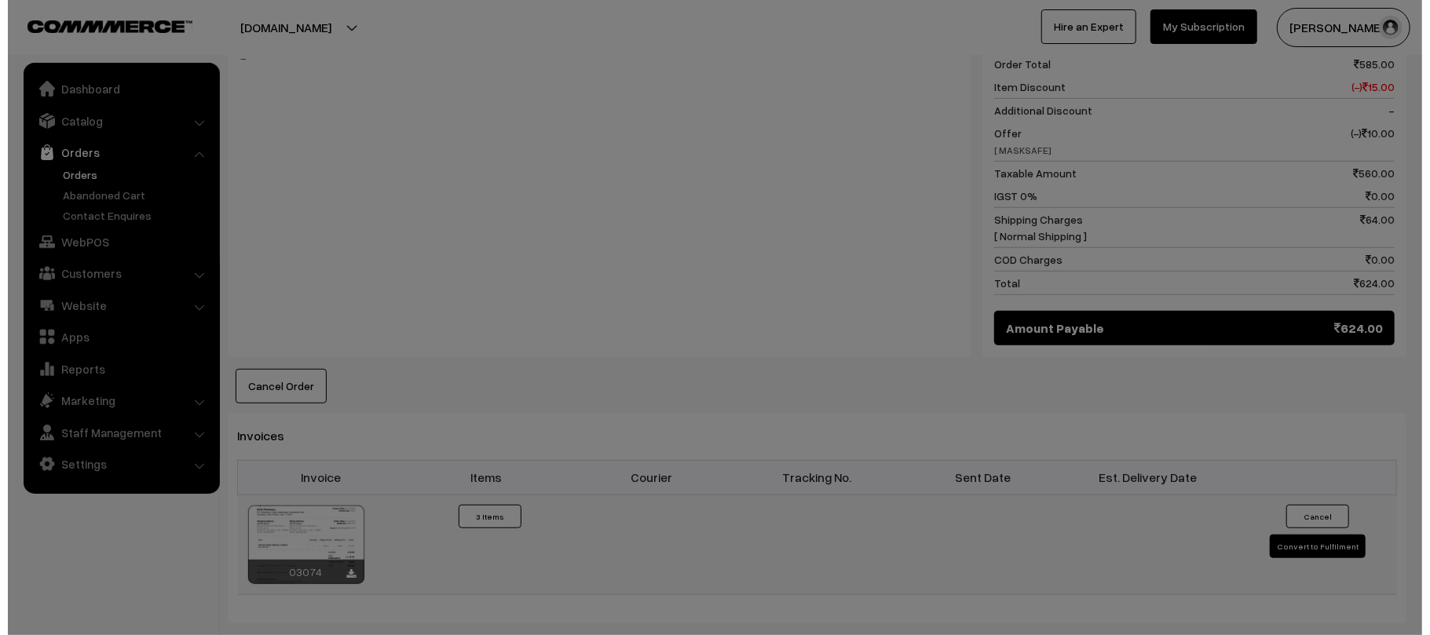
scroll to position [730, 0]
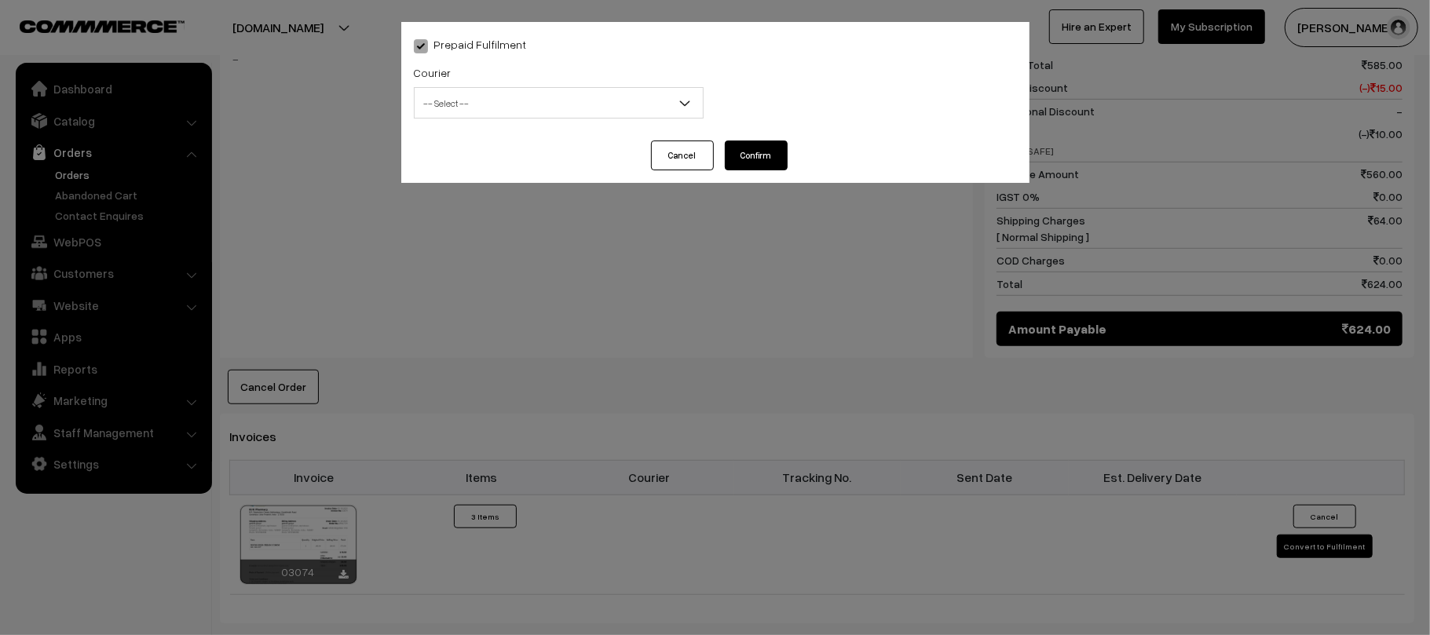
click at [610, 88] on span "-- Select --" at bounding box center [559, 102] width 290 height 31
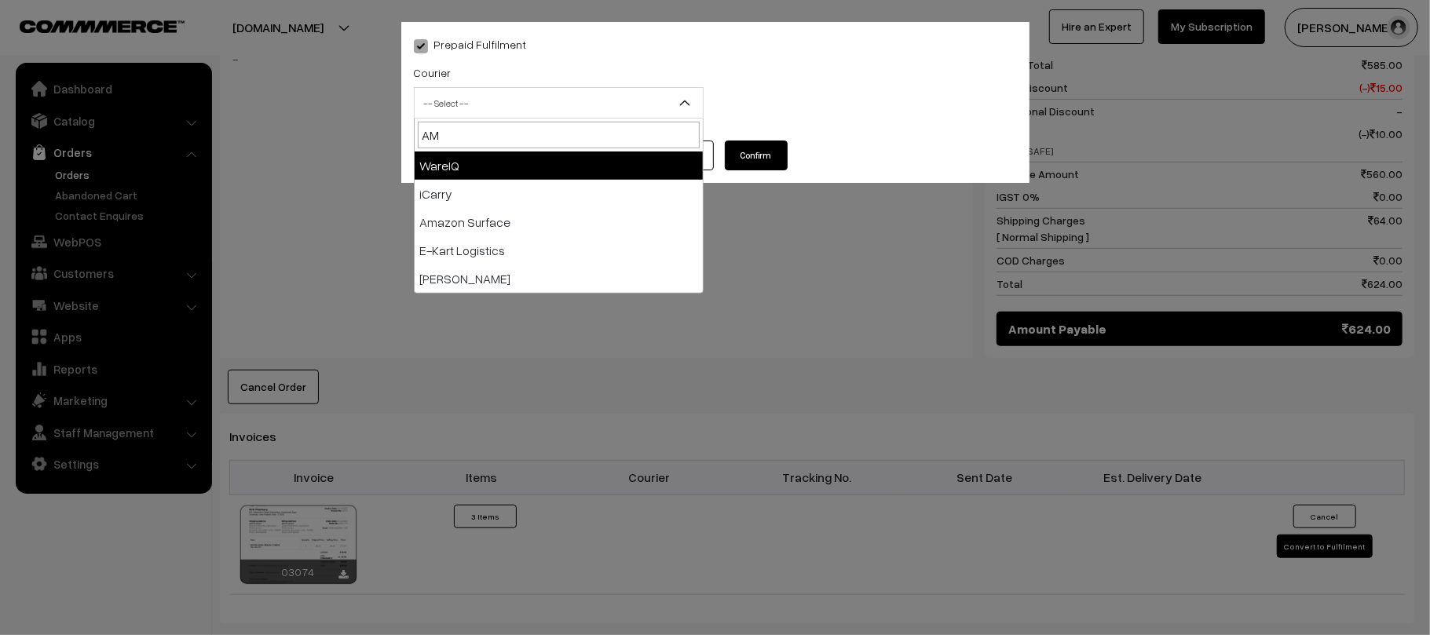
type input "AMA"
select select "5"
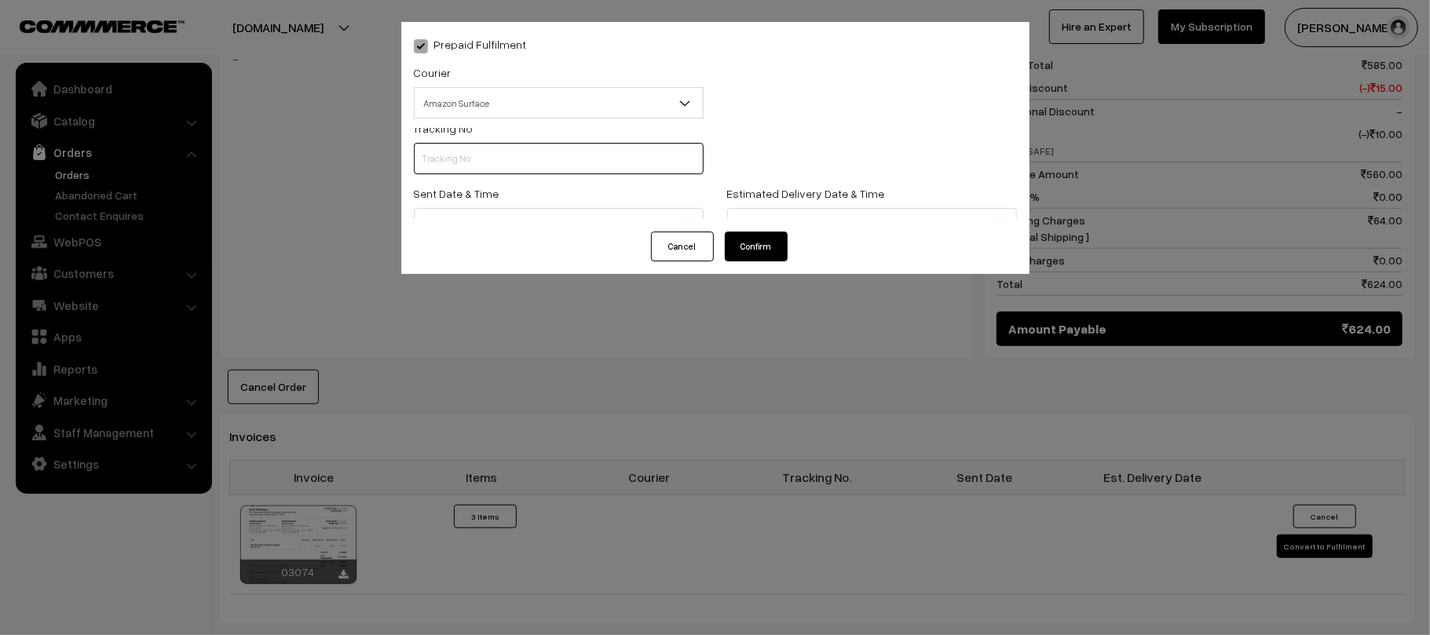
scroll to position [0, 0]
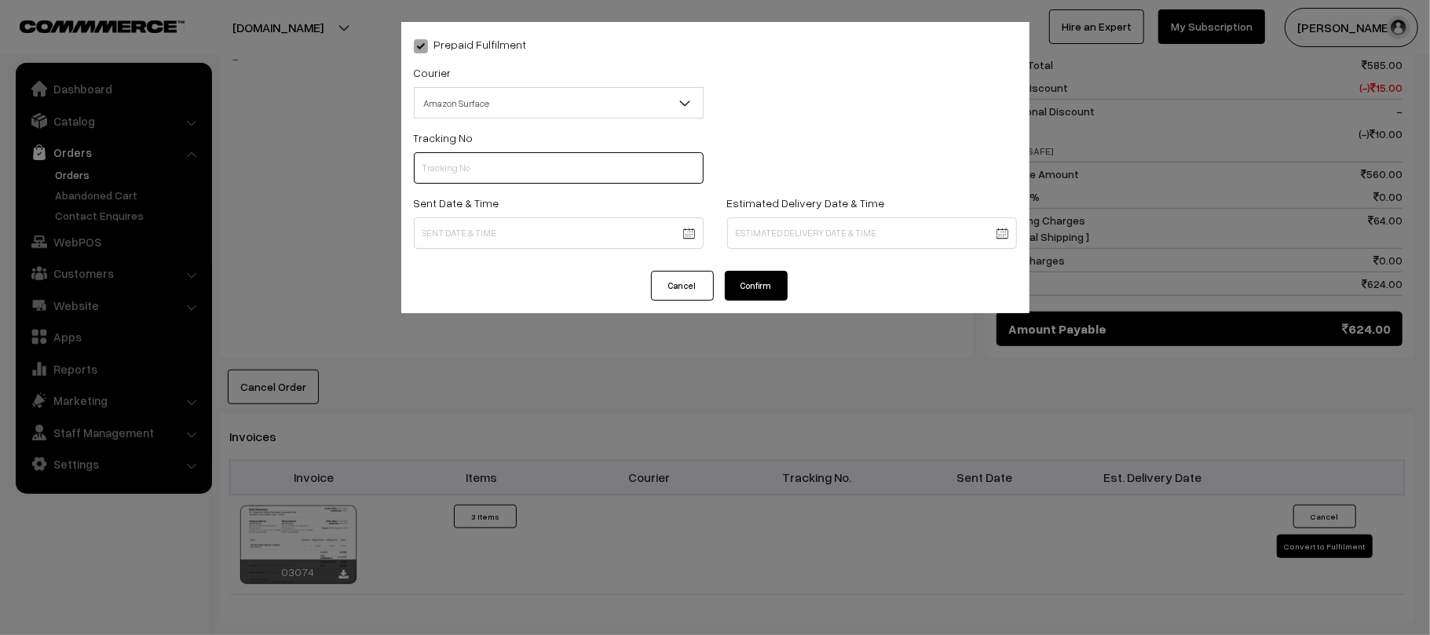
paste input "364060538546"
type input "364060538546"
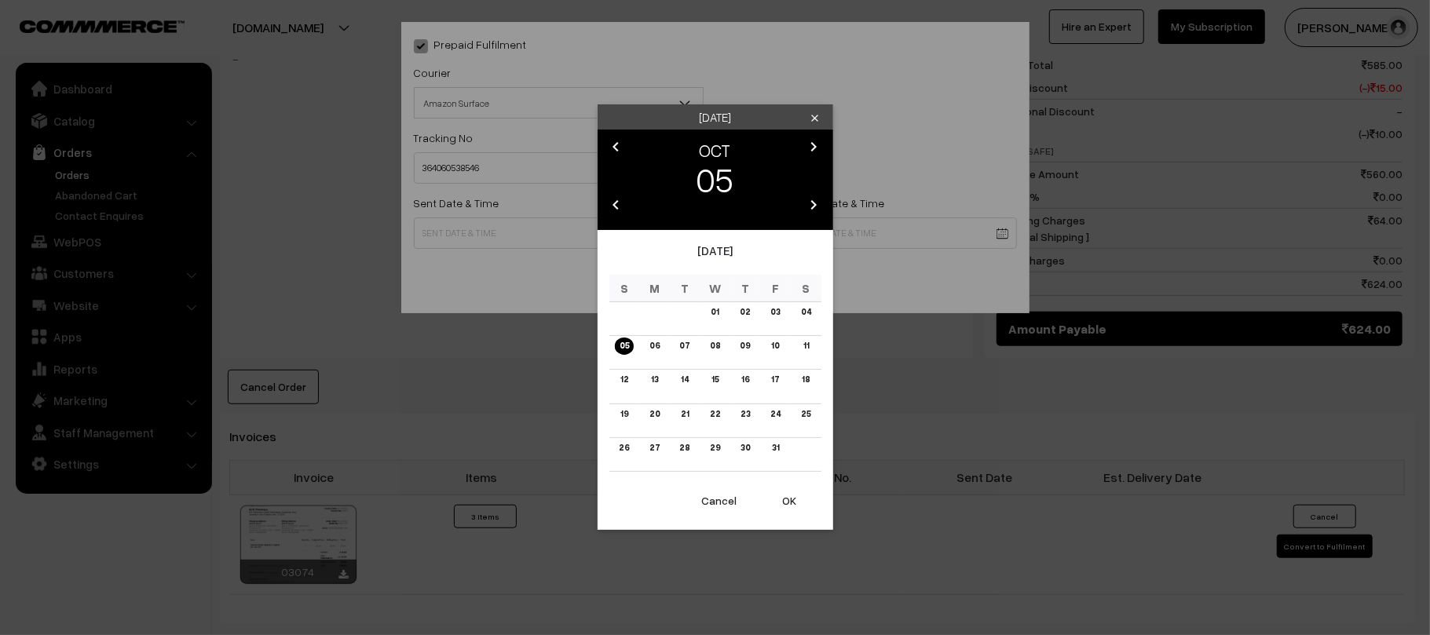
click at [575, 223] on body "Thank you for showing interest. Our team will call you shortly. Close [DOMAIN_N…" at bounding box center [715, 195] width 1430 height 1850
click at [659, 349] on link "06" at bounding box center [655, 346] width 20 height 16
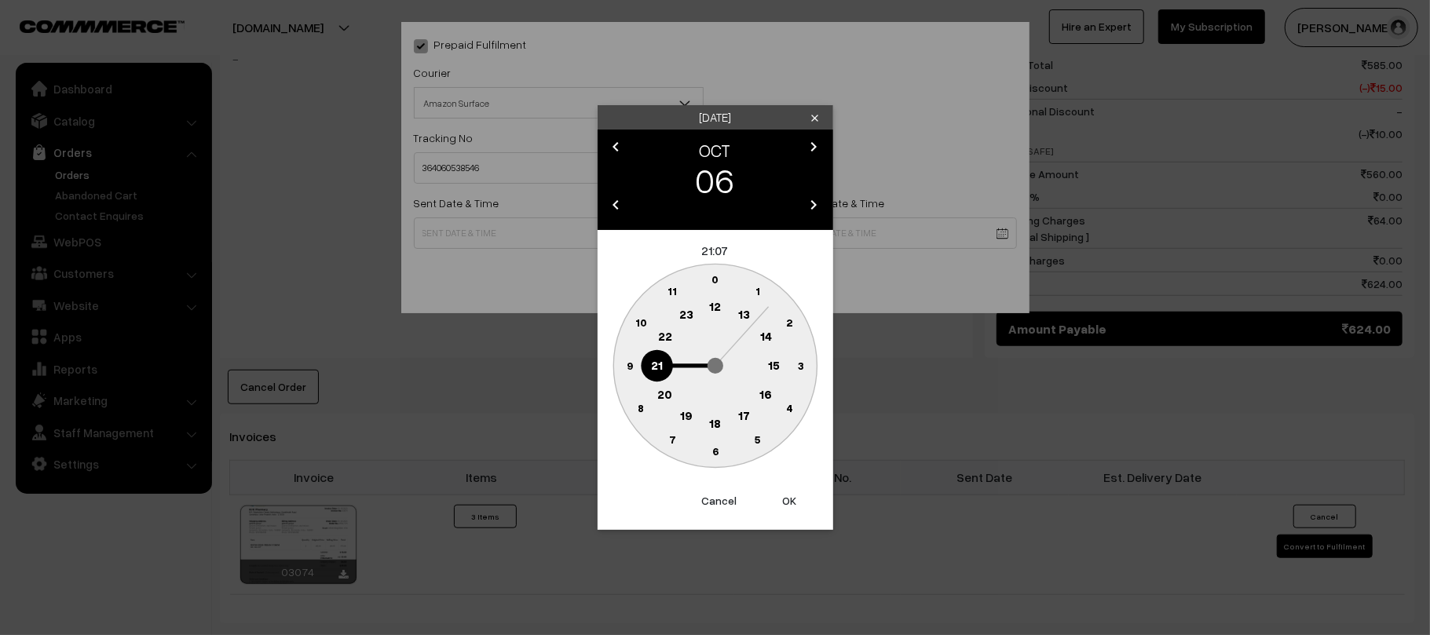
click at [710, 312] on circle at bounding box center [715, 307] width 32 height 32
click at [626, 360] on text "45" at bounding box center [629, 364] width 13 height 13
type input "06-10-2025 12:45"
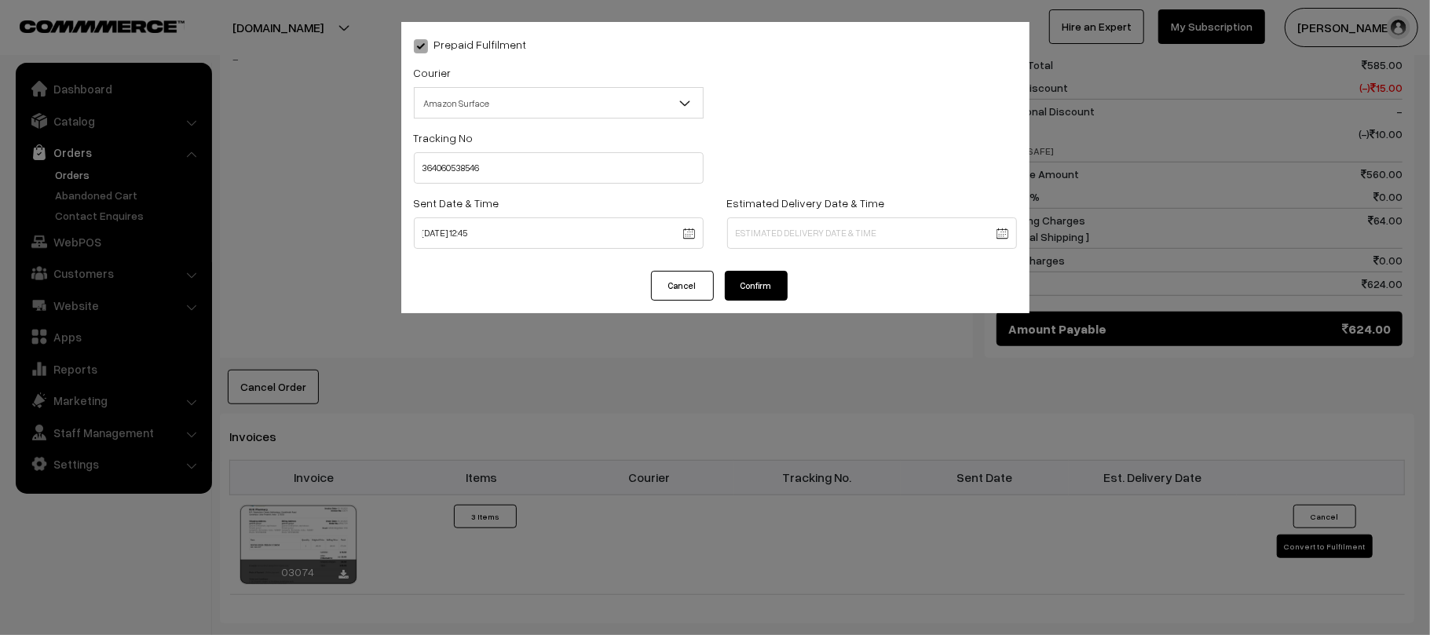
click at [845, 220] on body "Thank you for showing interest. Our team will call you shortly. Close kirtiphar…" at bounding box center [715, 195] width 1430 height 1850
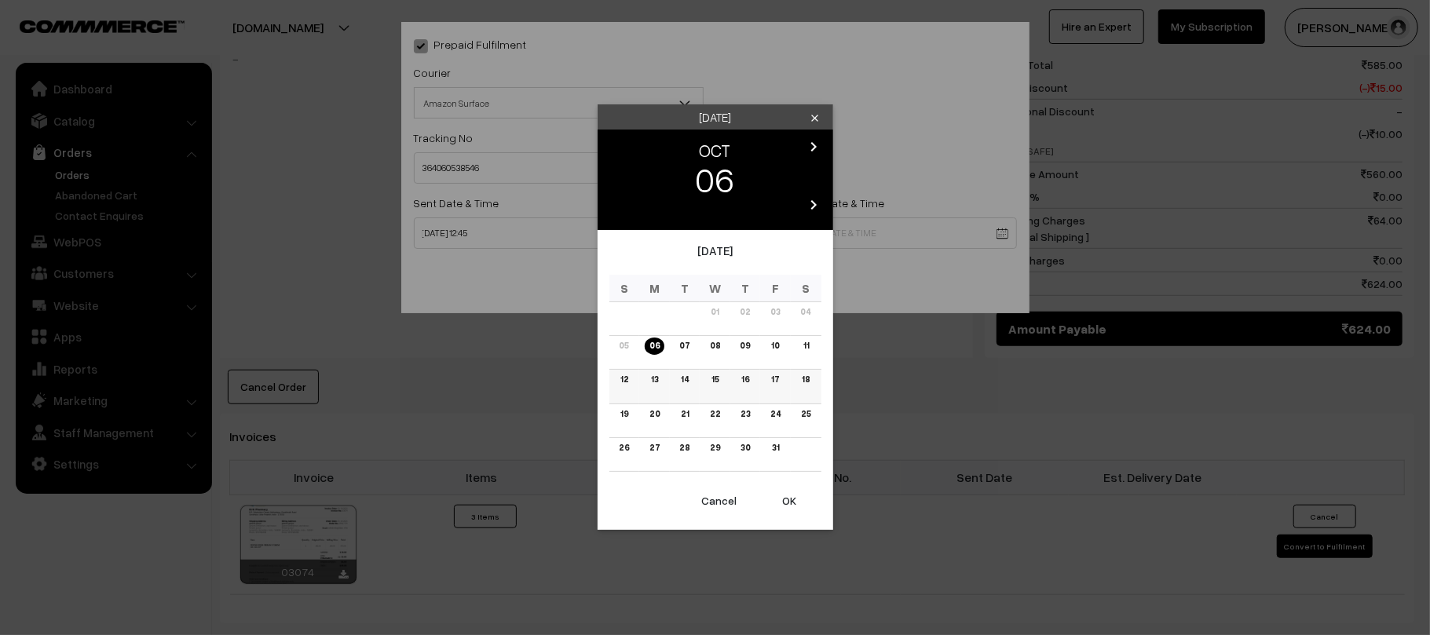
click at [623, 382] on link "12" at bounding box center [623, 379] width 17 height 16
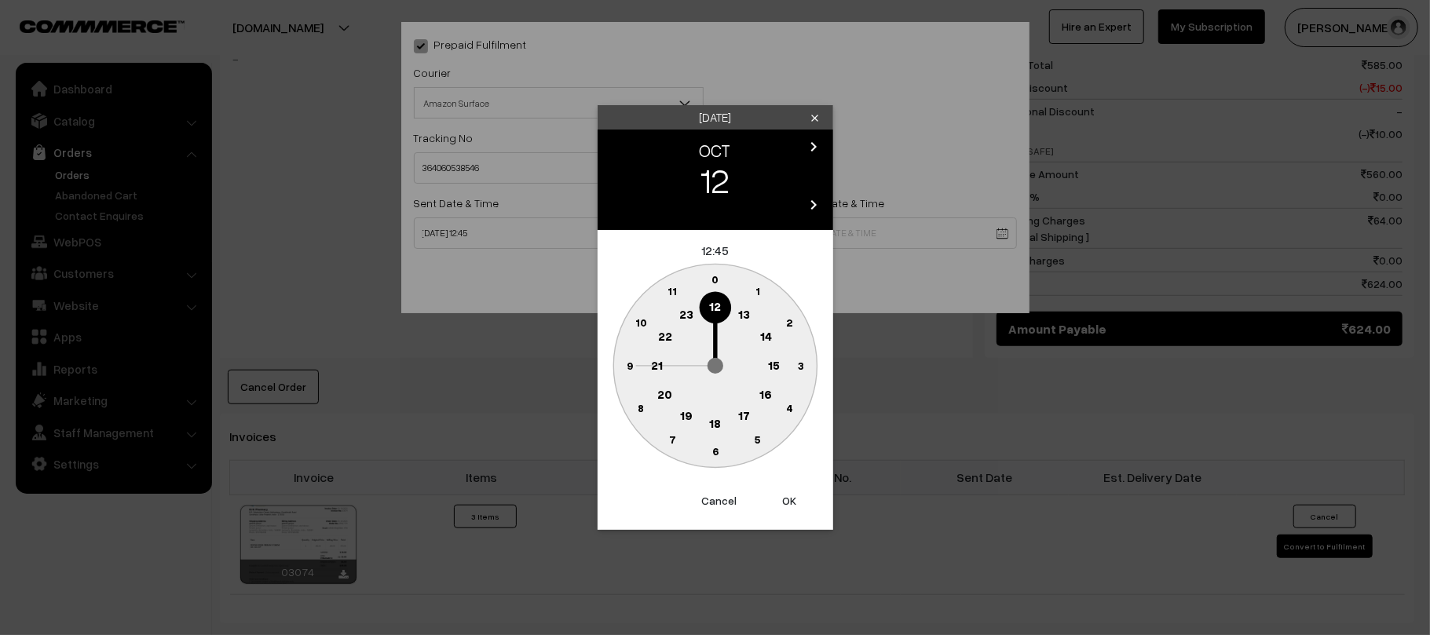
click at [663, 365] on circle at bounding box center [657, 365] width 32 height 32
click at [708, 454] on text "30" at bounding box center [714, 450] width 13 height 13
type input "12-10-2025 21:30"
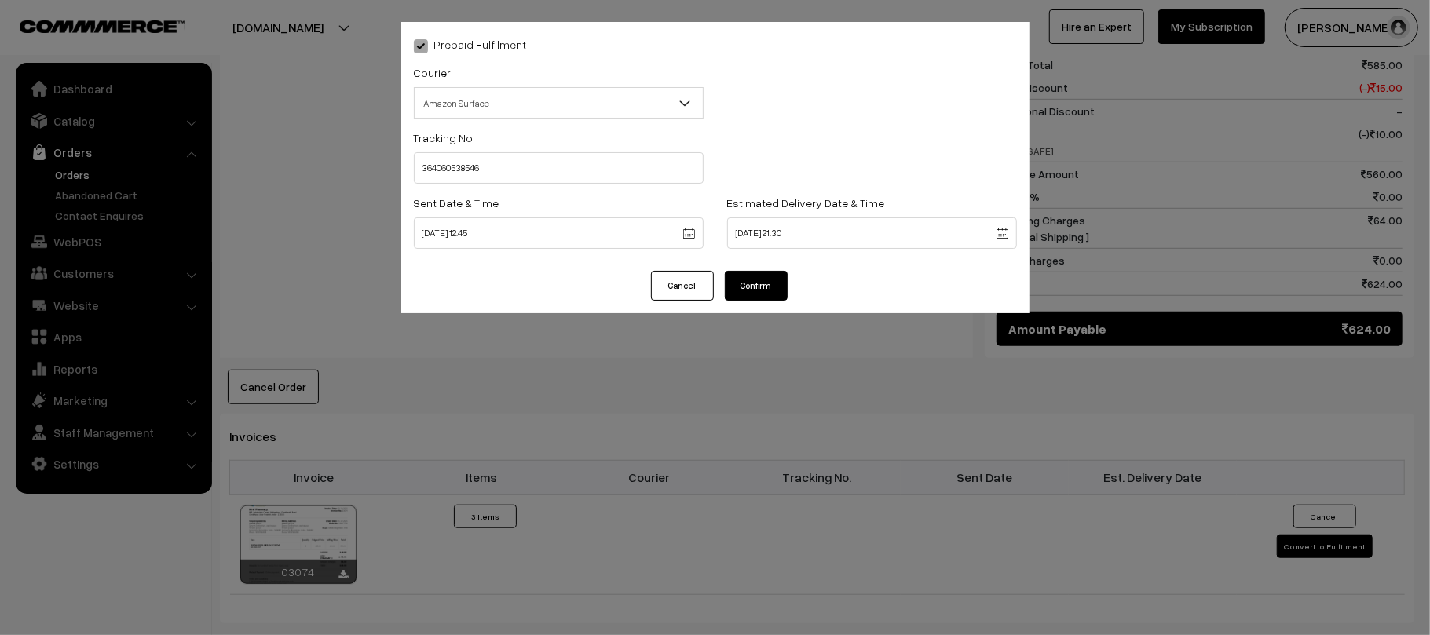
click at [777, 300] on div "Cancel Confirm" at bounding box center [715, 292] width 628 height 42
click at [776, 287] on button "Confirm" at bounding box center [756, 286] width 63 height 30
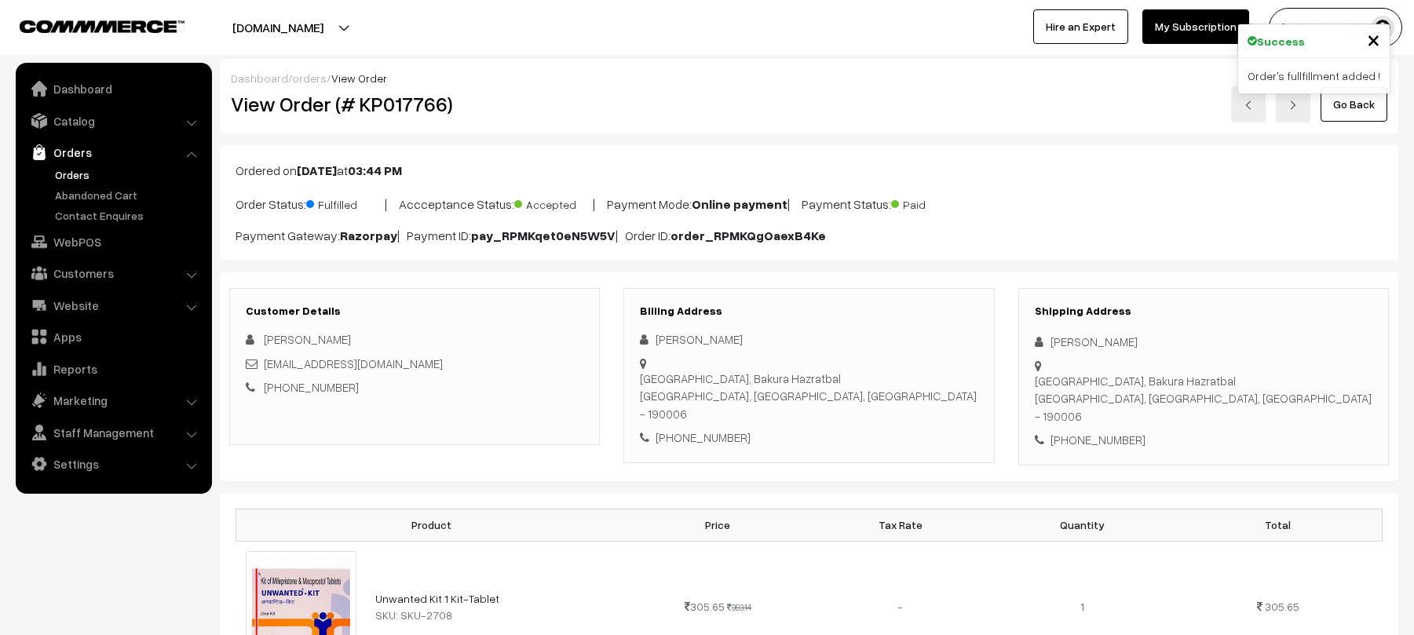
scroll to position [677, 0]
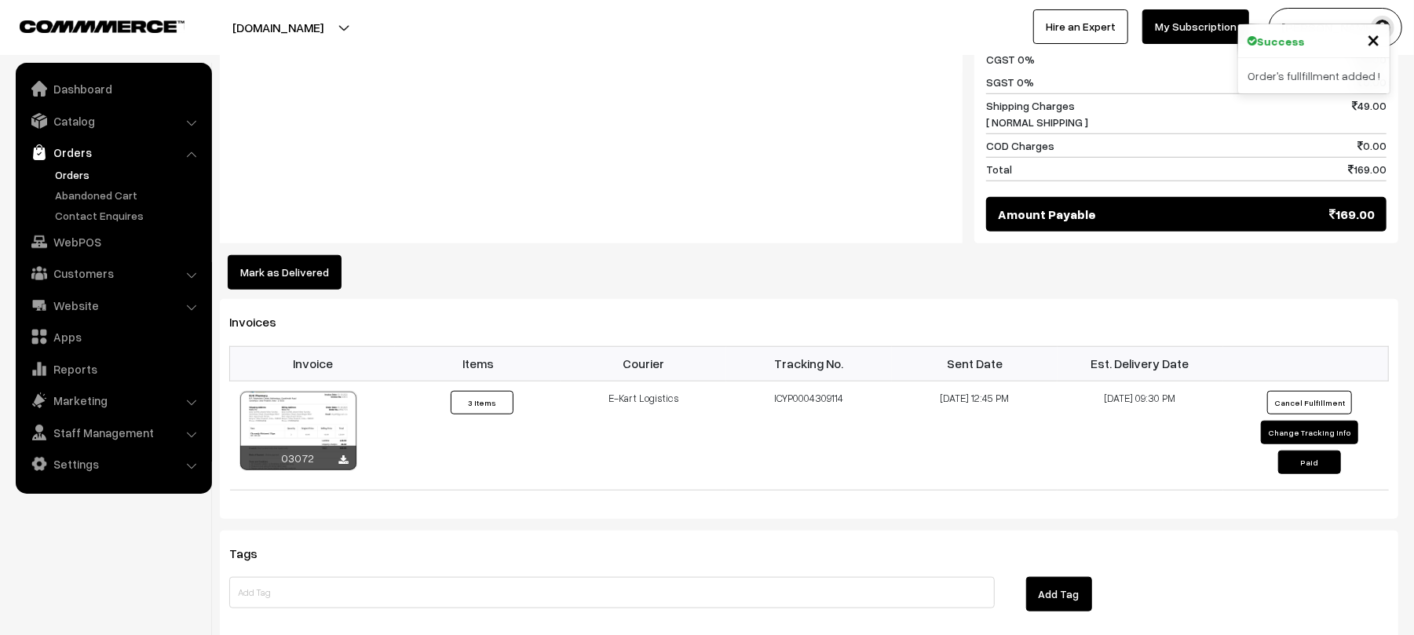
scroll to position [831, 0]
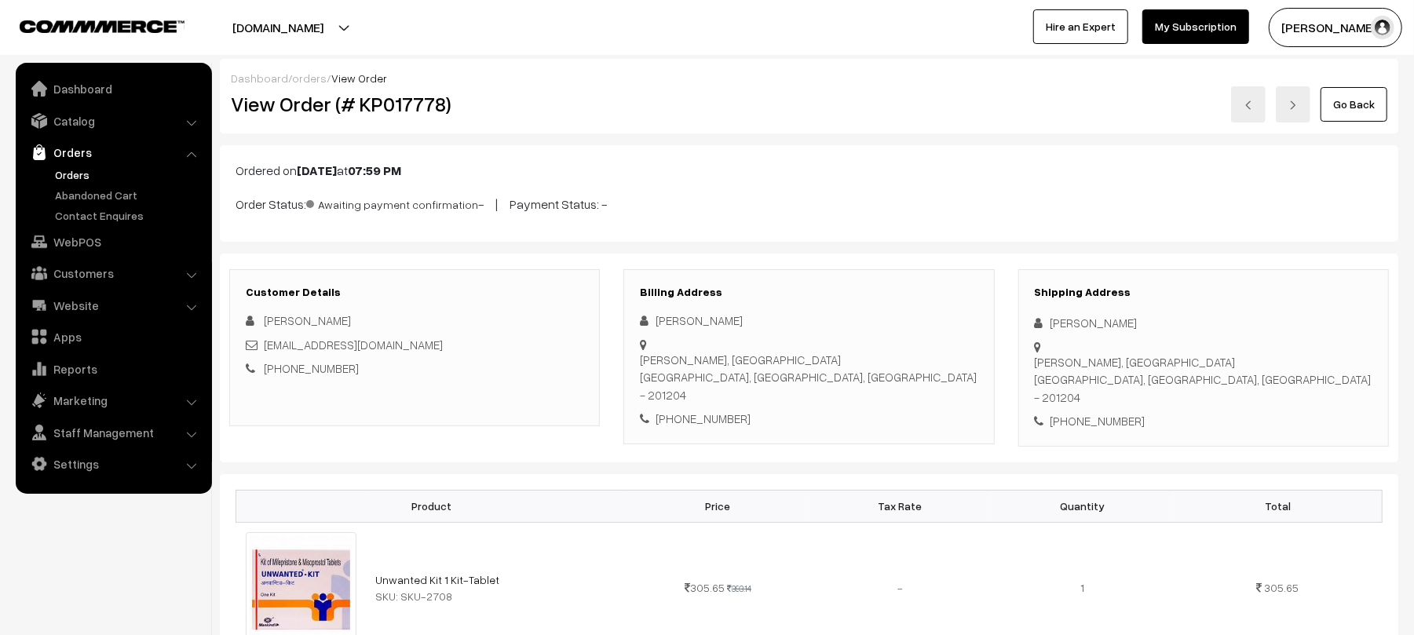
click at [80, 177] on link "Orders" at bounding box center [128, 174] width 155 height 16
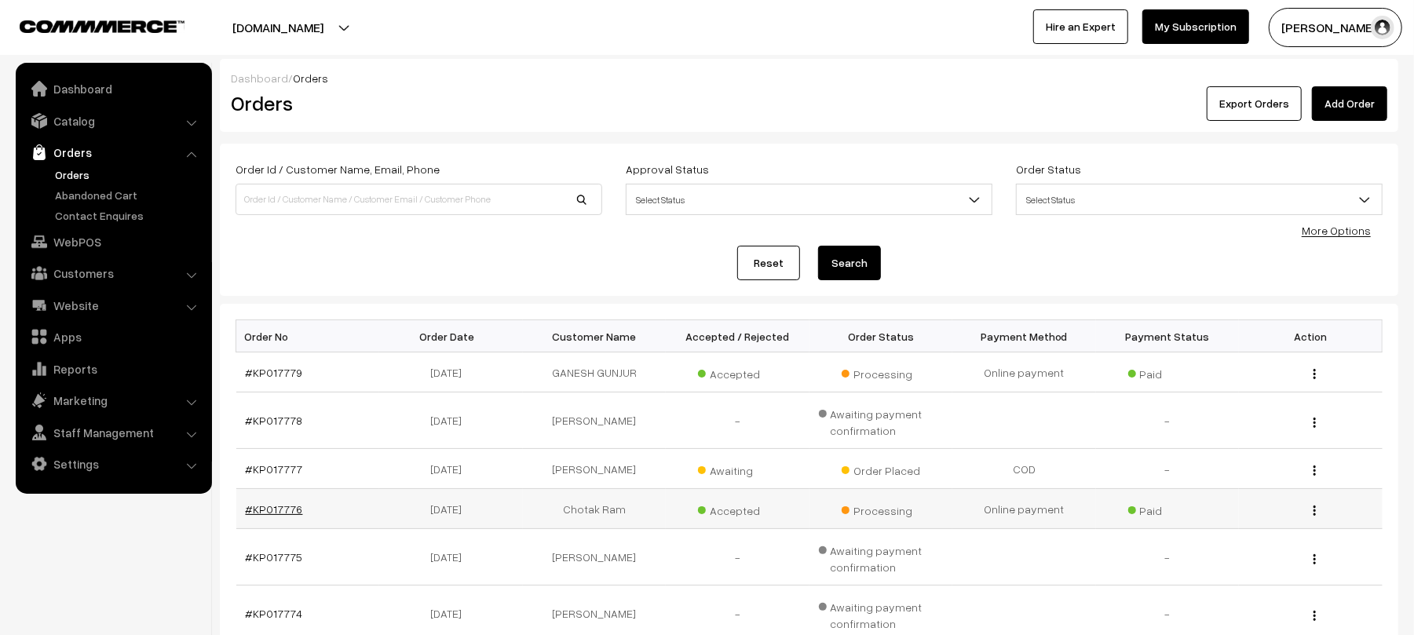
click at [262, 515] on link "#KP017776" at bounding box center [274, 508] width 57 height 13
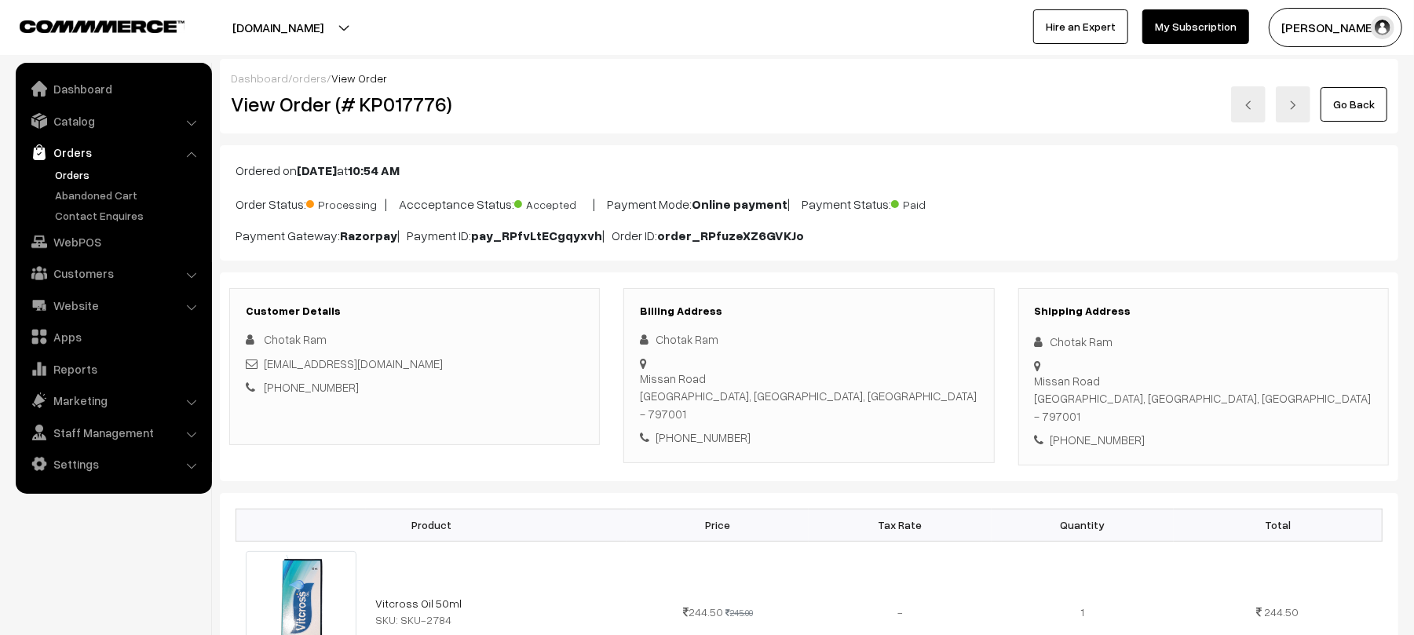
click at [453, 447] on div "Customer Details Chotak Ram [EMAIL_ADDRESS][DOMAIN_NAME] [PHONE_NUMBER] Billing…" at bounding box center [809, 376] width 1178 height 209
click at [72, 170] on link "Orders" at bounding box center [128, 174] width 155 height 16
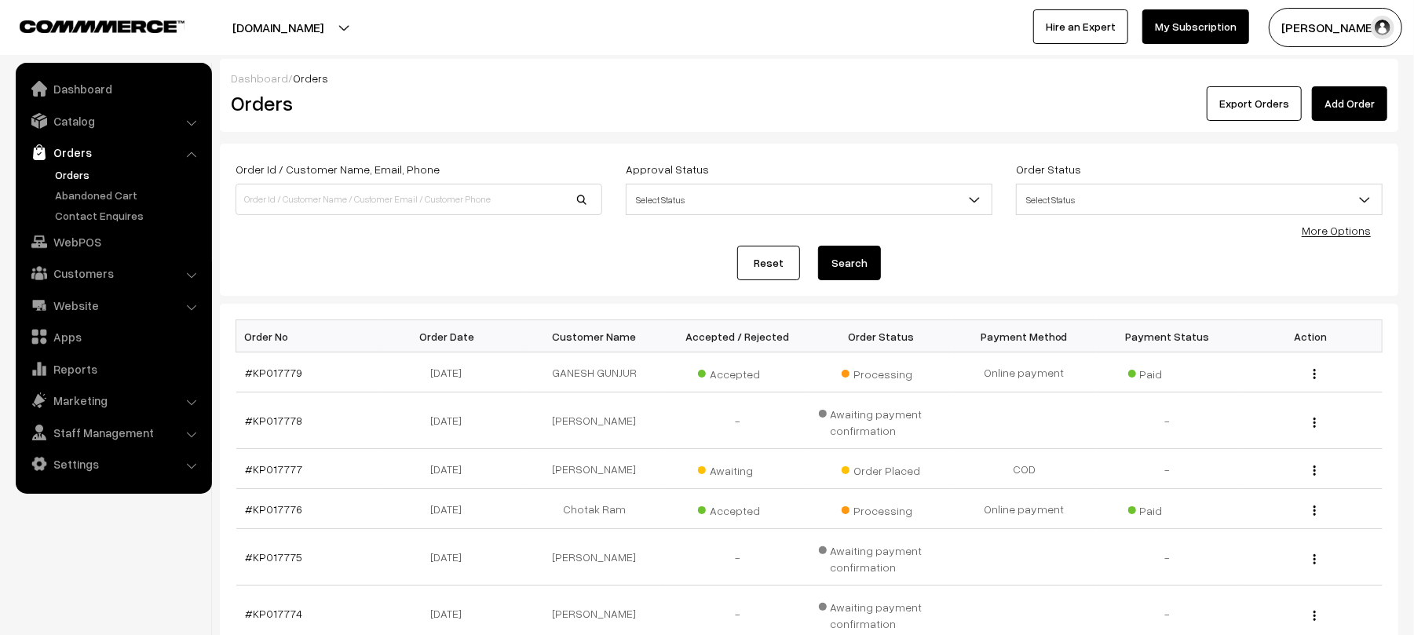
click at [829, 100] on div "Export Orders Add Order" at bounding box center [1005, 103] width 763 height 35
click at [466, 257] on div "Reset Search" at bounding box center [809, 263] width 1147 height 35
click at [79, 174] on link "Orders" at bounding box center [128, 174] width 155 height 16
click at [278, 469] on link "#KP017777" at bounding box center [274, 468] width 57 height 13
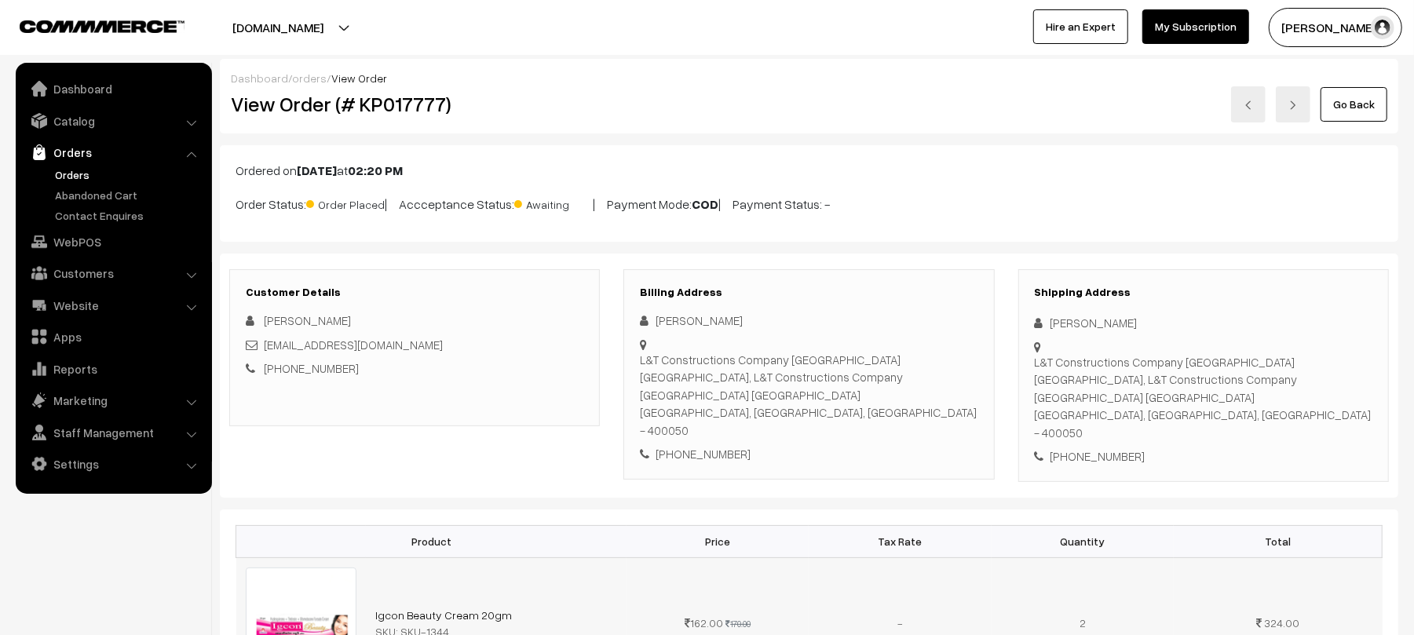
click at [944, 585] on td "-" at bounding box center [900, 622] width 182 height 131
click at [1112, 447] on div "+91 8303667161" at bounding box center [1204, 456] width 338 height 18
copy div "8303667161"
click at [873, 67] on div "Dashboard / orders / View Order View Order (# KP017777) Go Back" at bounding box center [809, 96] width 1178 height 75
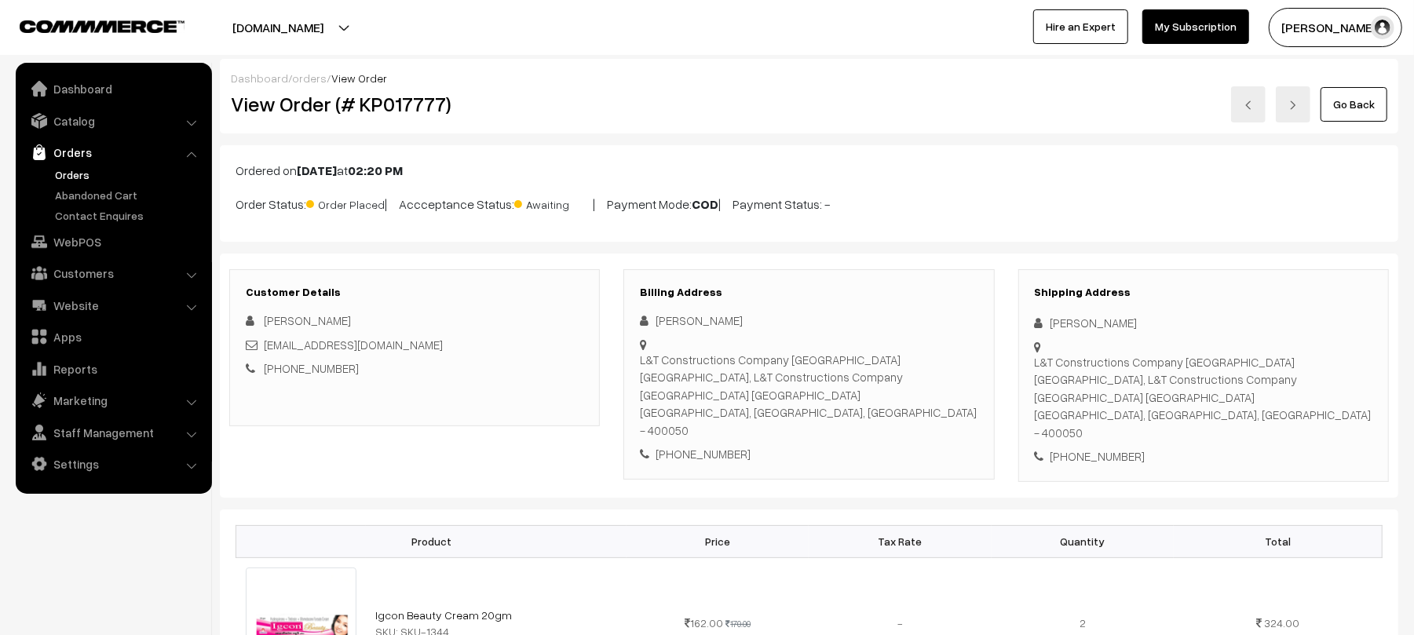
click at [77, 174] on link "Orders" at bounding box center [128, 174] width 155 height 16
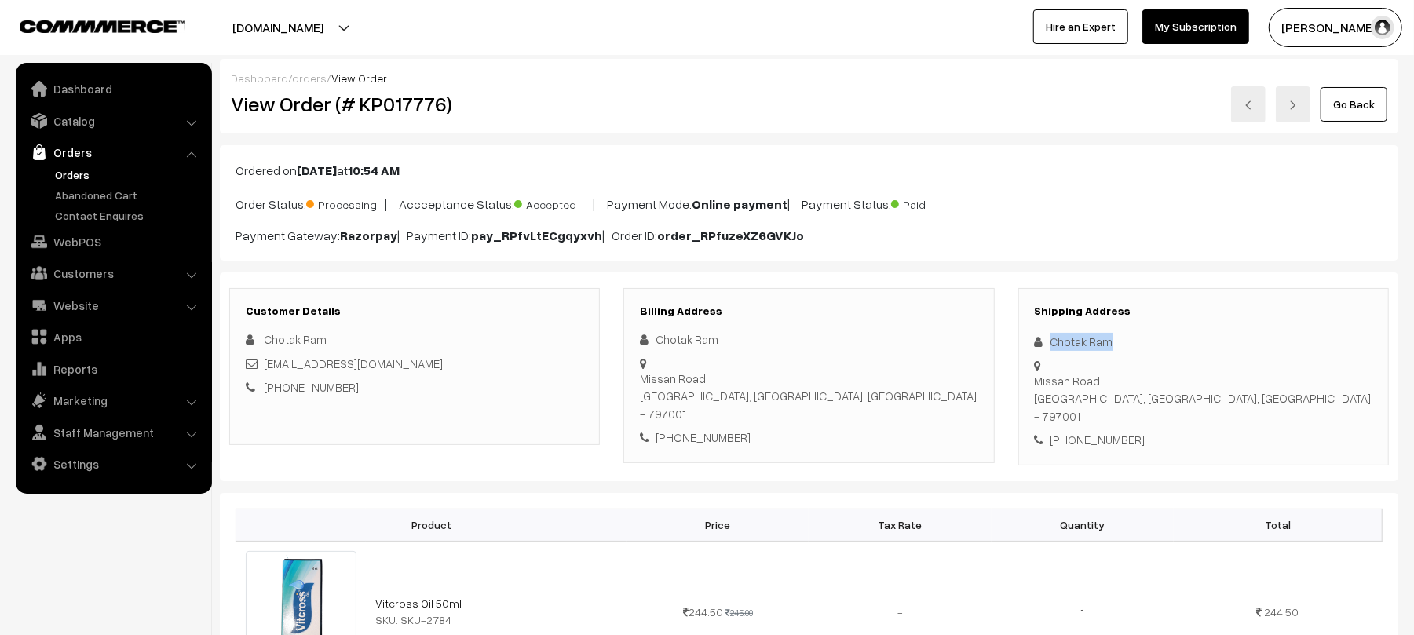
drag, startPoint x: 1129, startPoint y: 342, endPoint x: 1018, endPoint y: 333, distance: 111.1
click at [1018, 333] on div "Shipping Address Chotak Ram [GEOGRAPHIC_DATA] - 797001 [PHONE_NUMBER]" at bounding box center [1203, 376] width 371 height 177
copy div "Chotak Ram"
click at [1090, 399] on div "Shipping Address Chotak Ram [GEOGRAPHIC_DATA] - 797001 [PHONE_NUMBER]" at bounding box center [1203, 376] width 371 height 177
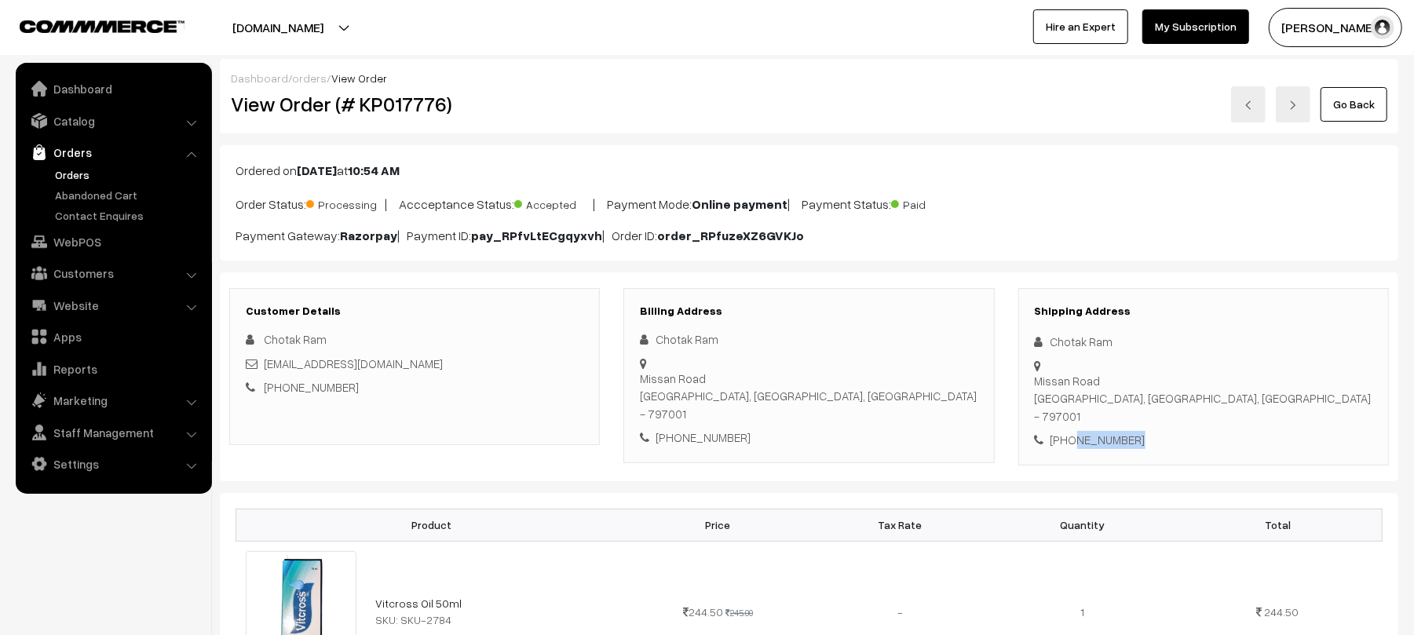
copy div "9612676056"
drag, startPoint x: 413, startPoint y: 366, endPoint x: 265, endPoint y: 369, distance: 147.6
click at [265, 369] on div "[EMAIL_ADDRESS][DOMAIN_NAME]" at bounding box center [415, 364] width 338 height 18
copy link "[EMAIL_ADDRESS][DOMAIN_NAME]"
drag, startPoint x: 1053, startPoint y: 363, endPoint x: 1244, endPoint y: 388, distance: 193.2
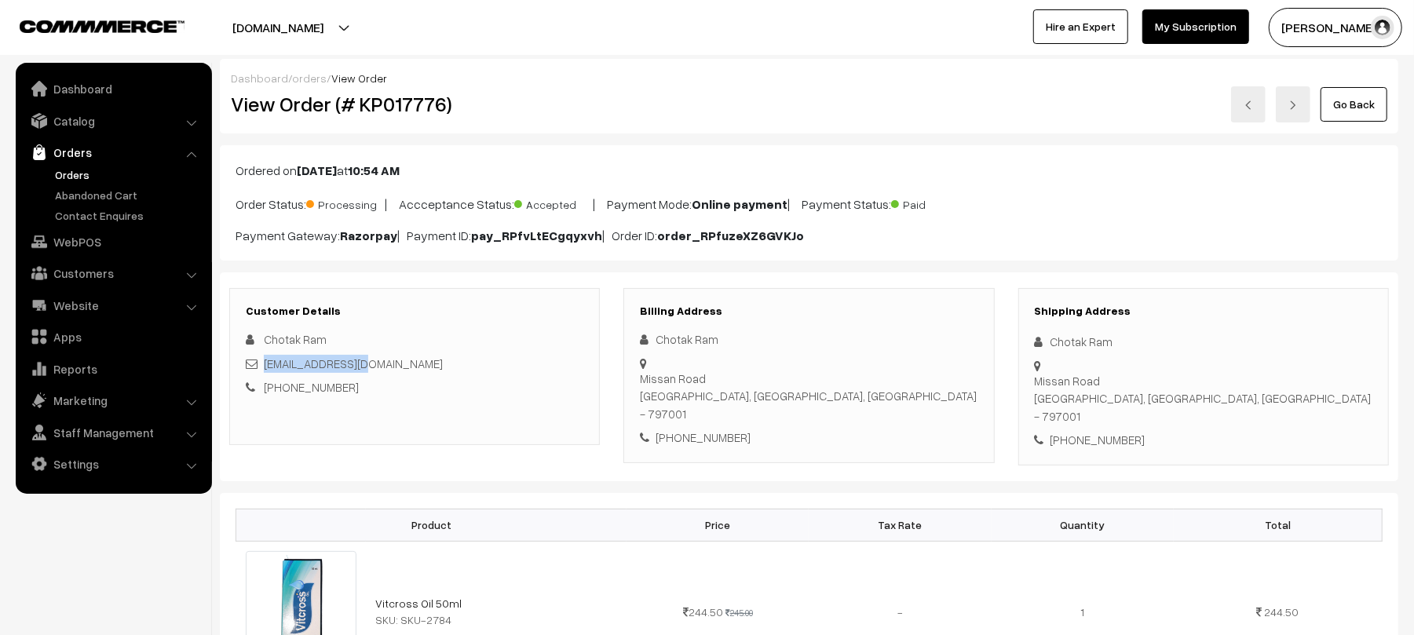
click at [1244, 388] on div "Shipping Address Chotak Ram Missan Road Kohima, Nagaland, India - 797001 +91 96…" at bounding box center [1203, 376] width 371 height 177
copy div "Missan Road Kohima, Nagaland, India - 797001"
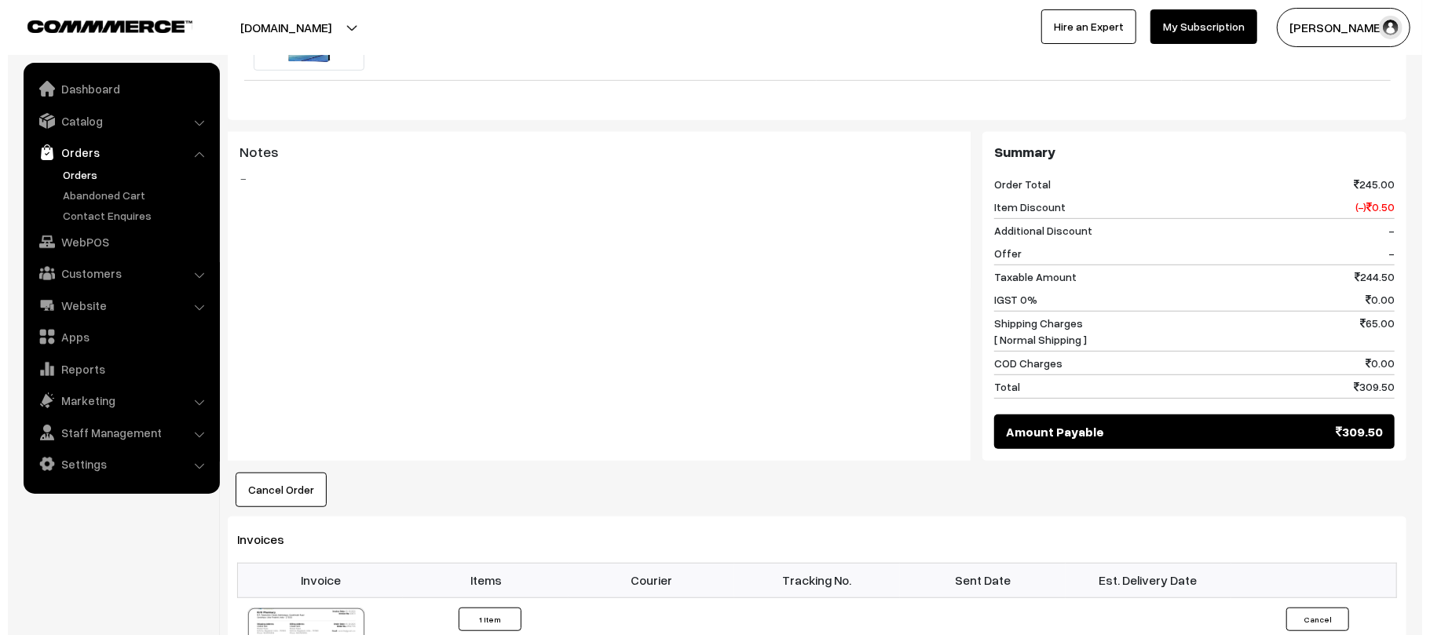
scroll to position [663, 0]
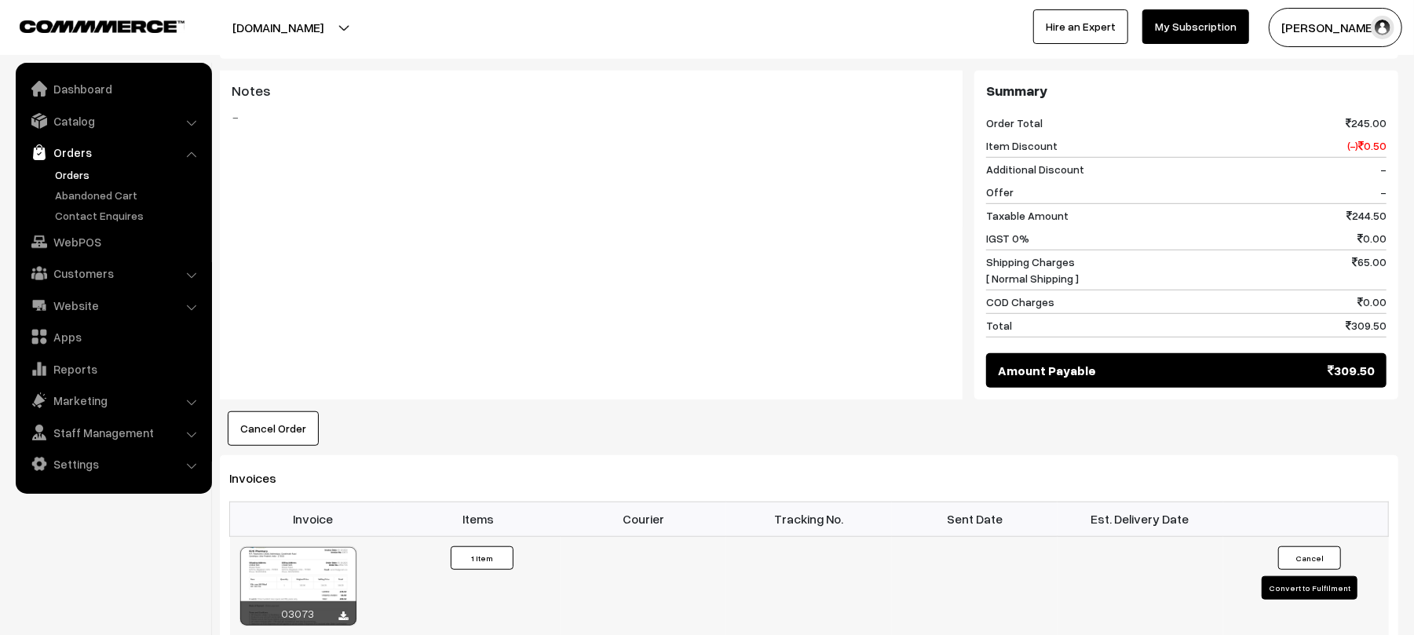
click at [1307, 581] on button "Convert to Fulfilment" at bounding box center [1310, 588] width 96 height 24
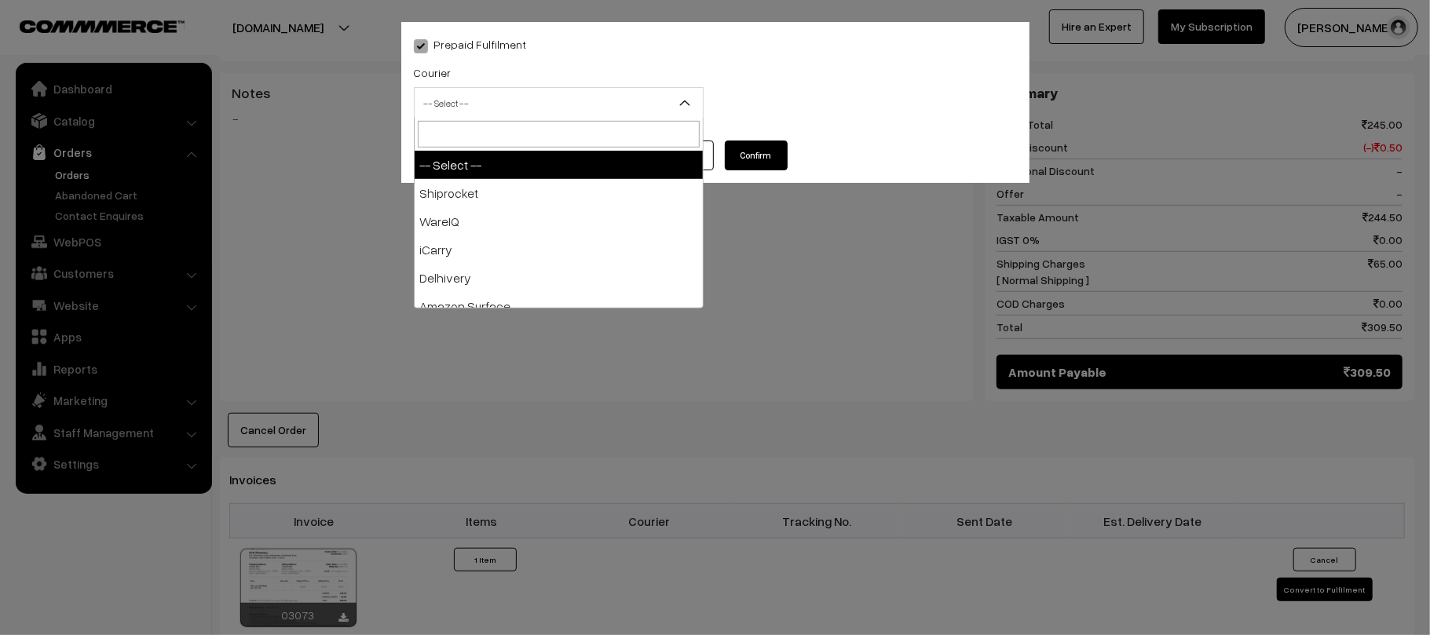
click at [570, 100] on span "-- Select --" at bounding box center [558, 102] width 288 height 27
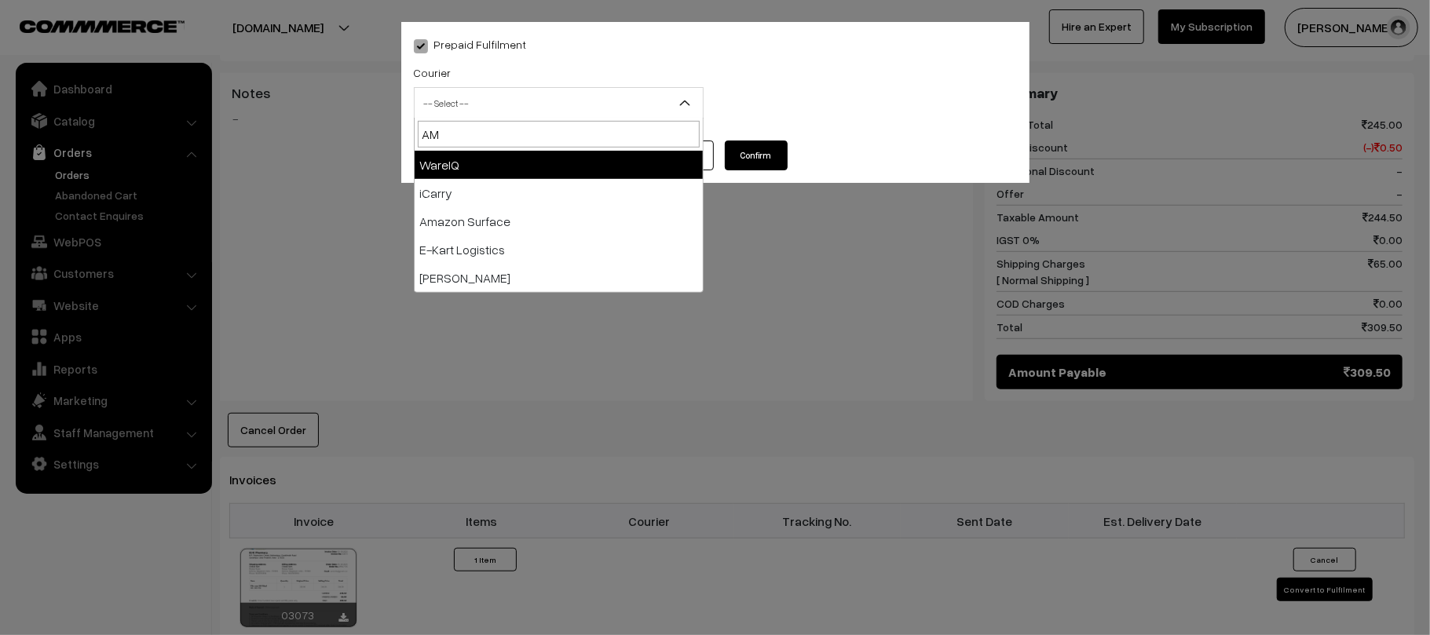
type input "AMA"
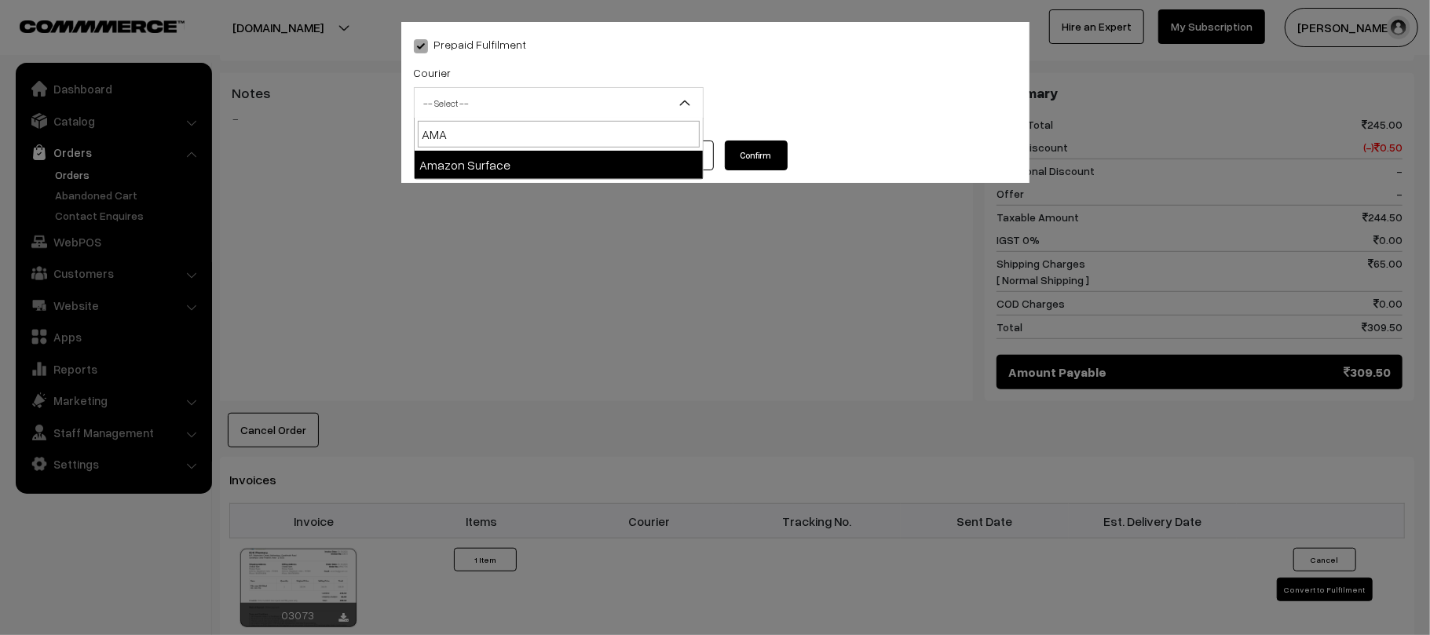
select select "5"
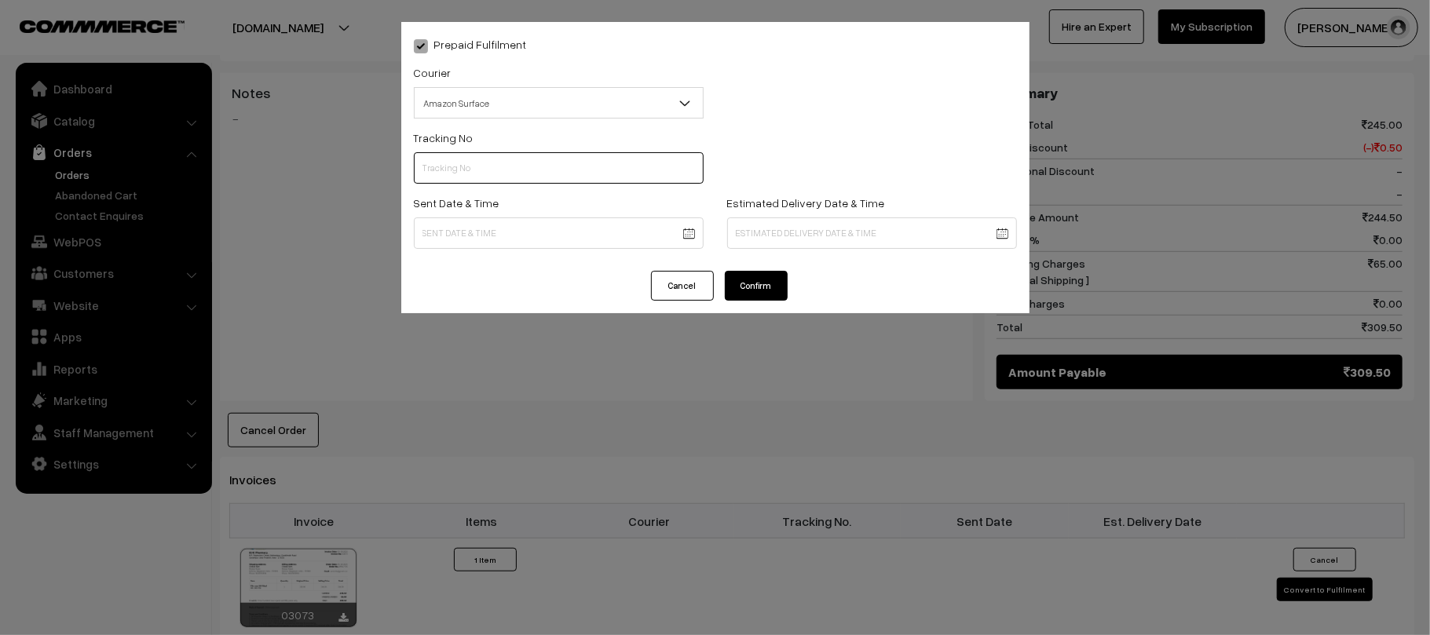
scroll to position [0, 0]
paste input "364060472352"
type input "364060472352"
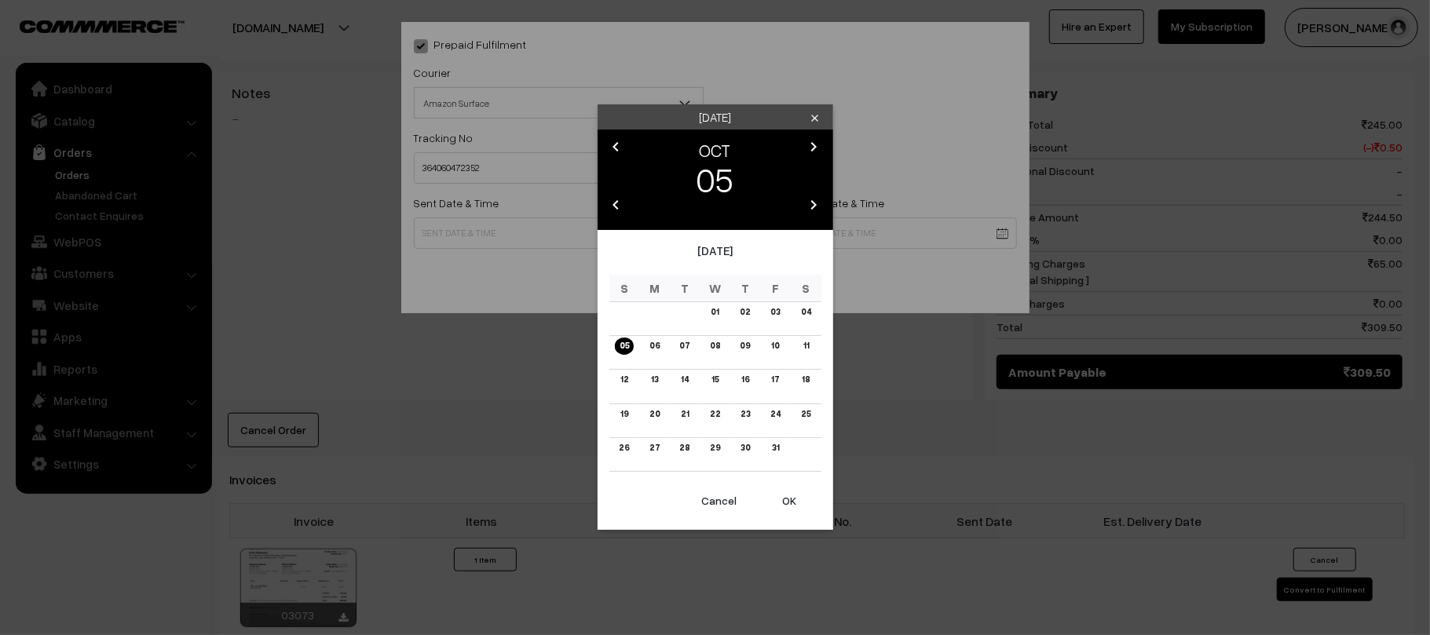
click at [566, 243] on body "Thank you for showing interest. Our team will call you shortly. Close kirtiphar…" at bounding box center [715, 250] width 1430 height 1826
click at [642, 347] on td "06" at bounding box center [654, 353] width 31 height 34
click at [651, 347] on link "06" at bounding box center [655, 346] width 20 height 16
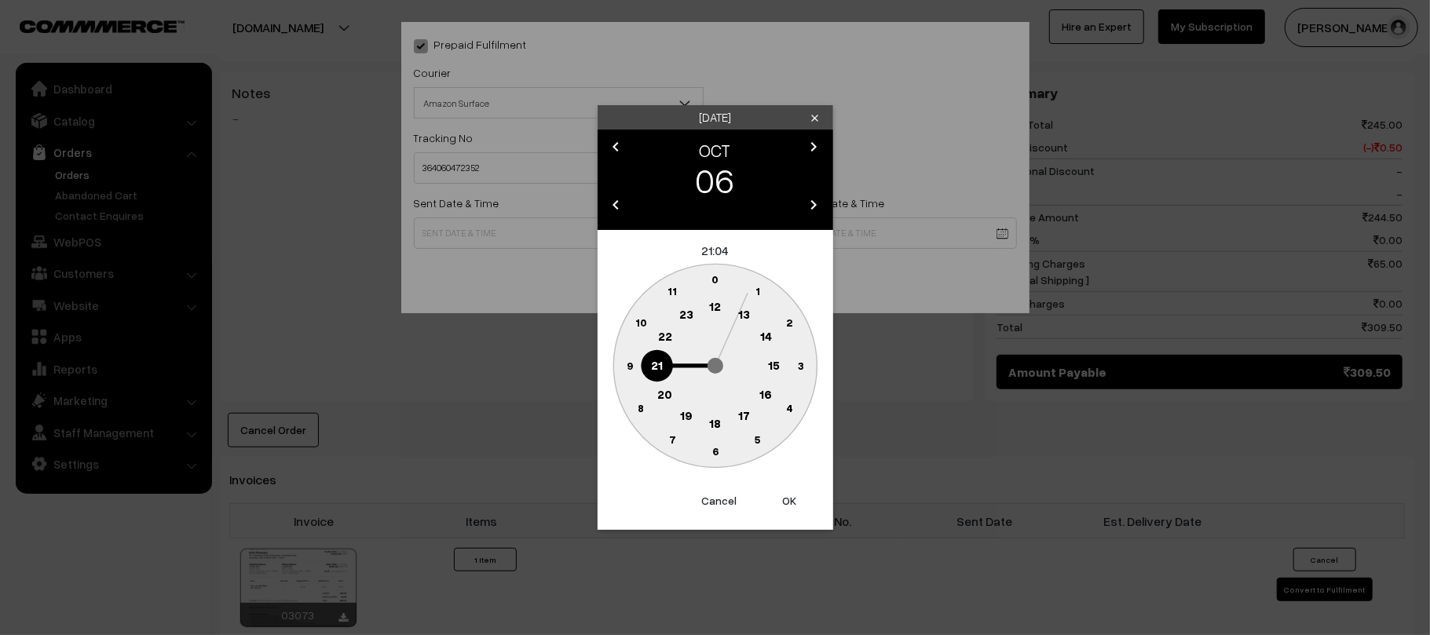
click at [710, 308] on text "12" at bounding box center [715, 306] width 12 height 14
click at [625, 368] on text "45" at bounding box center [629, 364] width 13 height 13
type input "06-10-2025 12:45"
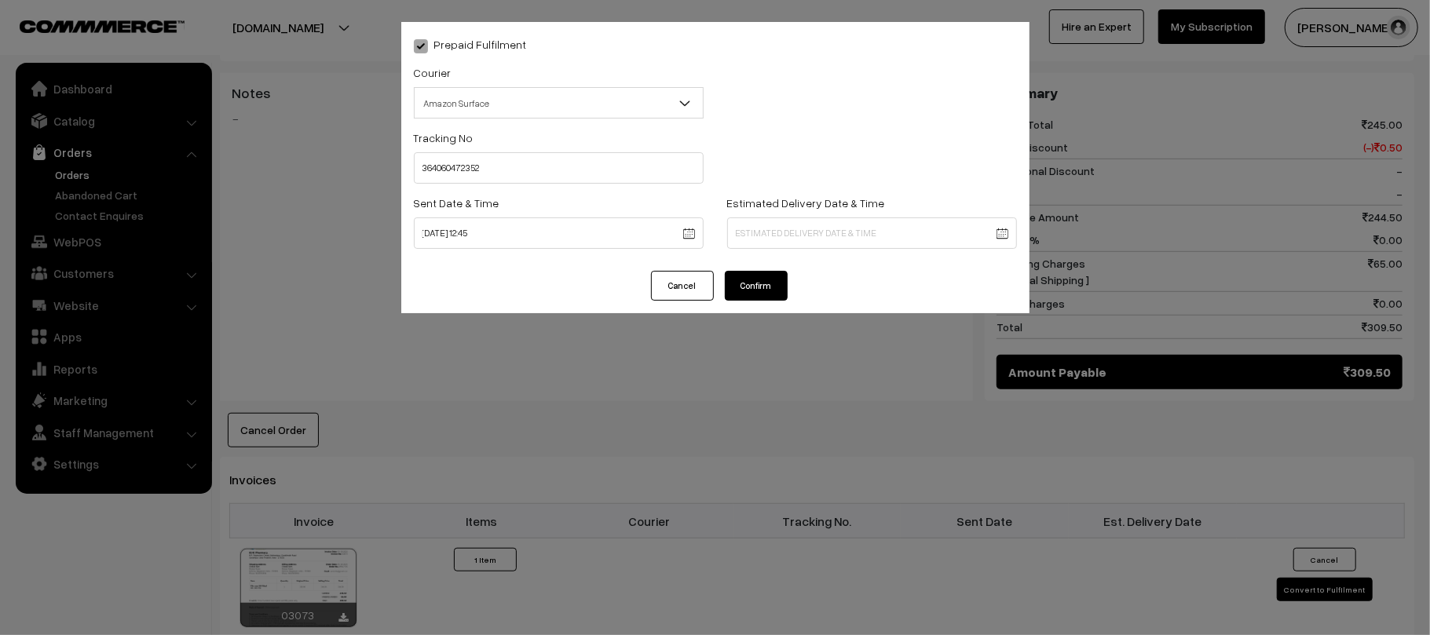
click at [871, 221] on body "Thank you for showing interest. Our team will call you shortly. Close kirtiphar…" at bounding box center [715, 250] width 1430 height 1826
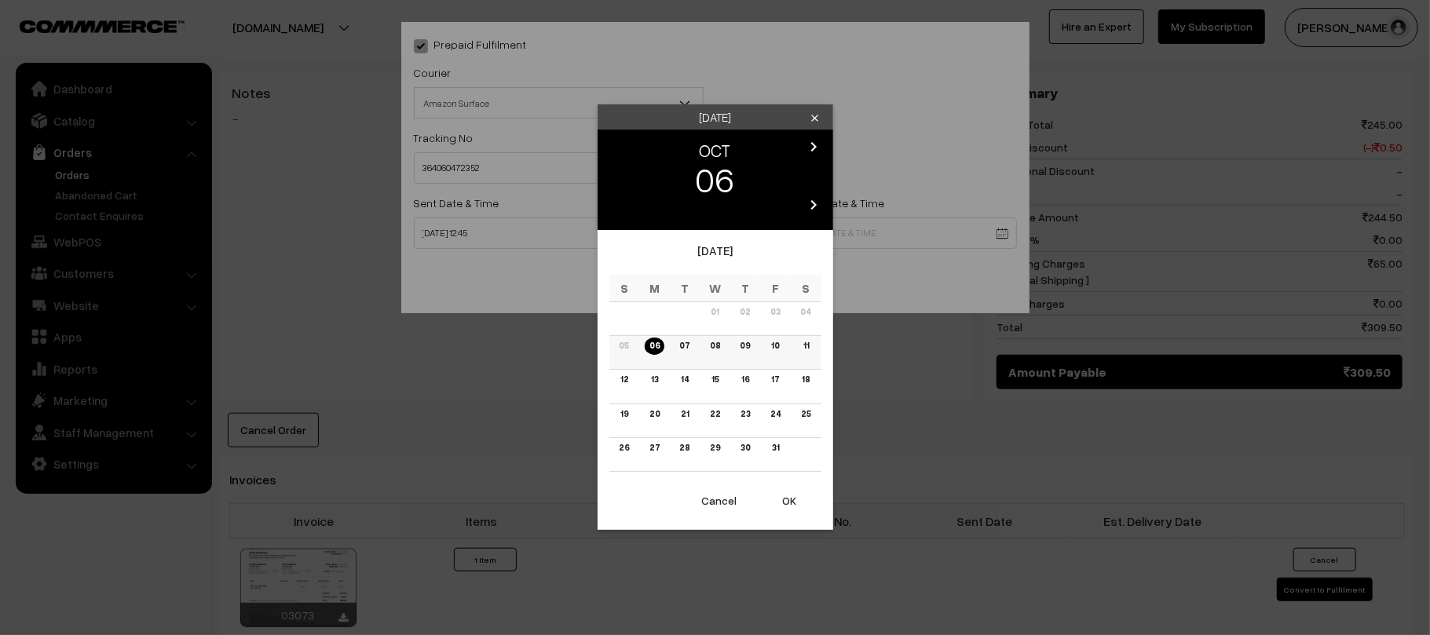
click at [808, 340] on link "11" at bounding box center [805, 346] width 15 height 16
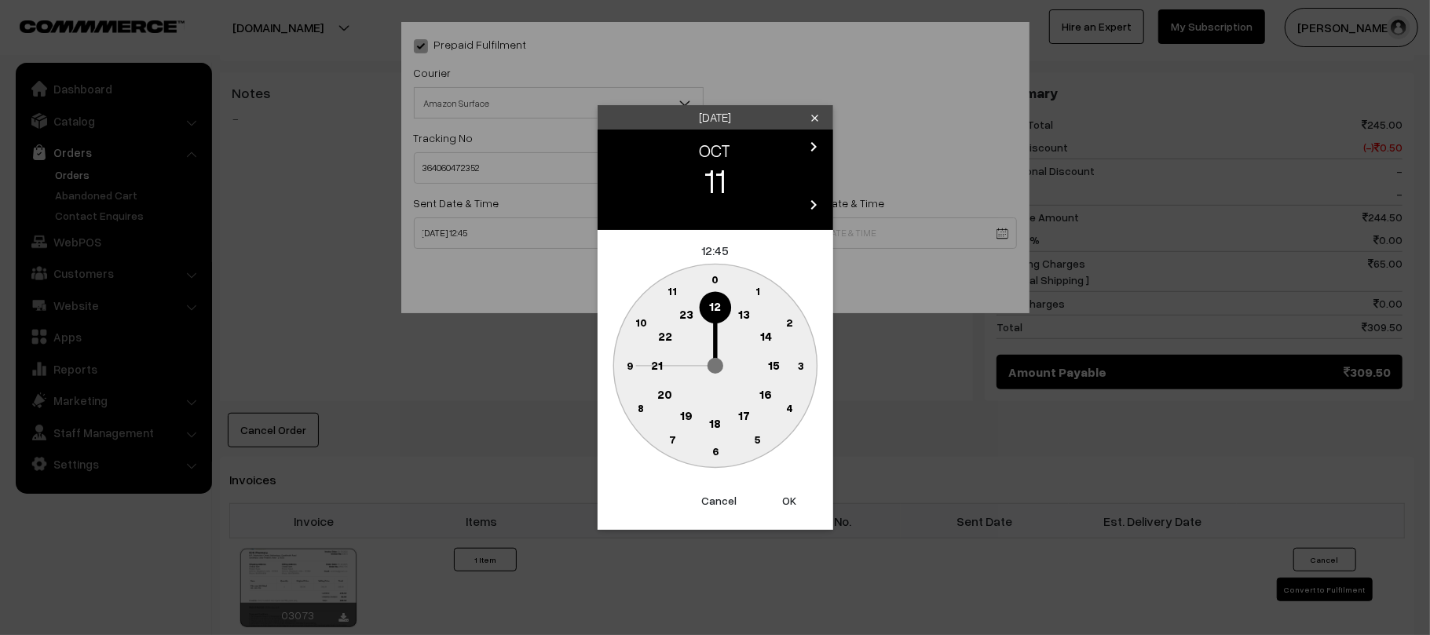
click at [717, 503] on button "Cancel" at bounding box center [719, 501] width 63 height 35
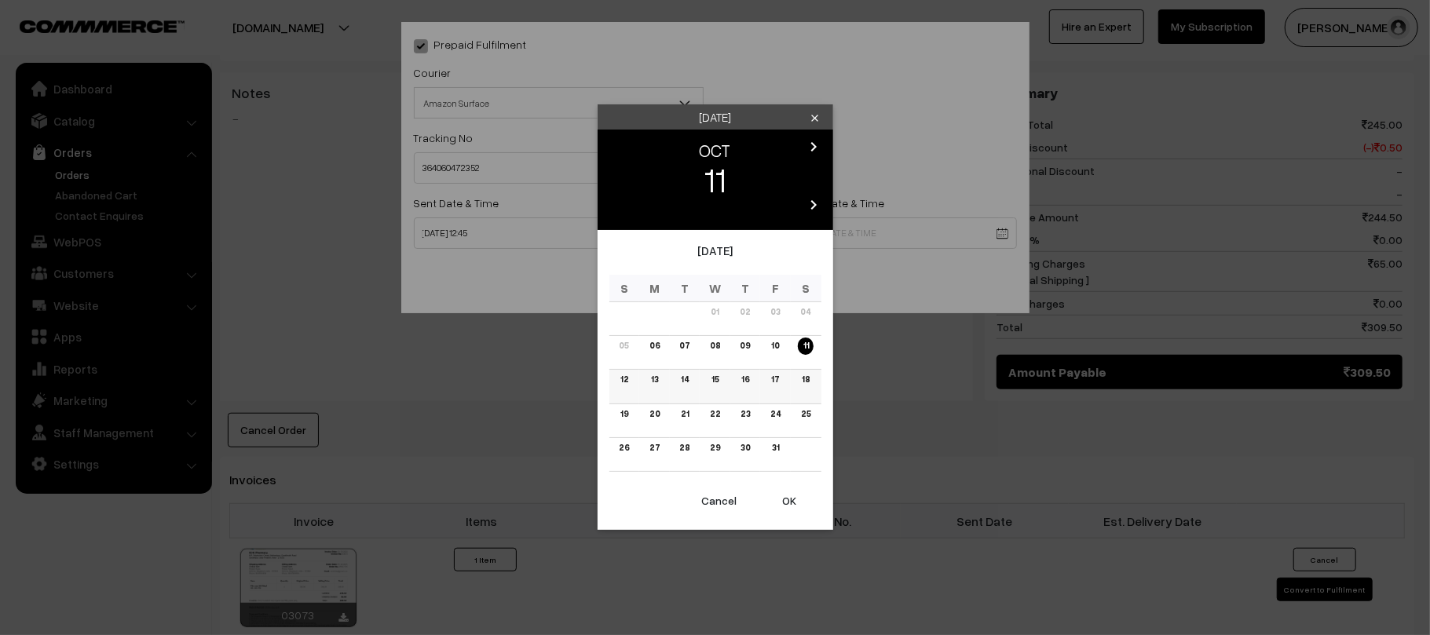
click at [625, 381] on link "12" at bounding box center [623, 379] width 17 height 16
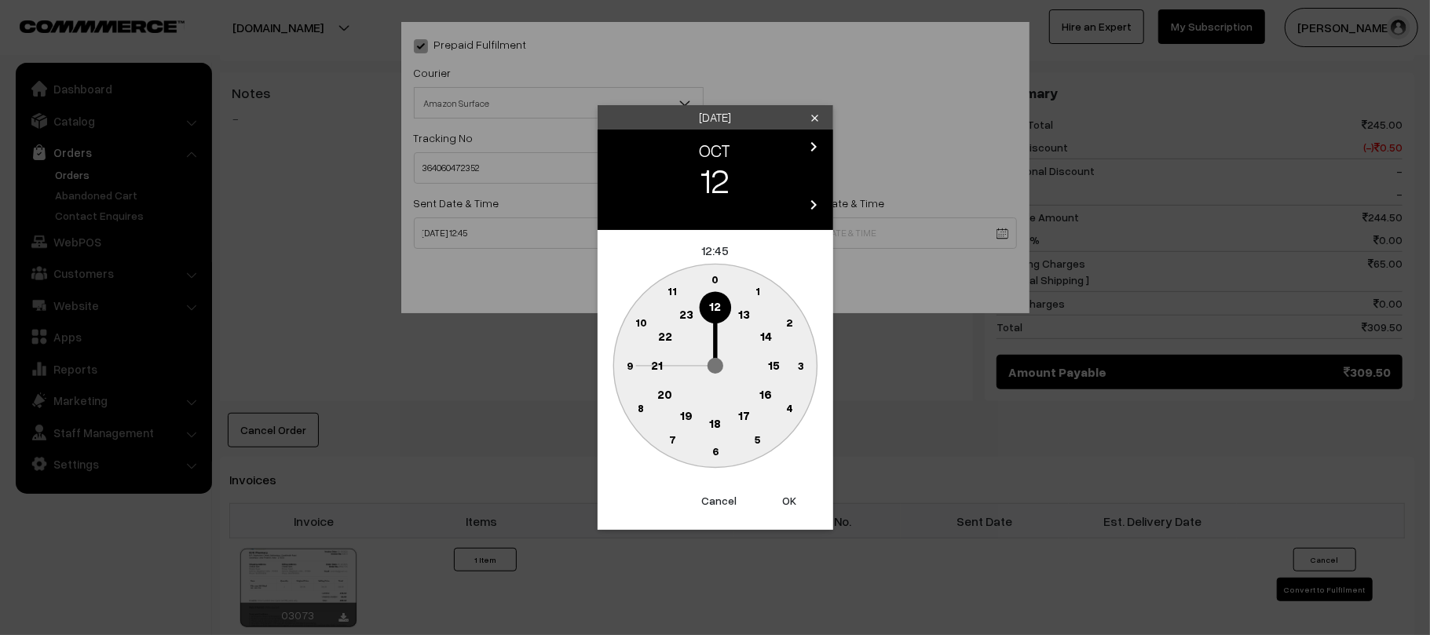
click at [658, 371] on text "21" at bounding box center [657, 364] width 12 height 14
click at [719, 455] on text "30" at bounding box center [714, 450] width 13 height 13
type input "12-10-2025 21:30"
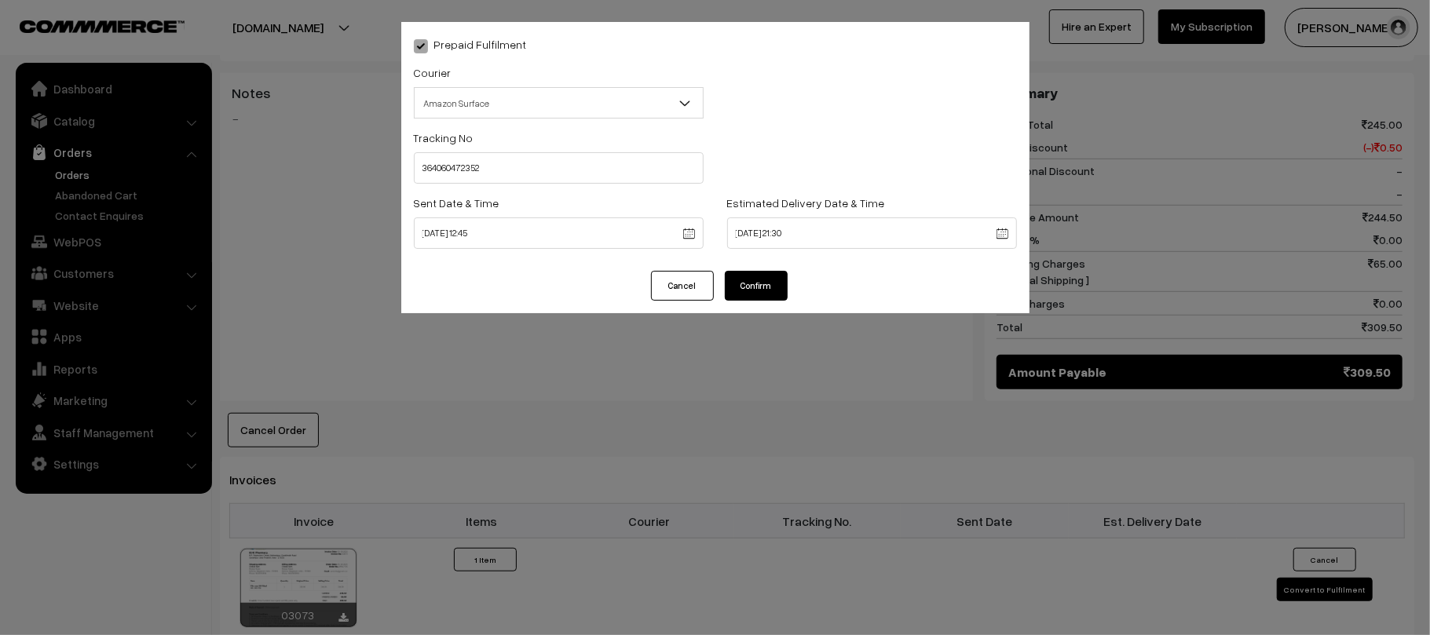
click at [754, 281] on button "Confirm" at bounding box center [756, 286] width 63 height 30
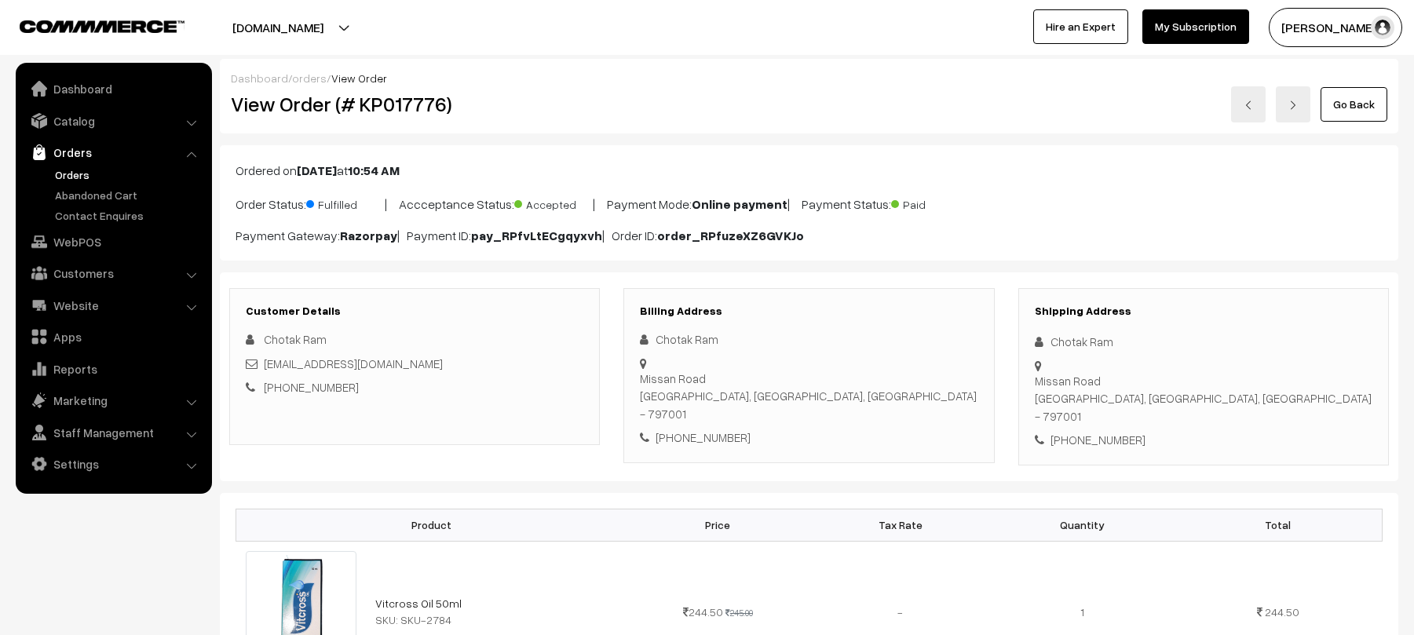
scroll to position [747, 0]
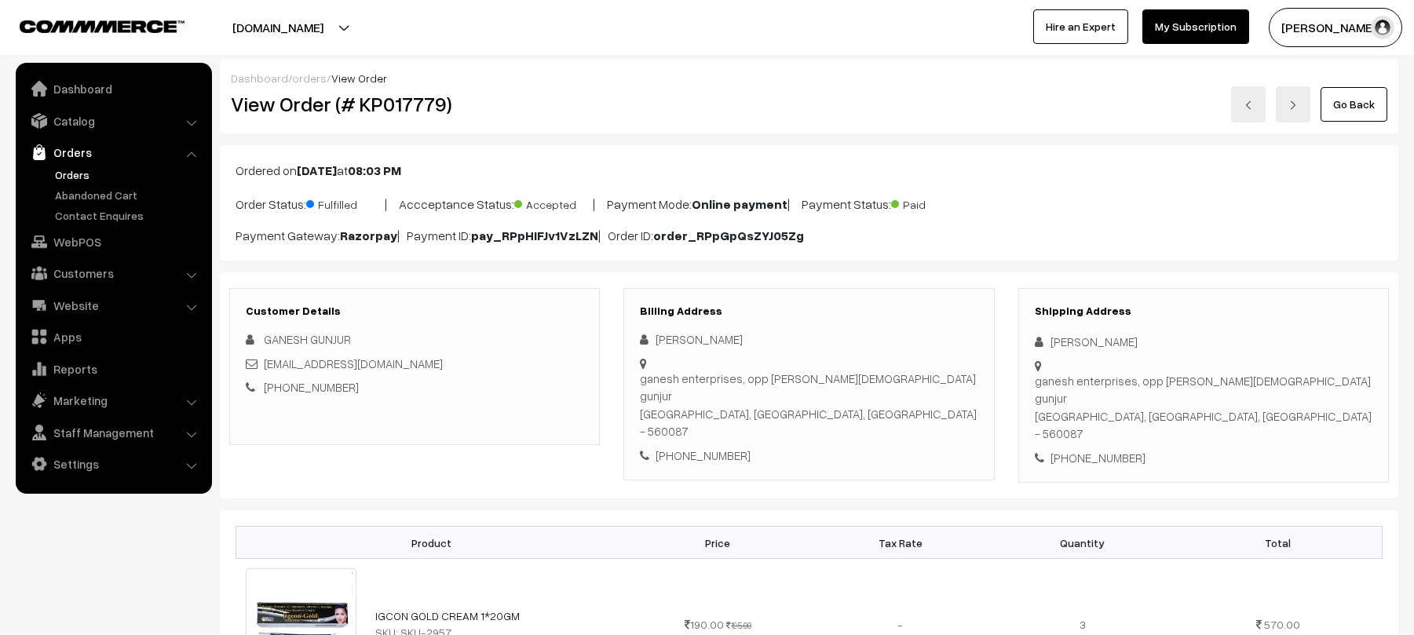
scroll to position [727, 0]
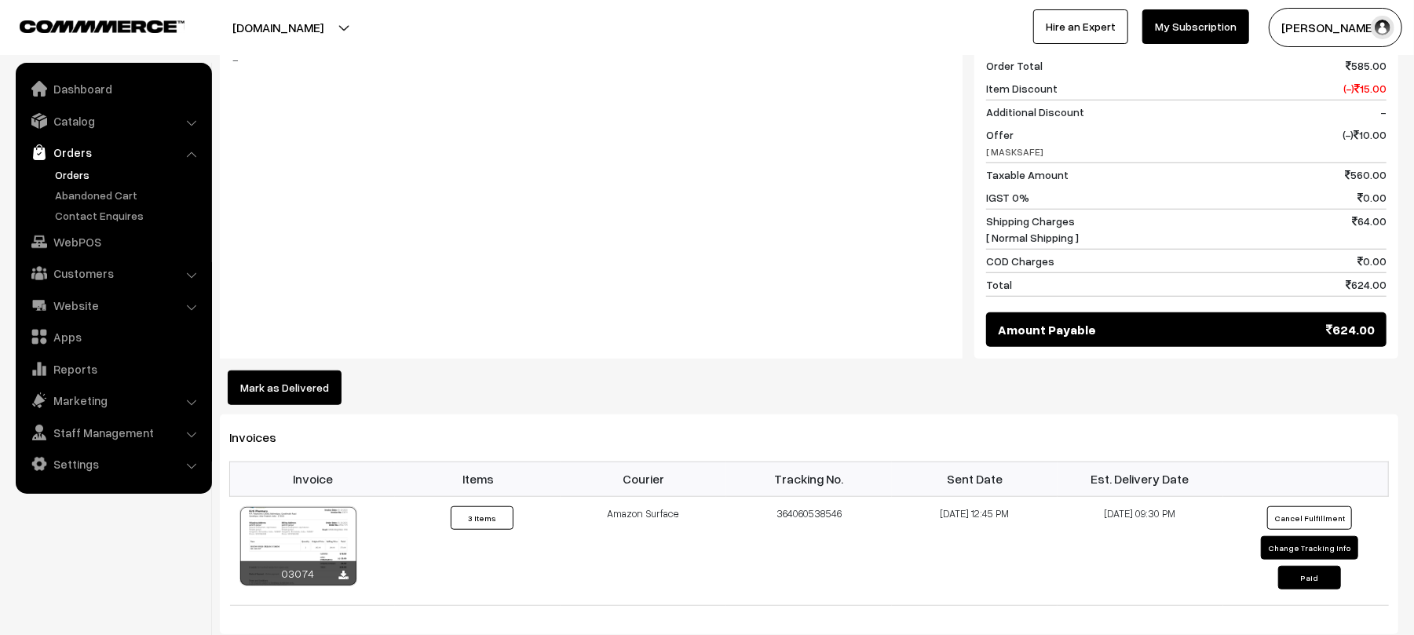
click at [548, 292] on div "Notes -" at bounding box center [591, 186] width 743 height 345
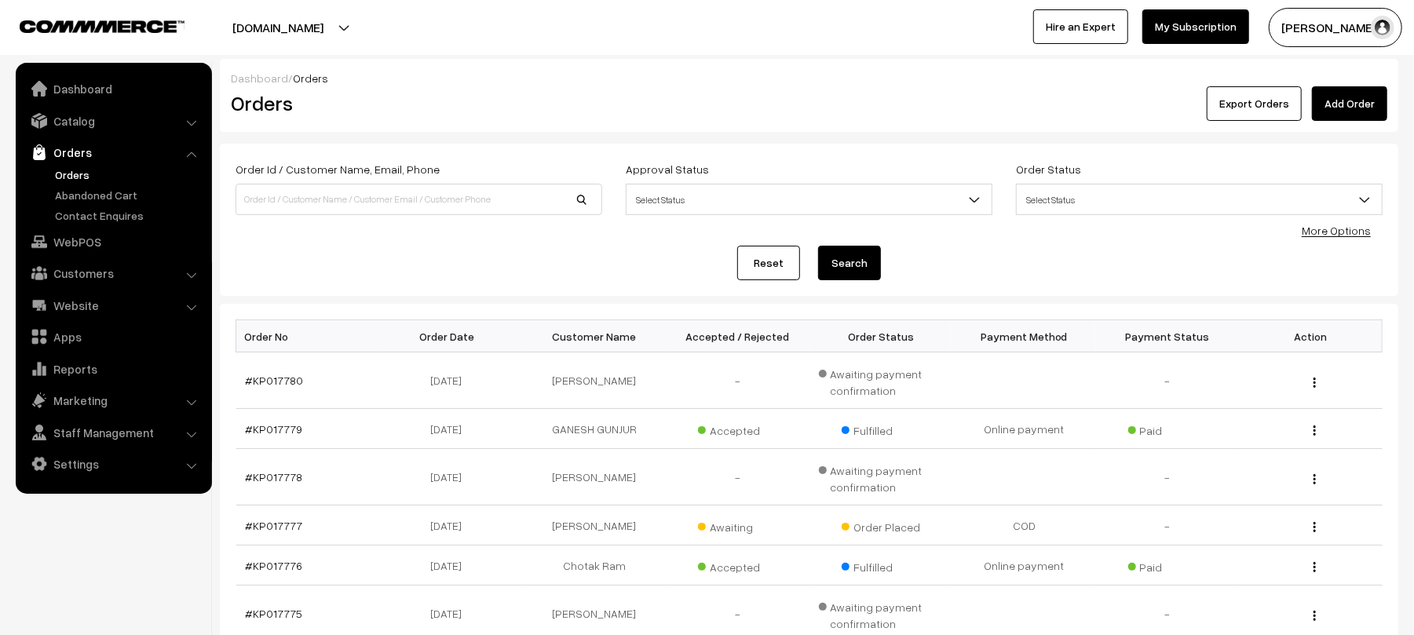
click at [388, 243] on div "Order Id / Customer Name, Email, Phone Approval Status Select Status Awaiting A…" at bounding box center [809, 219] width 1147 height 121
click at [278, 387] on link "#KP017780" at bounding box center [275, 380] width 58 height 13
click at [366, 261] on div "Reset Search" at bounding box center [809, 263] width 1147 height 35
